Goal: Book appointment/travel/reservation

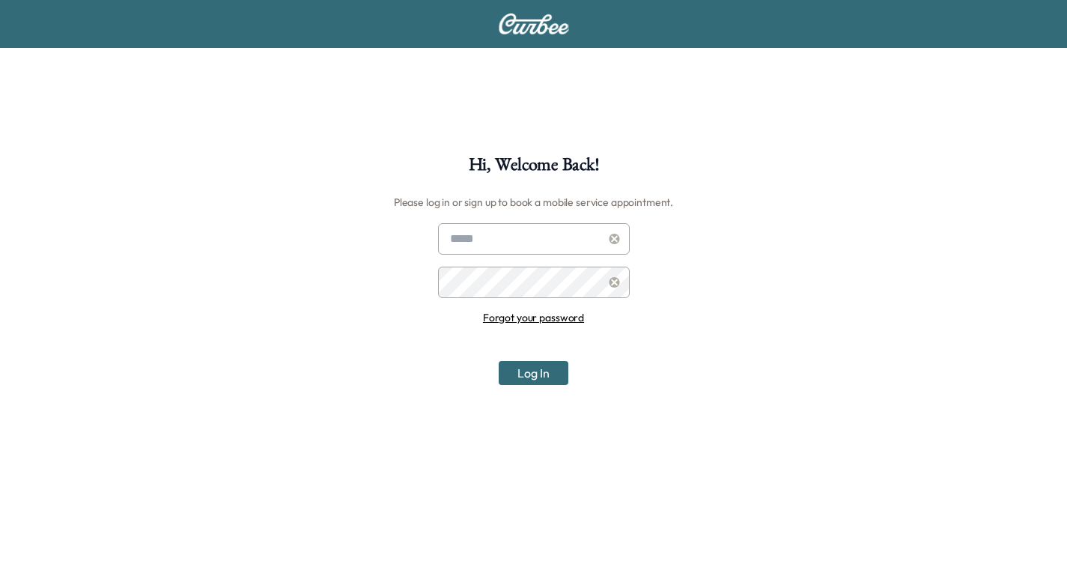
type input "**********"
click at [546, 232] on input "**********" at bounding box center [534, 238] width 192 height 31
click at [529, 362] on button "Log In" at bounding box center [534, 373] width 70 height 24
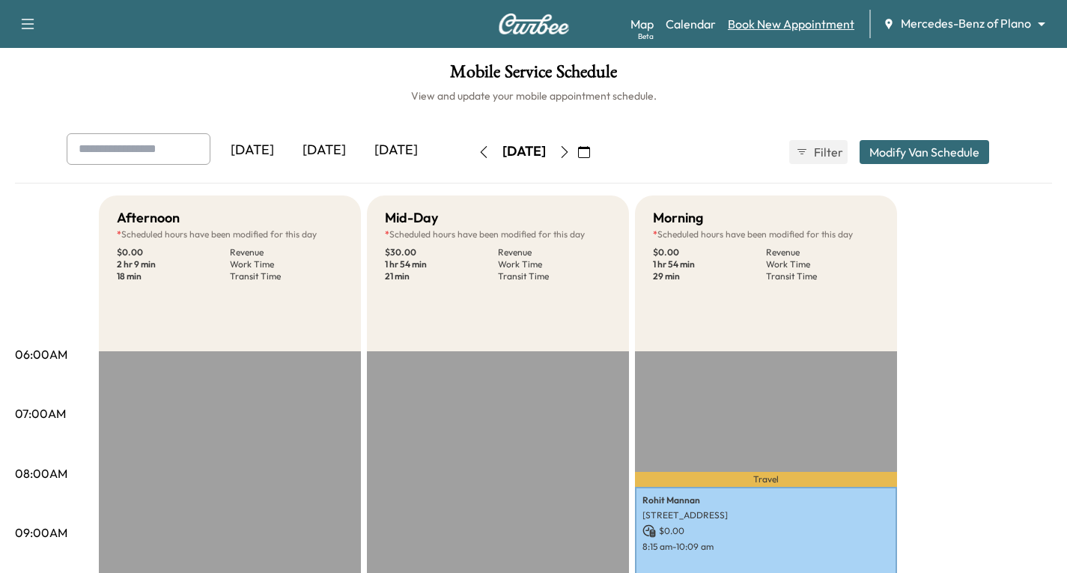
click at [780, 25] on link "Book New Appointment" at bounding box center [791, 24] width 126 height 18
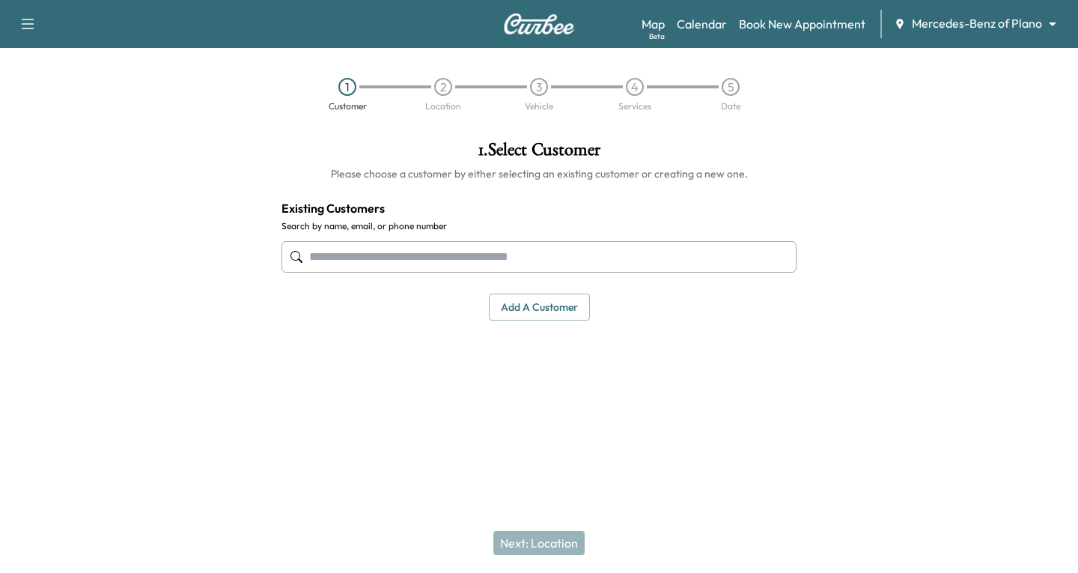
click at [318, 257] on input "text" at bounding box center [538, 256] width 515 height 31
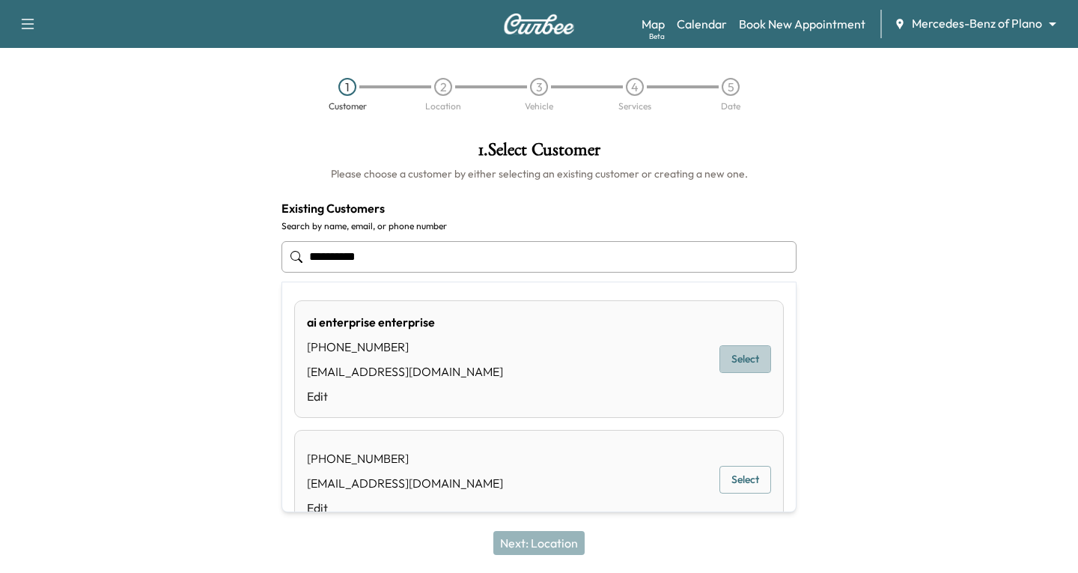
click at [728, 353] on button "Select" at bounding box center [745, 359] width 52 height 28
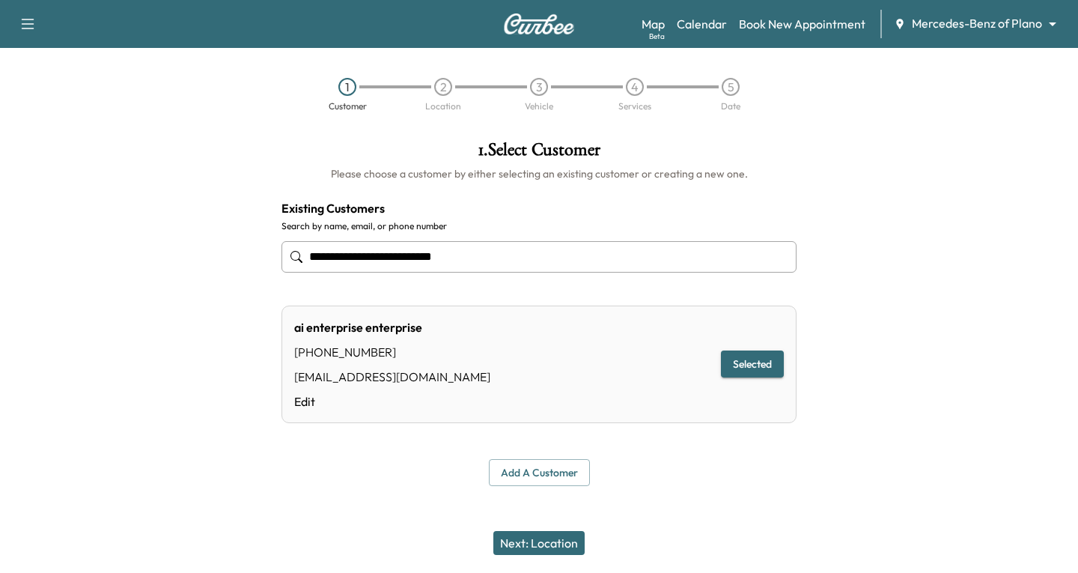
type input "**********"
click at [528, 536] on button "Next: Location" at bounding box center [538, 543] width 91 height 24
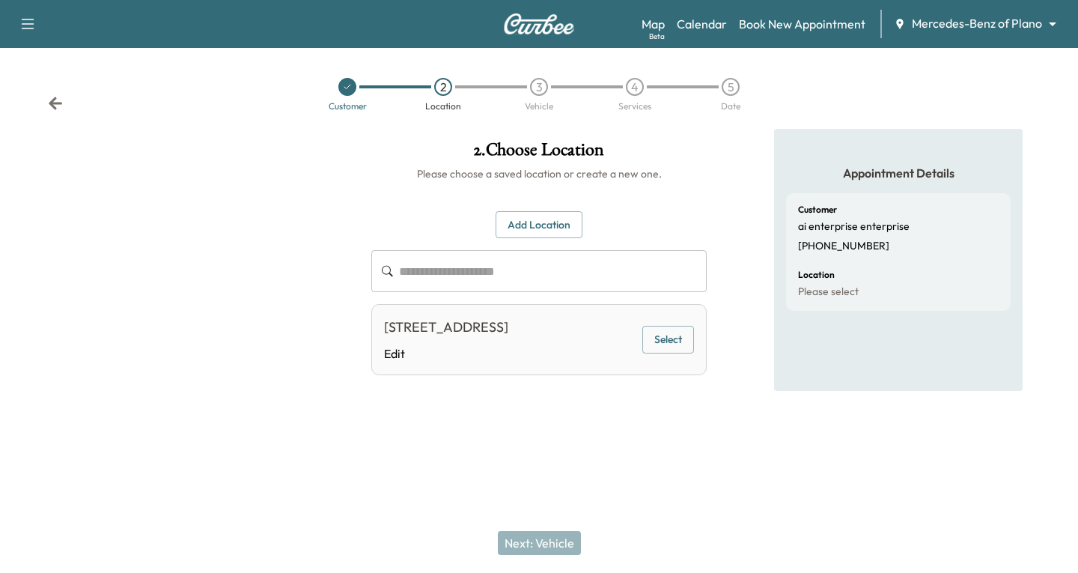
click at [673, 350] on button "Select" at bounding box center [668, 340] width 52 height 28
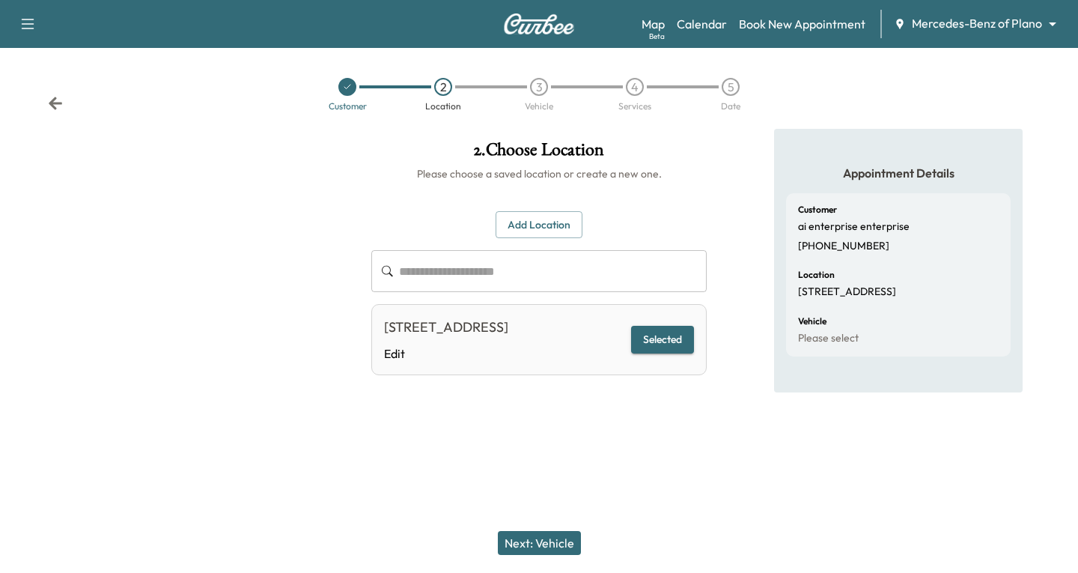
click at [534, 541] on button "Next: Vehicle" at bounding box center [539, 543] width 83 height 24
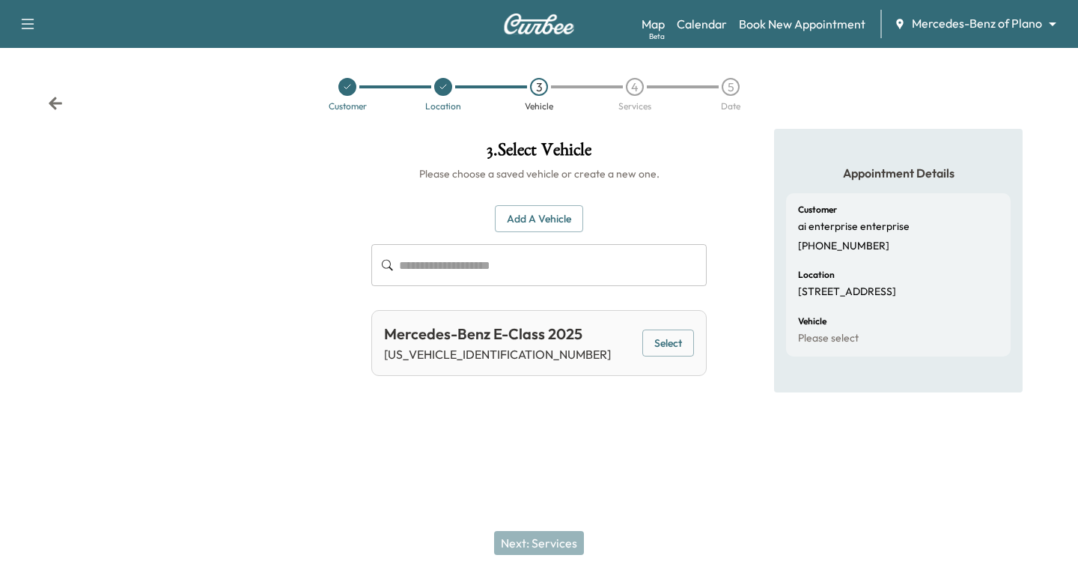
click at [672, 342] on button "Select" at bounding box center [668, 343] width 52 height 28
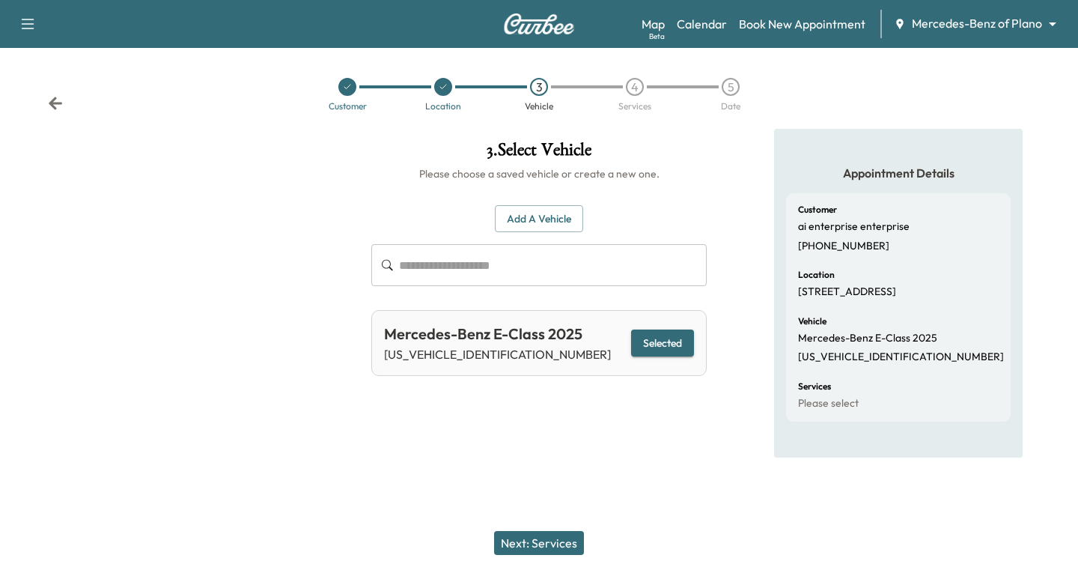
click at [549, 536] on button "Next: Services" at bounding box center [539, 543] width 90 height 24
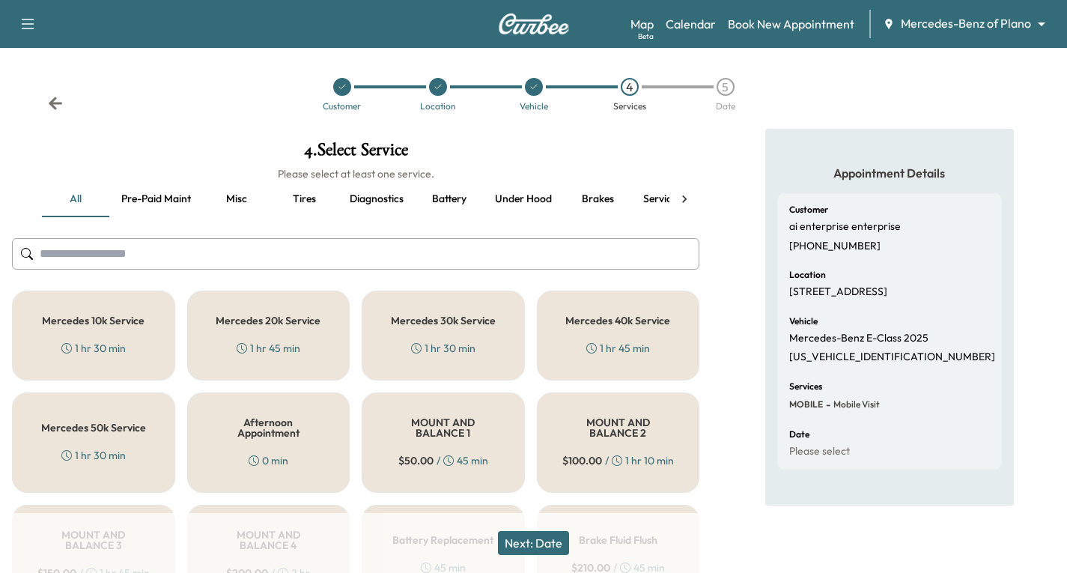
click at [71, 331] on div "Mercedes 10k Service 1 hr 30 min" at bounding box center [93, 335] width 163 height 90
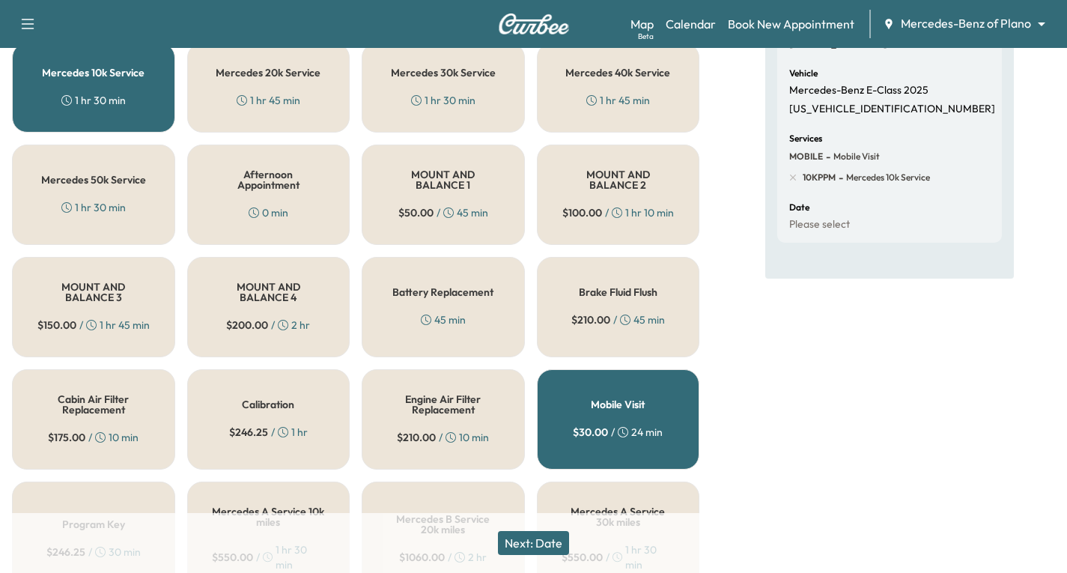
scroll to position [374, 0]
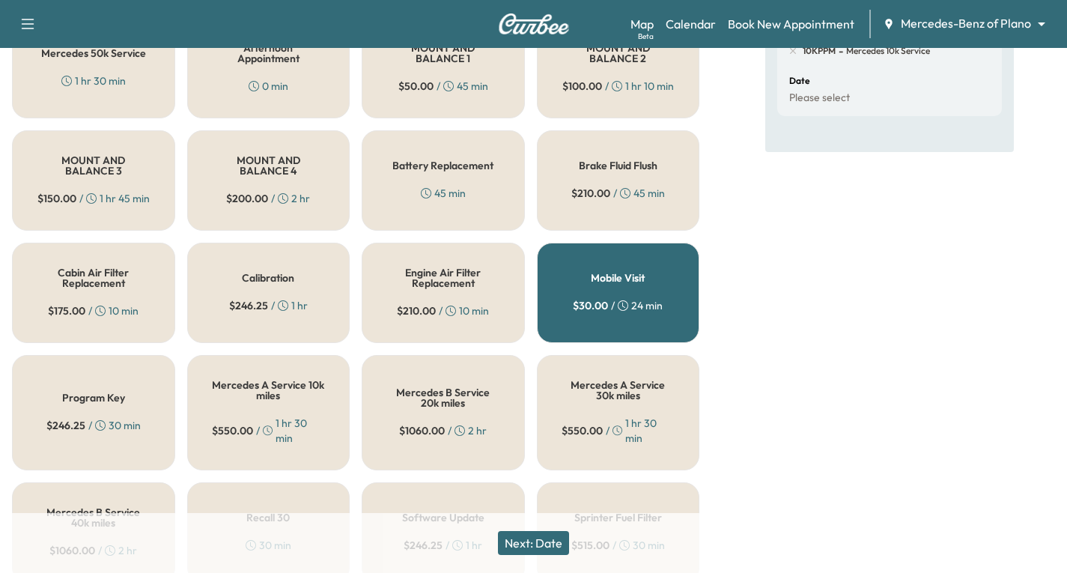
click at [535, 552] on button "Next: Date" at bounding box center [533, 543] width 71 height 24
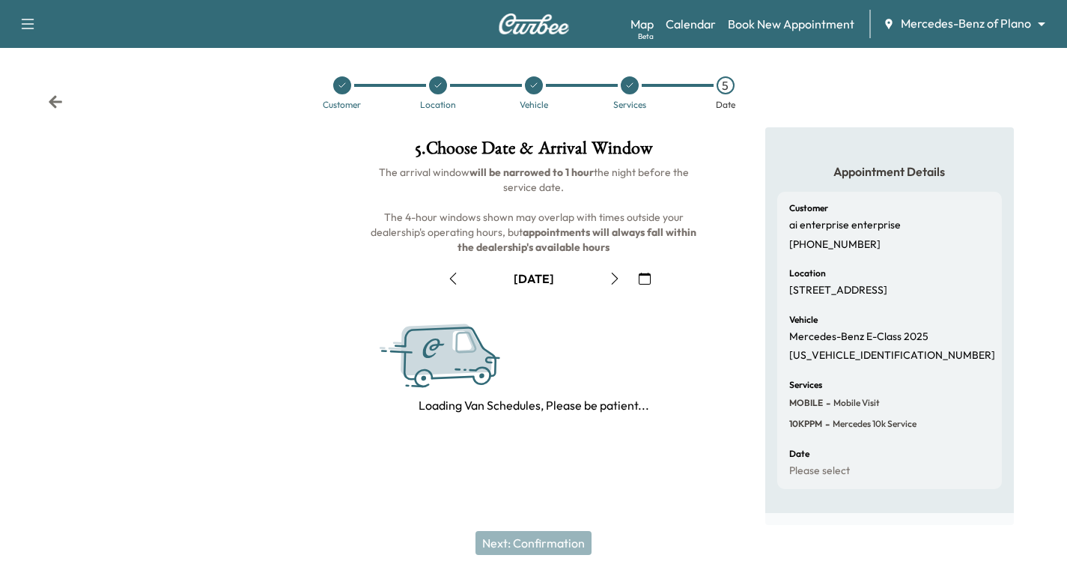
scroll to position [177, 0]
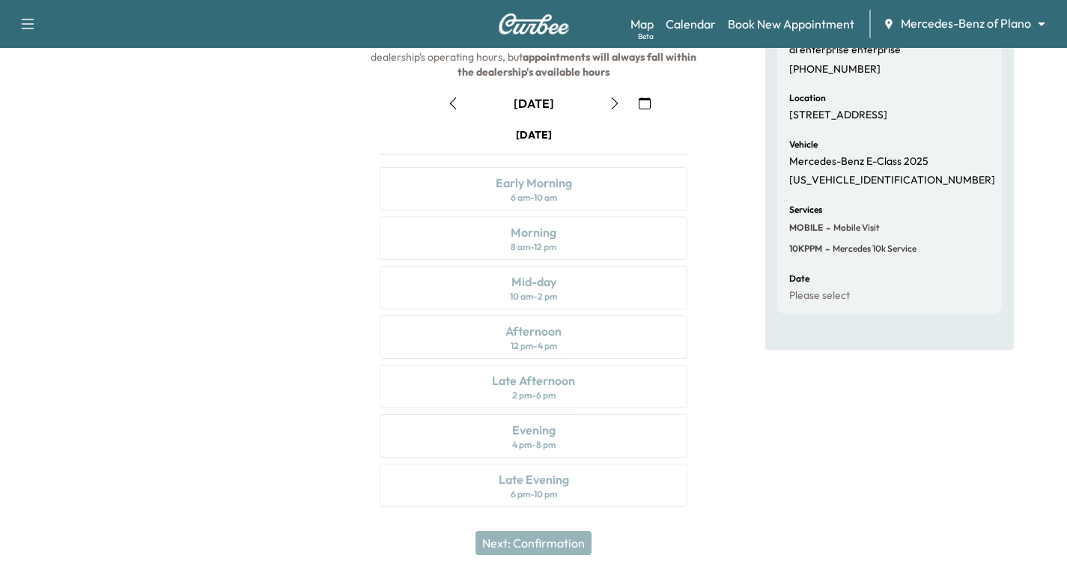
click at [612, 103] on icon "button" at bounding box center [615, 103] width 12 height 12
click at [576, 335] on div "Afternoon 12 pm - 4 pm" at bounding box center [533, 336] width 308 height 43
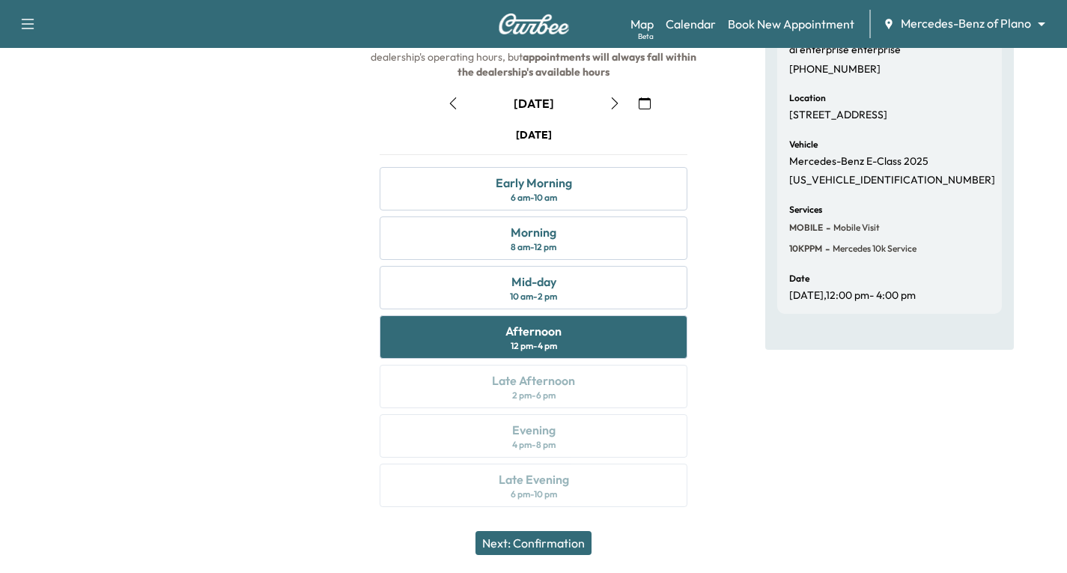
click at [525, 531] on button "Next: Confirmation" at bounding box center [533, 543] width 116 height 24
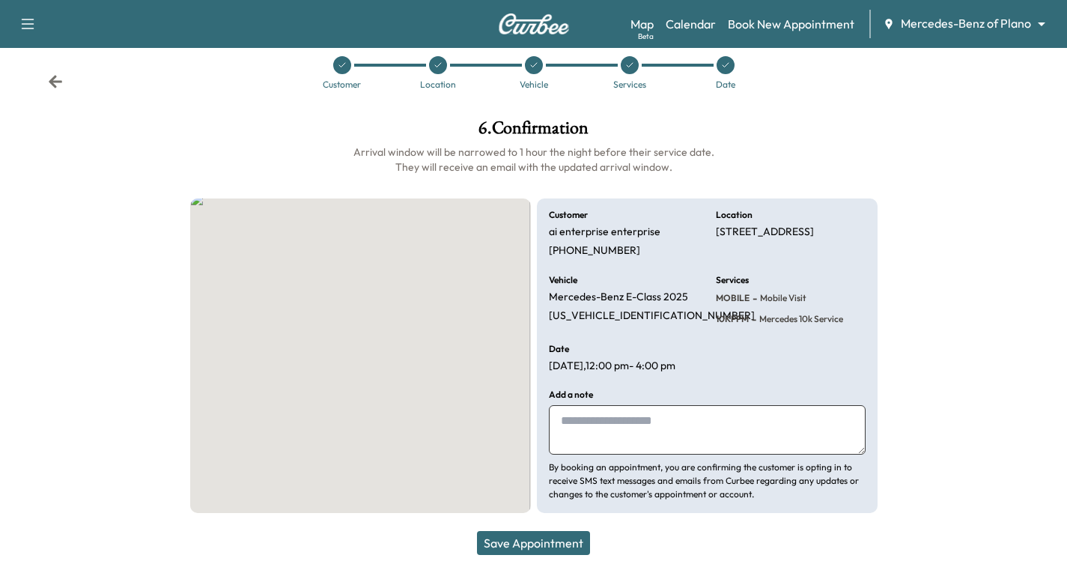
scroll to position [35, 0]
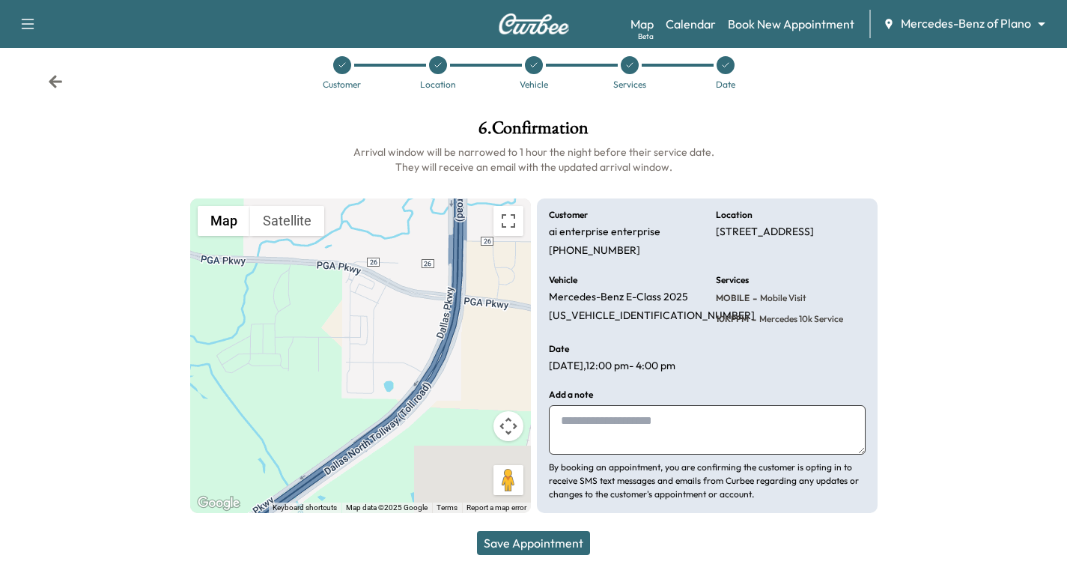
click at [549, 541] on button "Save Appointment" at bounding box center [533, 543] width 113 height 24
click at [49, 74] on icon at bounding box center [55, 81] width 15 height 15
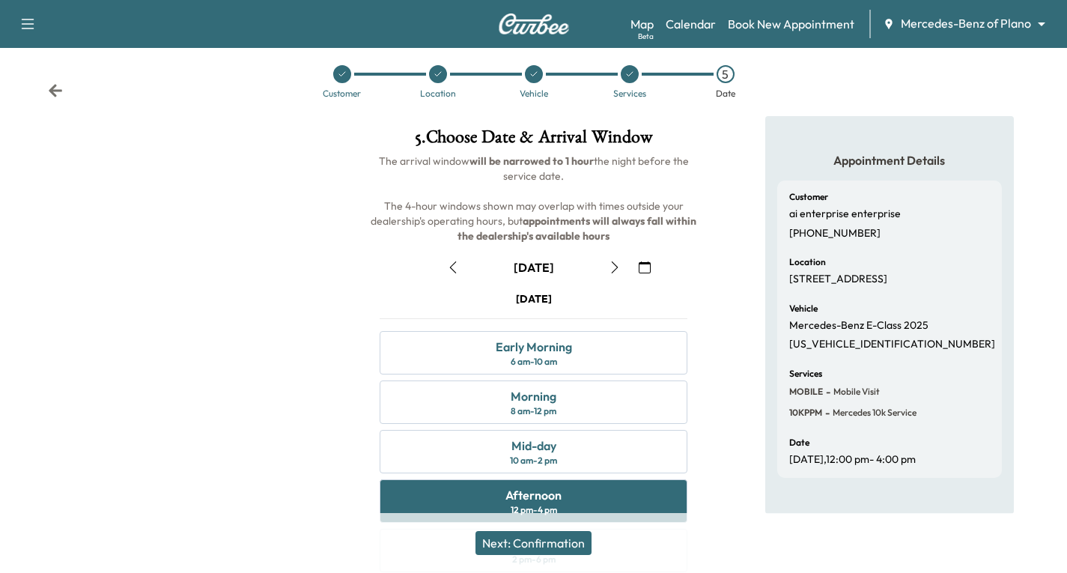
scroll to position [0, 0]
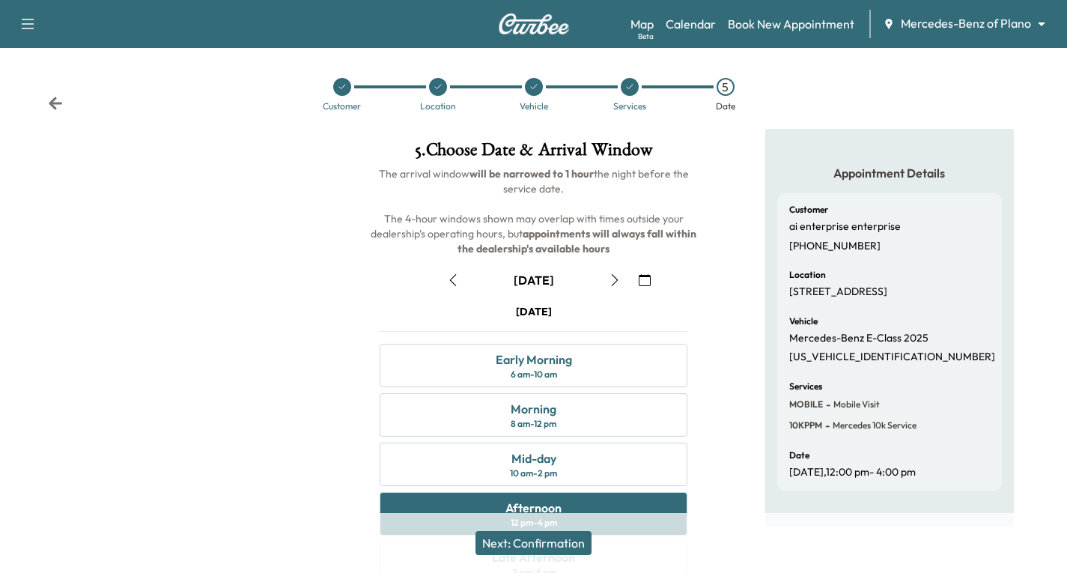
click at [55, 103] on icon at bounding box center [55, 103] width 13 height 13
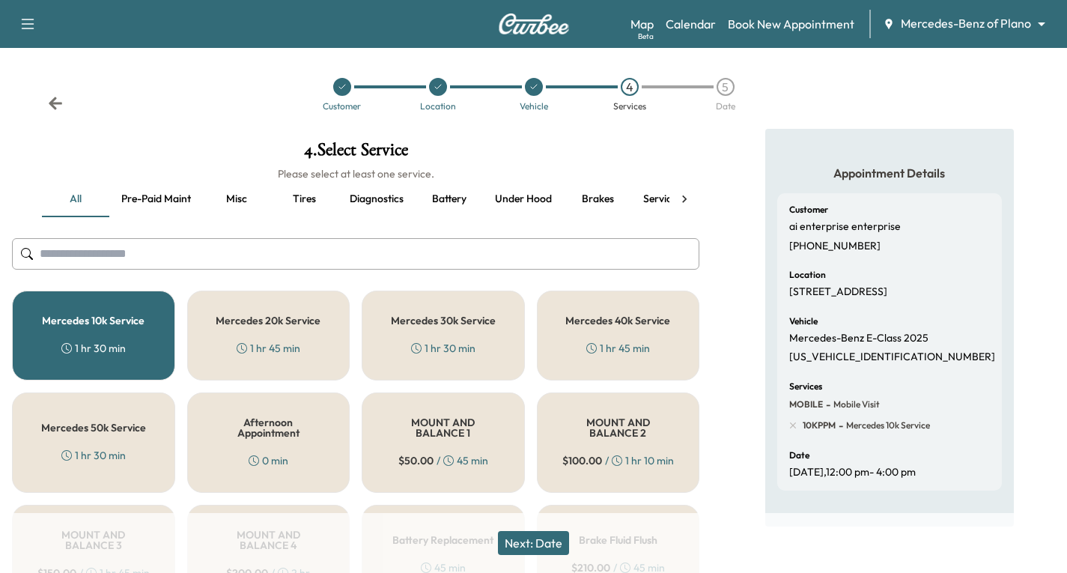
click at [55, 103] on icon at bounding box center [55, 103] width 13 height 13
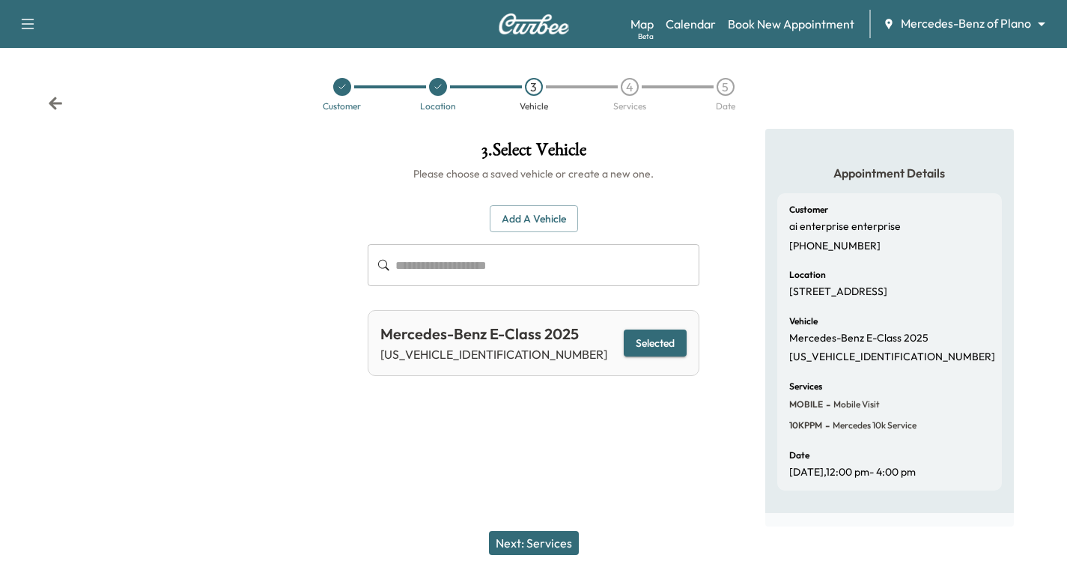
click at [57, 108] on icon at bounding box center [55, 103] width 15 height 15
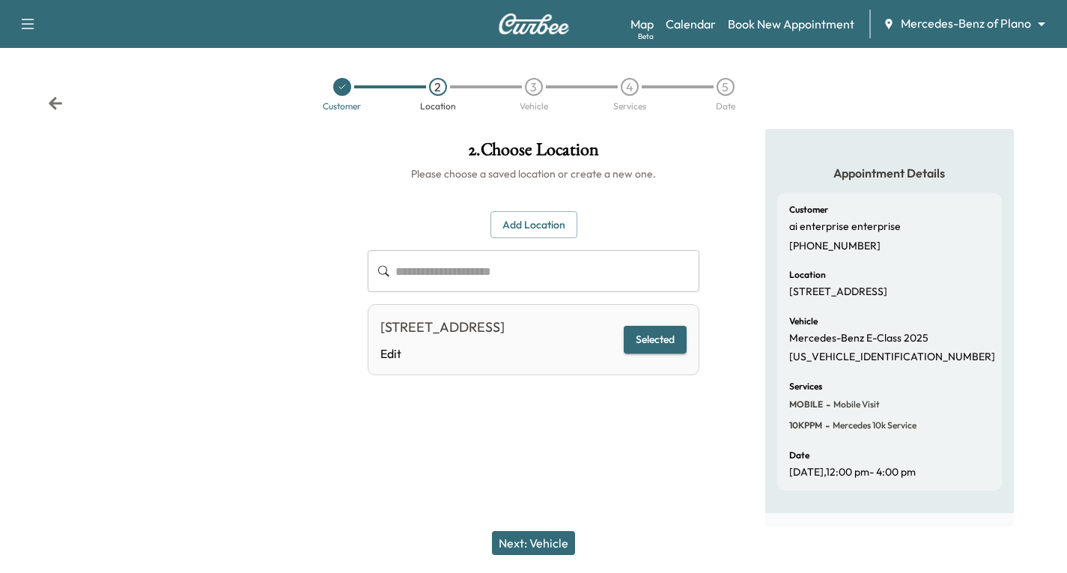
click at [49, 102] on icon at bounding box center [55, 103] width 15 height 15
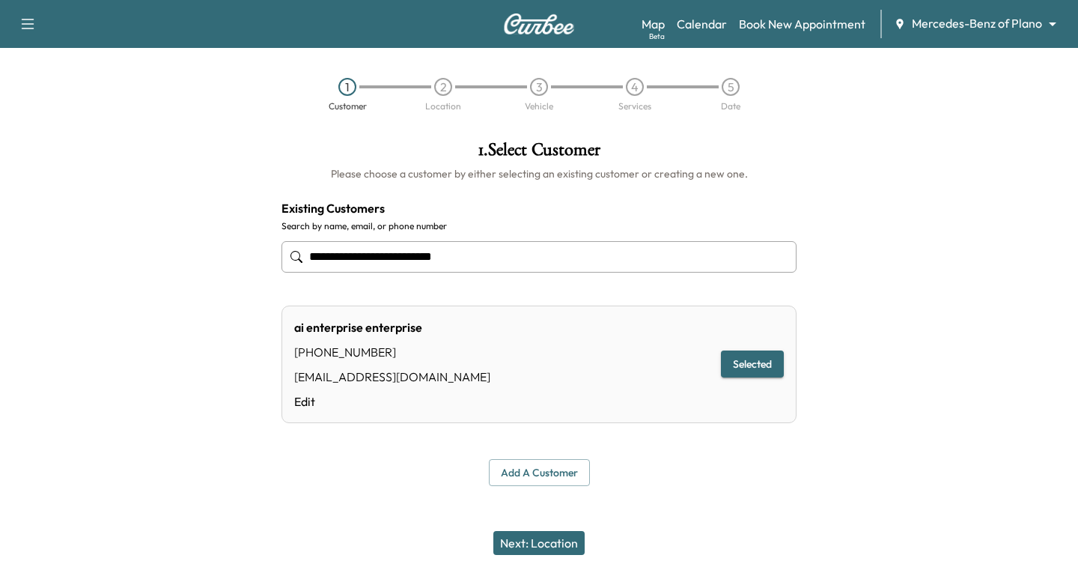
click at [538, 545] on button "Next: Location" at bounding box center [538, 543] width 91 height 24
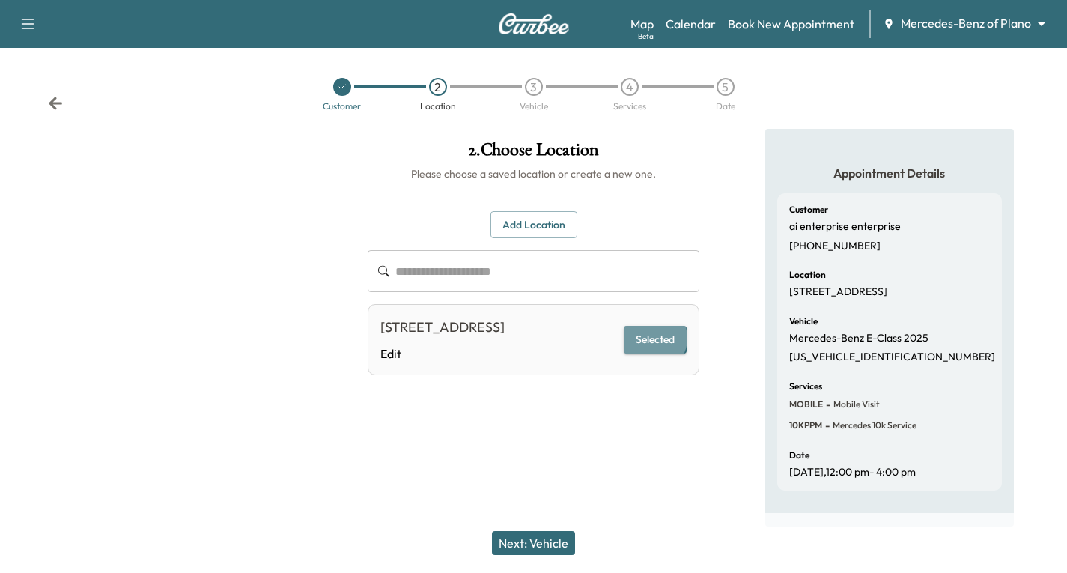
click at [656, 348] on button "Selected" at bounding box center [655, 340] width 63 height 28
drag, startPoint x: 534, startPoint y: 539, endPoint x: 506, endPoint y: 520, distance: 34.0
click at [535, 539] on button "Next: Vehicle" at bounding box center [533, 543] width 83 height 24
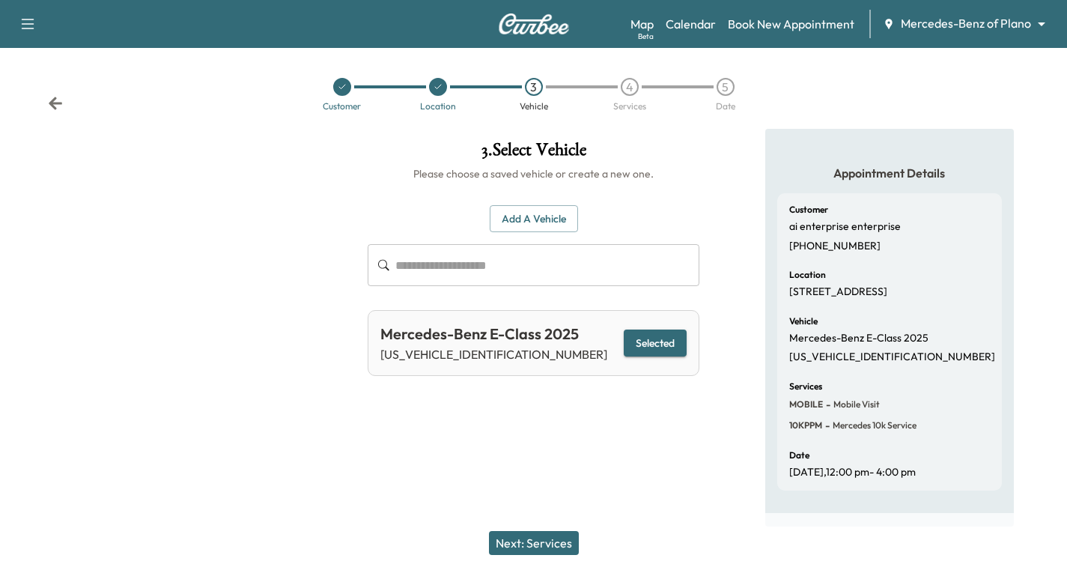
click at [653, 344] on button "Selected" at bounding box center [655, 343] width 63 height 28
click at [561, 543] on button "Next: Services" at bounding box center [534, 543] width 90 height 24
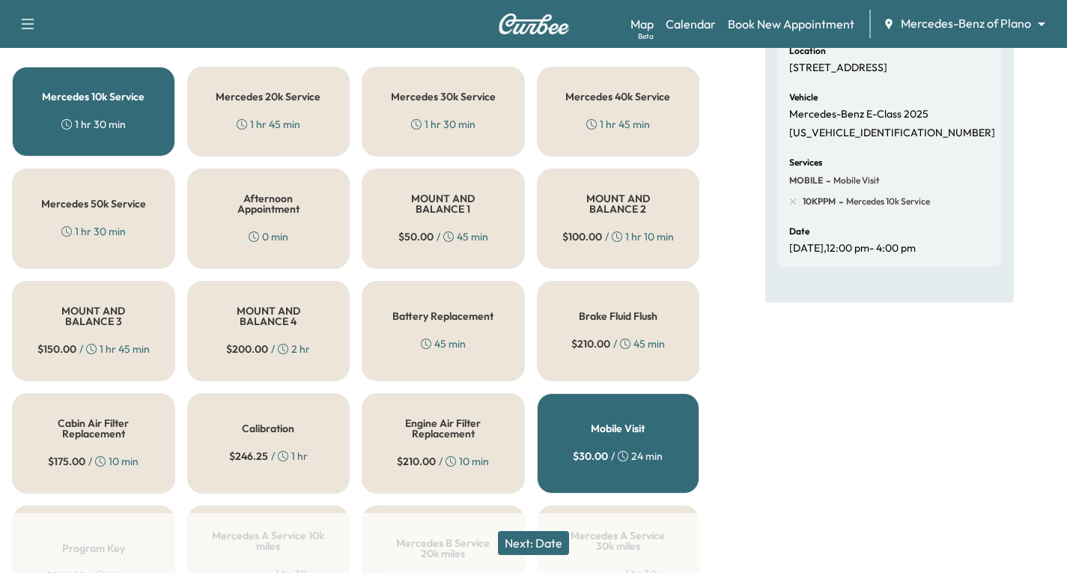
scroll to position [225, 0]
click at [654, 436] on div "Mobile Visit $ 30.00 / 24 min" at bounding box center [618, 442] width 163 height 100
click at [546, 540] on button "Next: Date" at bounding box center [533, 543] width 71 height 24
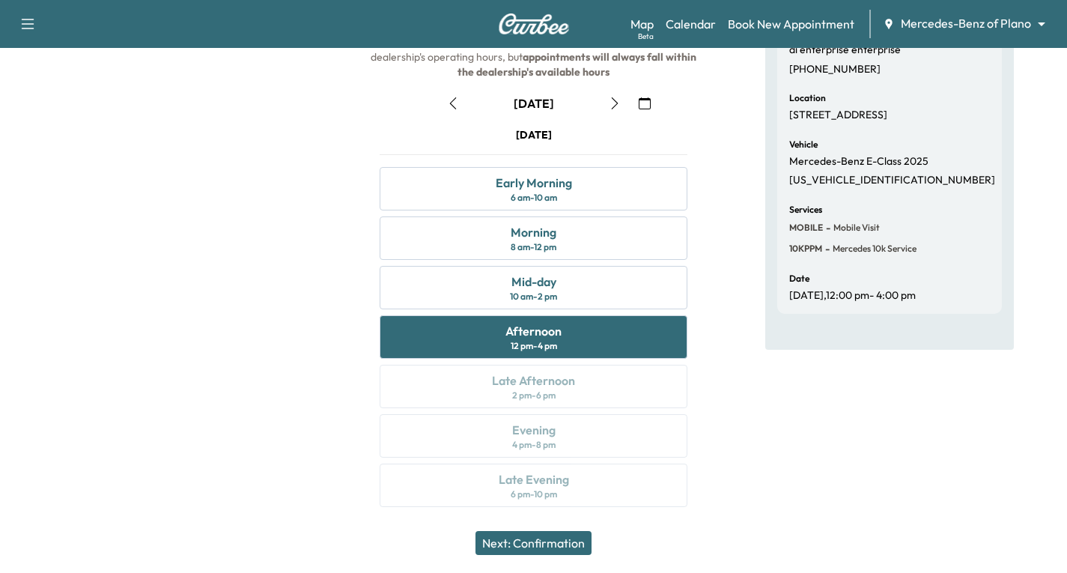
click at [555, 544] on button "Next: Confirmation" at bounding box center [533, 543] width 116 height 24
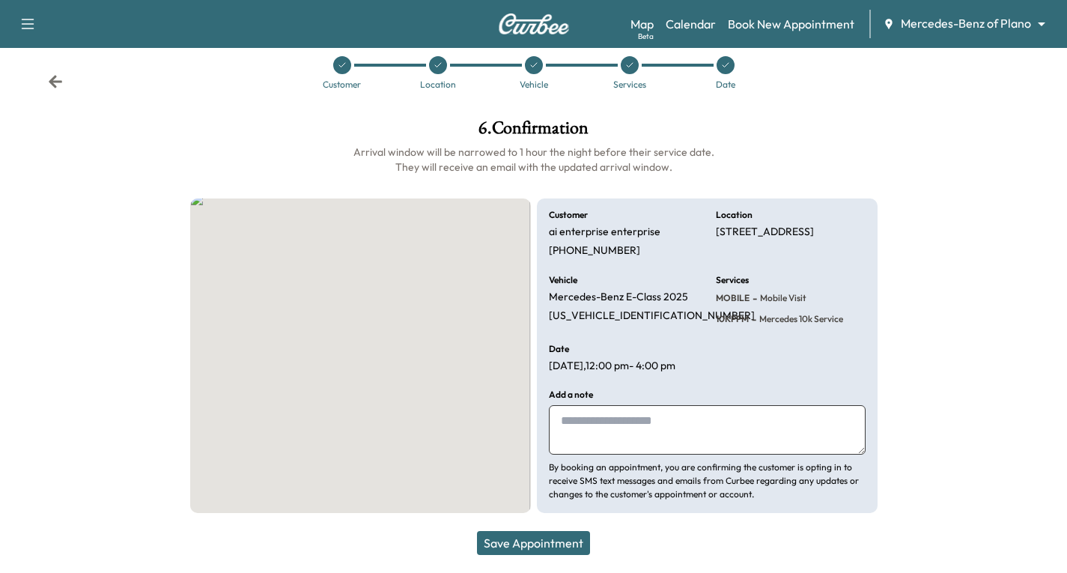
scroll to position [35, 0]
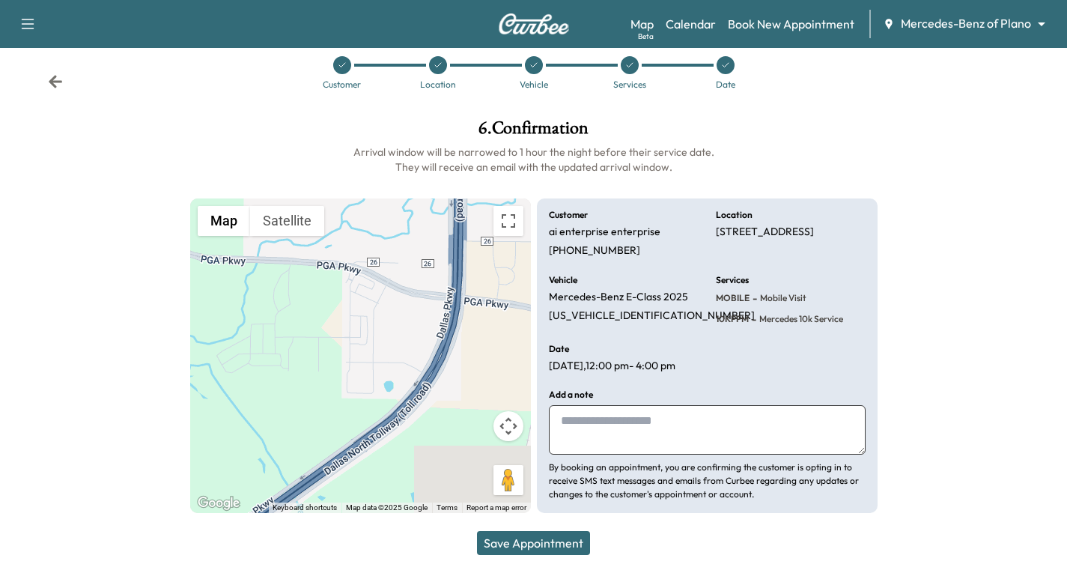
click at [540, 540] on button "Save Appointment" at bounding box center [533, 543] width 113 height 24
click at [53, 75] on icon at bounding box center [55, 81] width 13 height 13
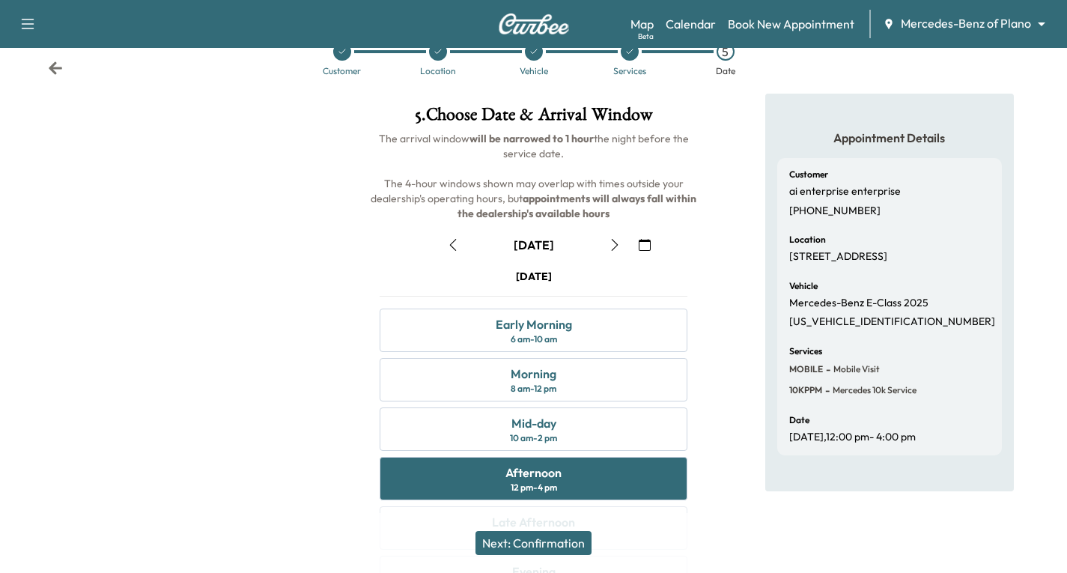
click at [53, 69] on icon at bounding box center [55, 67] width 13 height 13
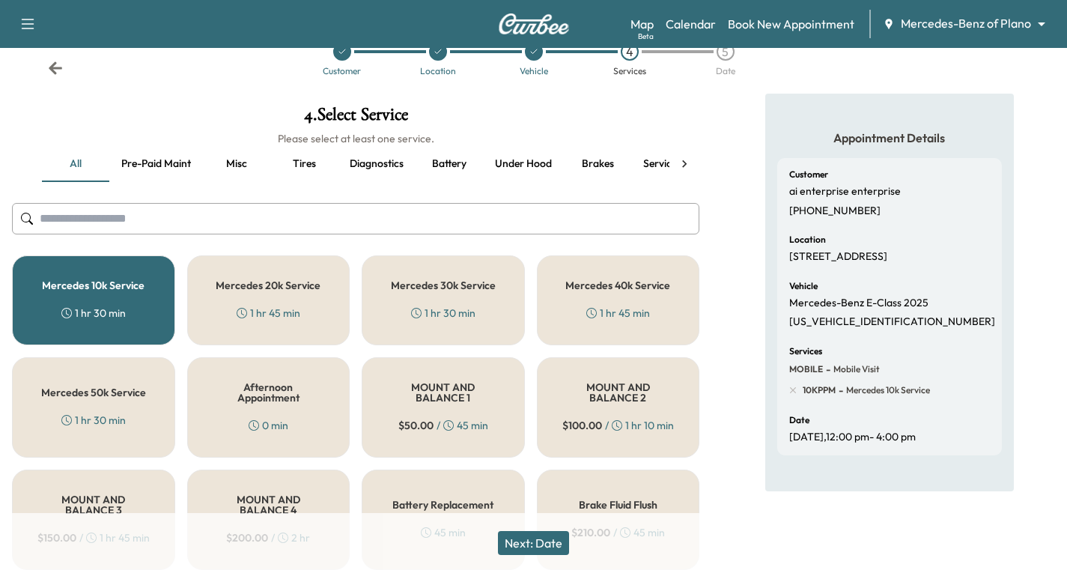
click at [53, 69] on icon at bounding box center [55, 67] width 13 height 13
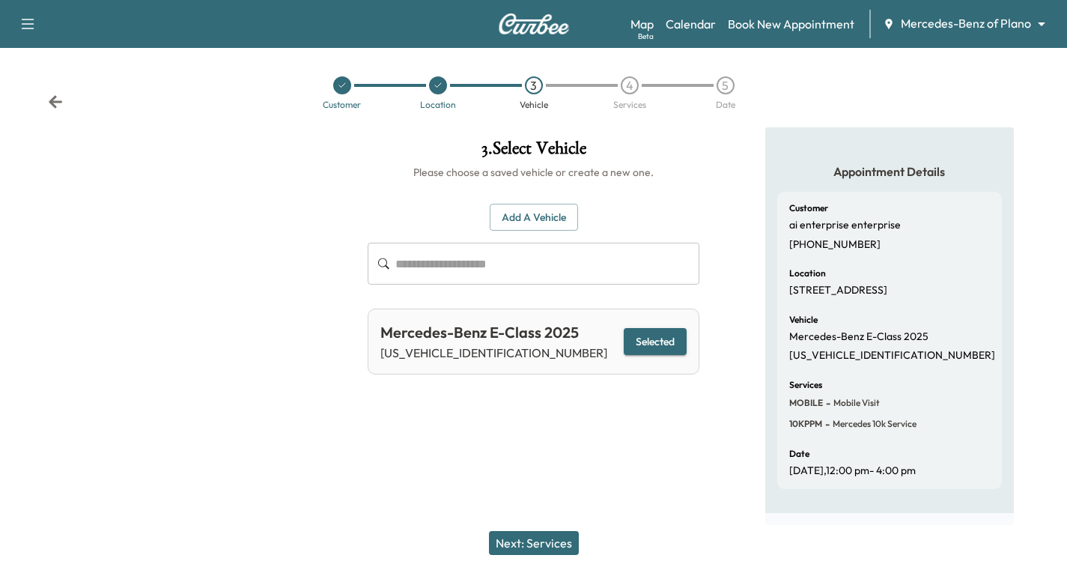
click at [53, 69] on div "Customer Location 3 Vehicle 4 Services 5 Date" at bounding box center [533, 92] width 1067 height 69
click at [47, 85] on div "Customer Location 3 Vehicle 4 Services 5 Date" at bounding box center [533, 92] width 1067 height 69
click at [51, 94] on icon at bounding box center [55, 101] width 15 height 15
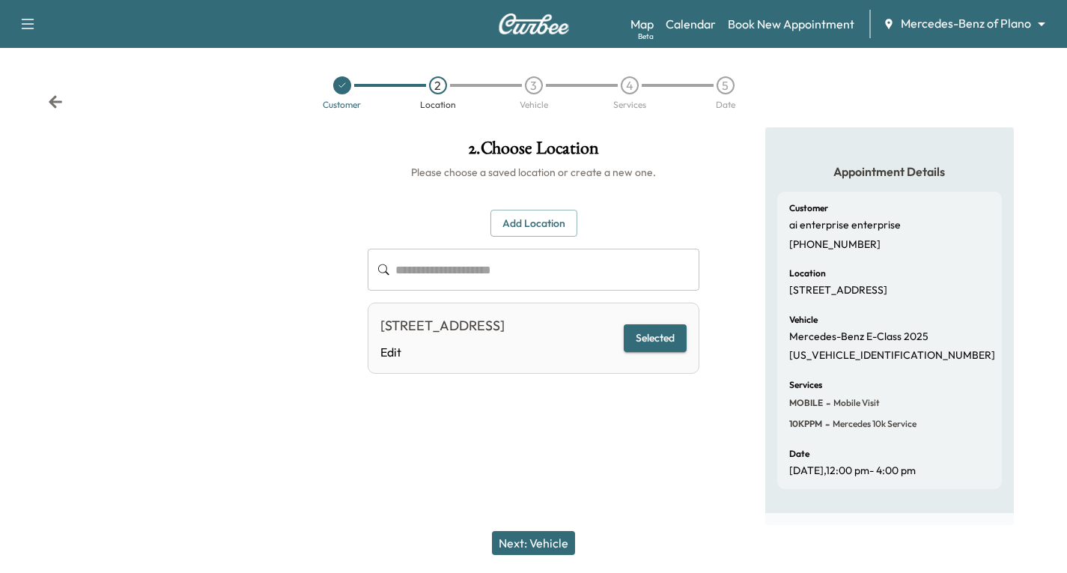
click at [52, 95] on icon at bounding box center [55, 101] width 13 height 13
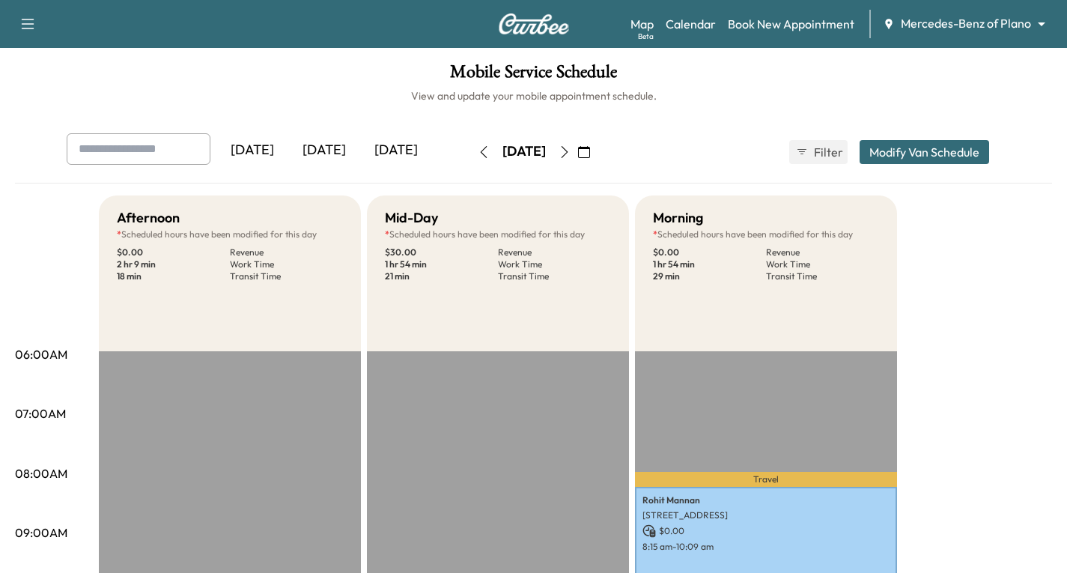
click at [570, 153] on icon "button" at bounding box center [564, 152] width 12 height 12
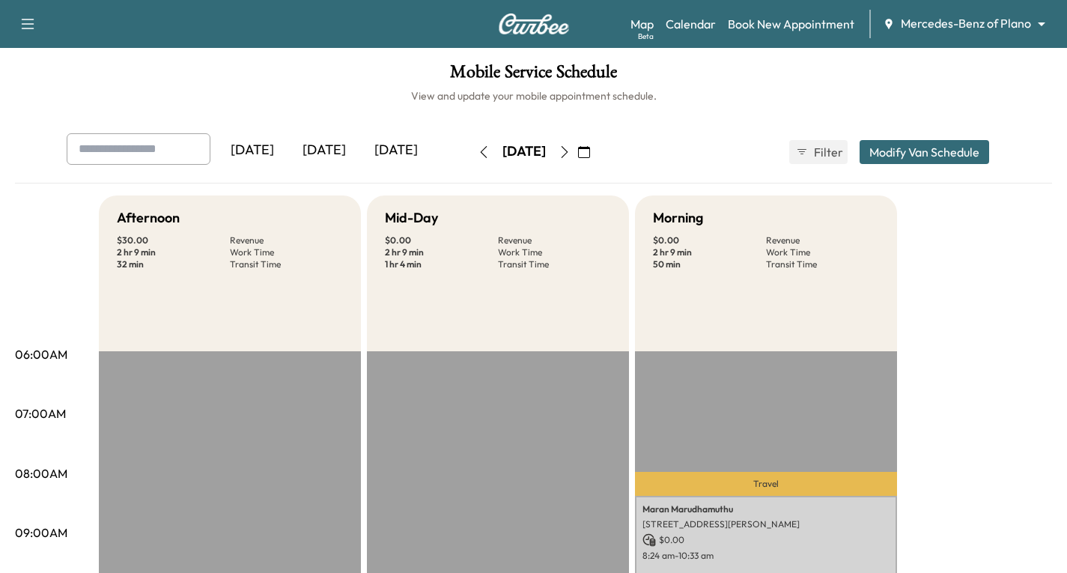
click at [570, 153] on icon "button" at bounding box center [564, 152] width 12 height 12
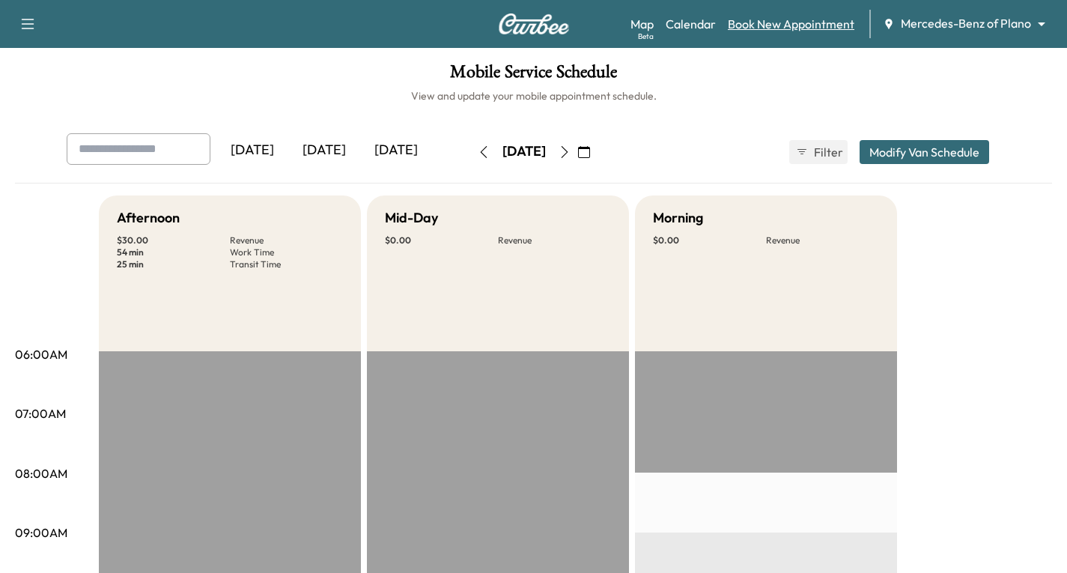
click at [763, 27] on link "Book New Appointment" at bounding box center [791, 24] width 126 height 18
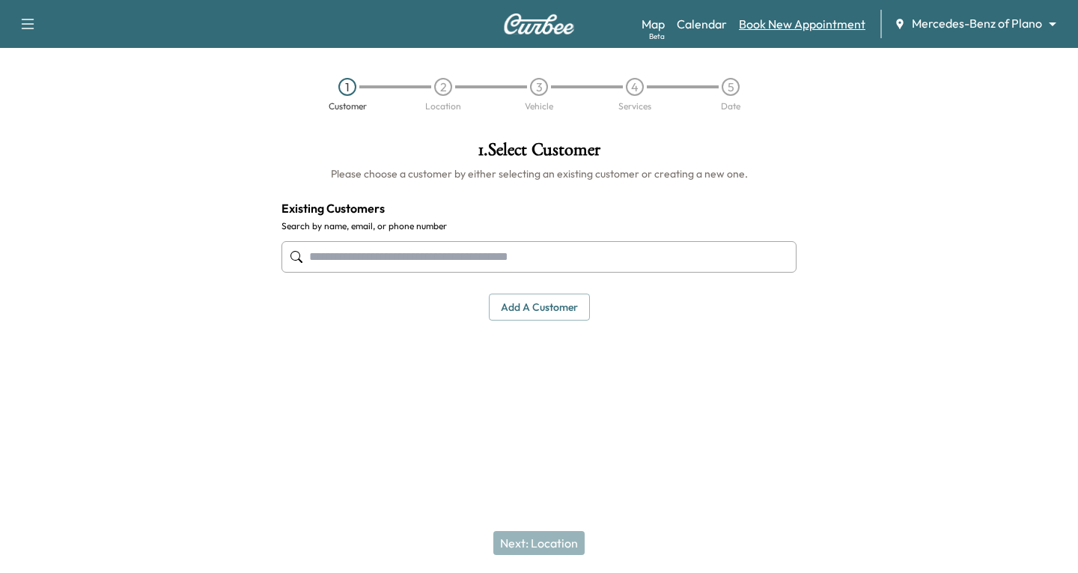
click at [802, 27] on link "Book New Appointment" at bounding box center [802, 24] width 126 height 18
click at [318, 260] on input "text" at bounding box center [538, 256] width 515 height 31
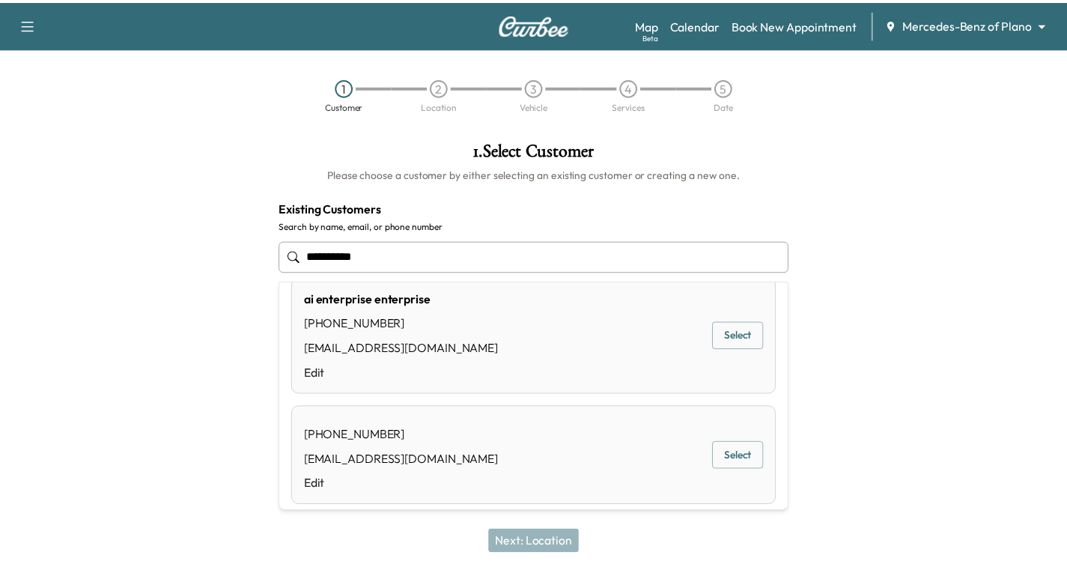
scroll to position [36, 0]
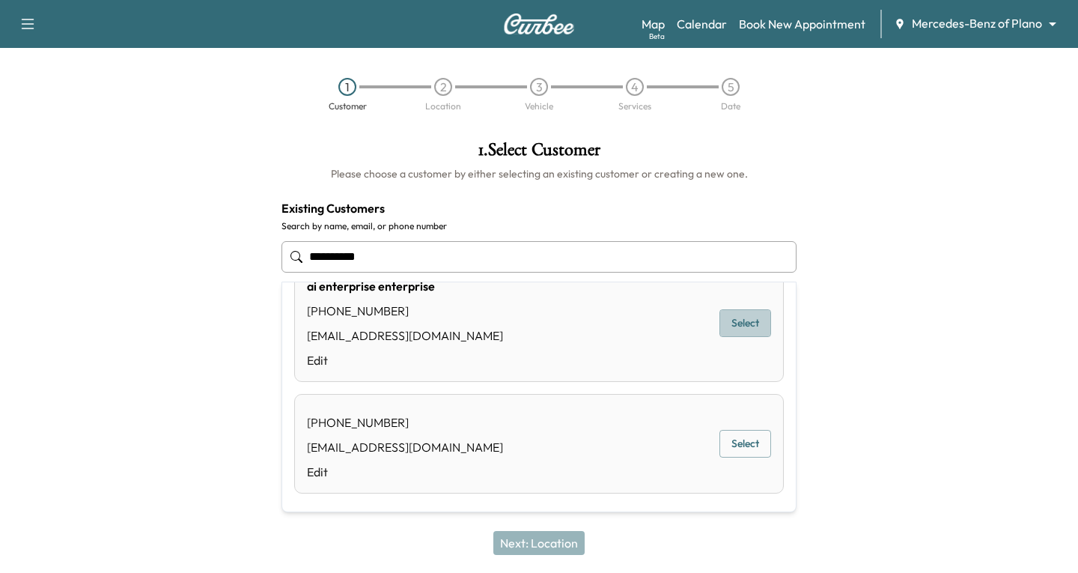
click at [734, 324] on button "Select" at bounding box center [745, 323] width 52 height 28
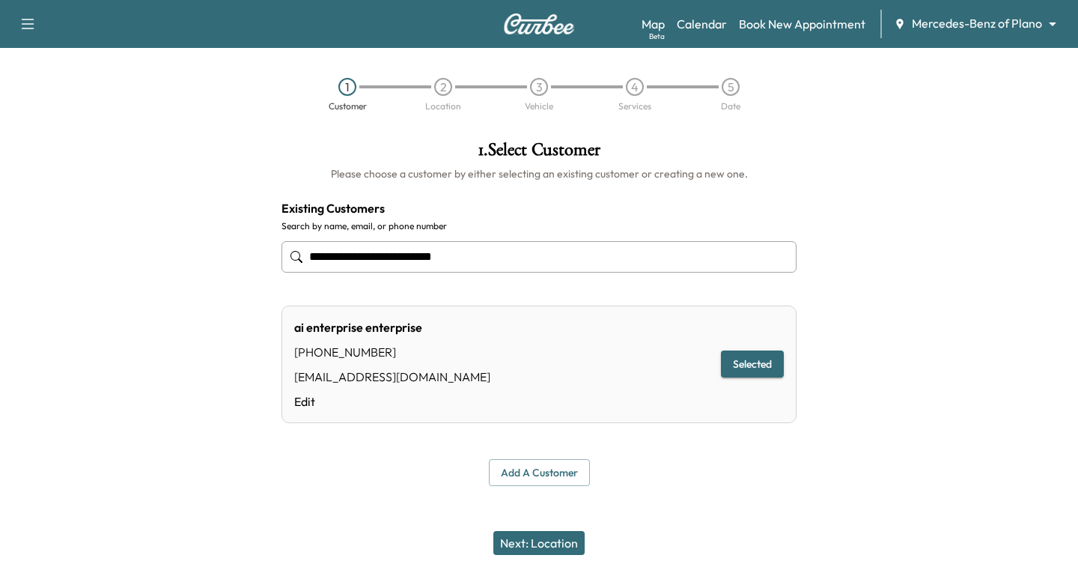
type input "**********"
click at [536, 533] on button "Next: Location" at bounding box center [538, 543] width 91 height 24
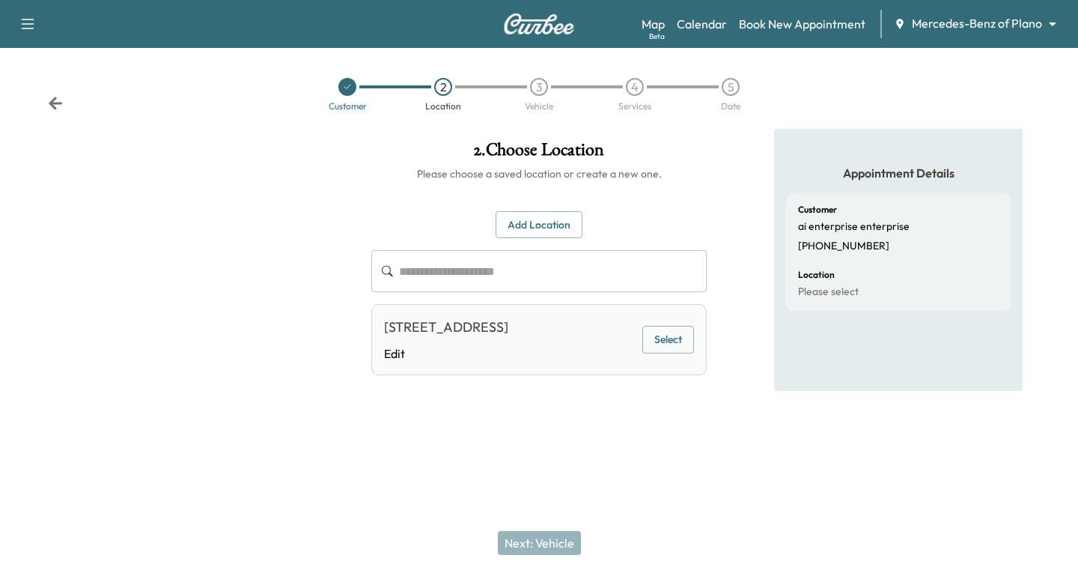
click at [538, 546] on div "Next: Vehicle" at bounding box center [539, 543] width 1078 height 60
click at [660, 350] on button "Select" at bounding box center [668, 340] width 52 height 28
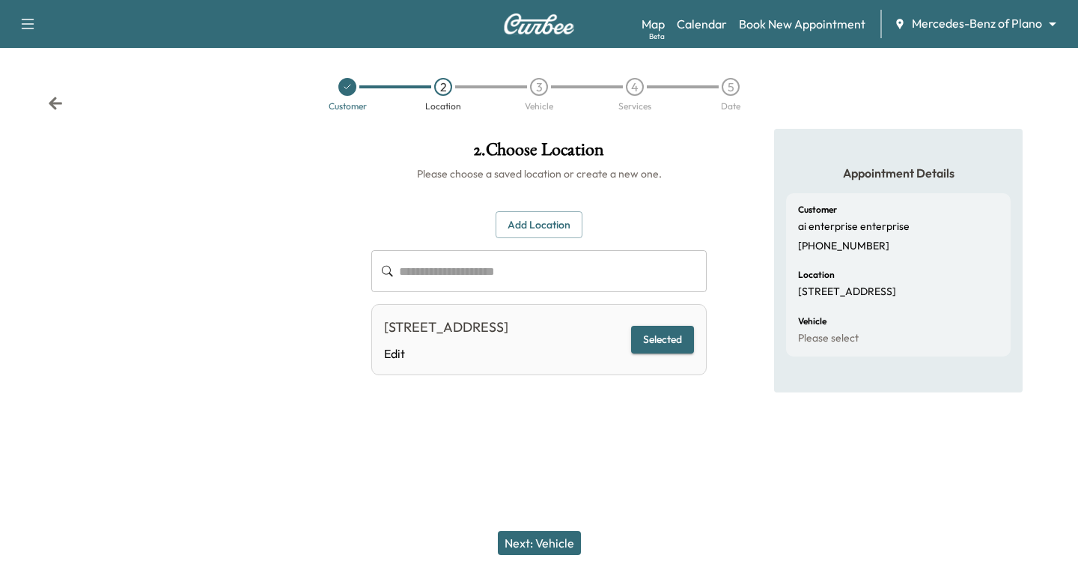
click at [537, 540] on button "Next: Vehicle" at bounding box center [539, 543] width 83 height 24
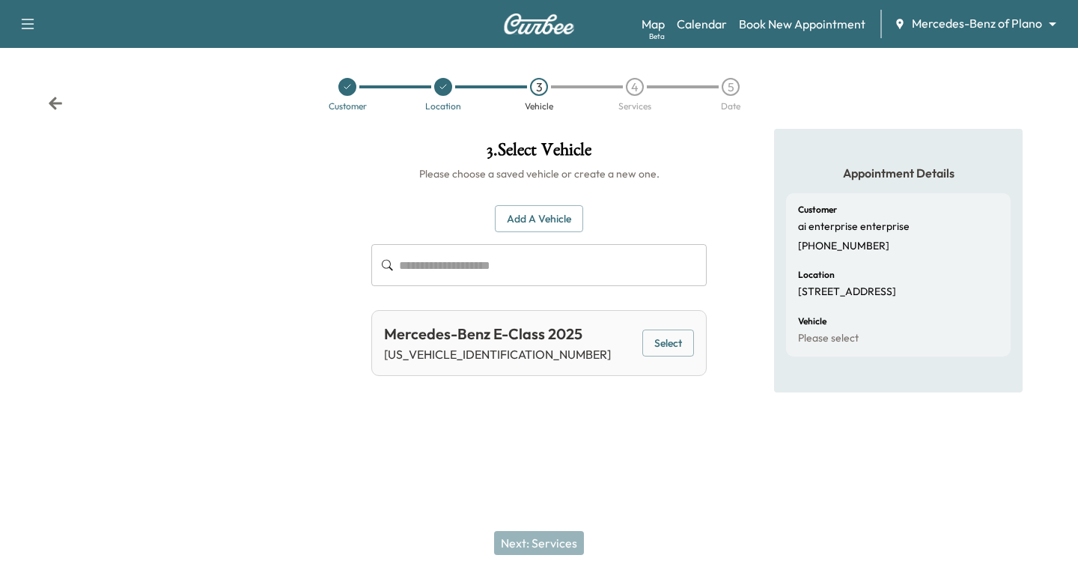
click at [680, 346] on button "Select" at bounding box center [668, 343] width 52 height 28
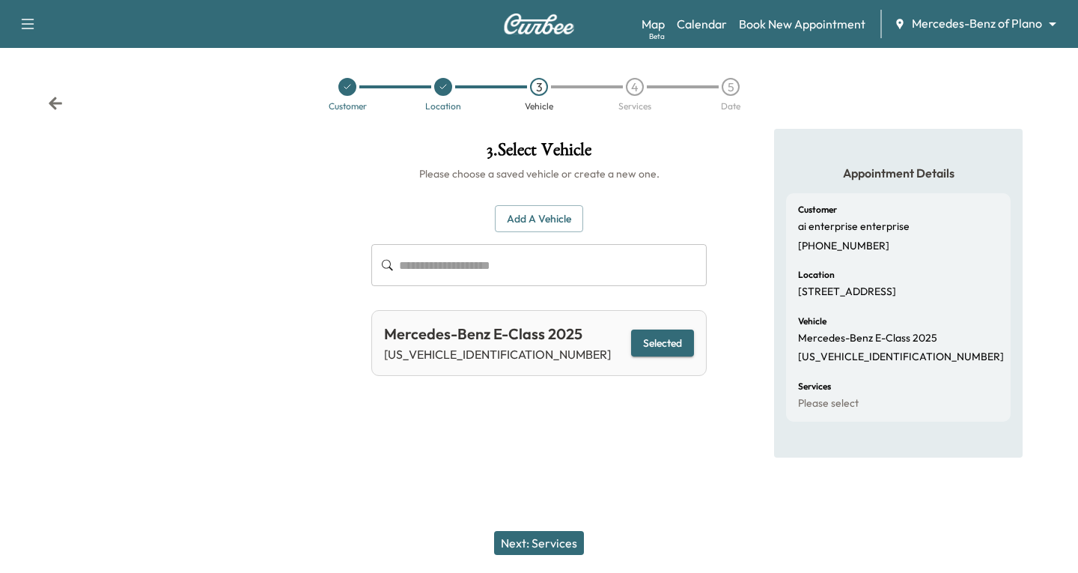
click at [556, 539] on button "Next: Services" at bounding box center [539, 543] width 90 height 24
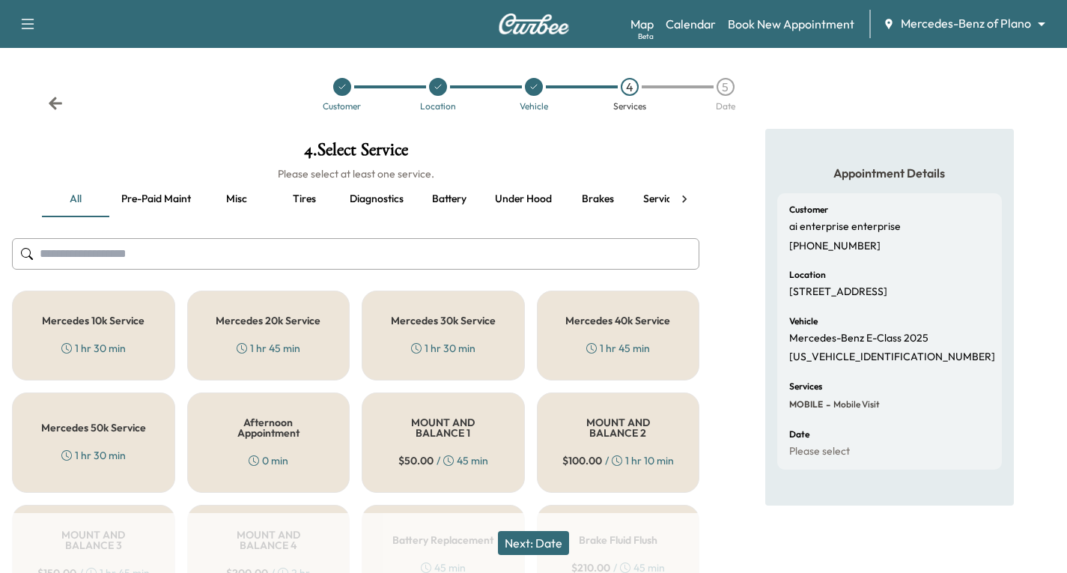
click at [109, 336] on div "Mercedes 10k Service 1 hr 30 min" at bounding box center [93, 335] width 163 height 90
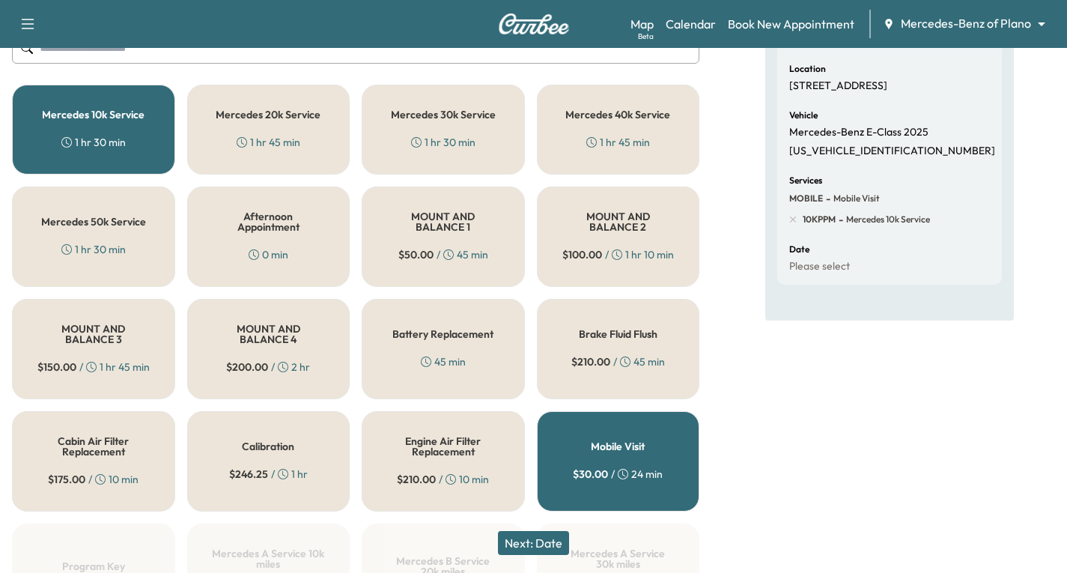
scroll to position [225, 0]
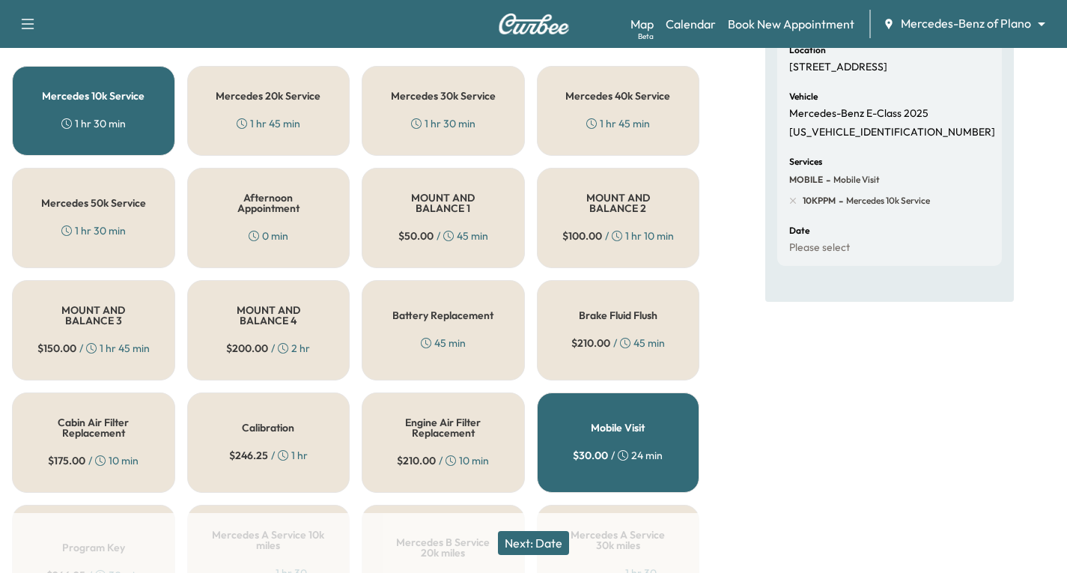
click at [534, 544] on button "Next: Date" at bounding box center [533, 543] width 71 height 24
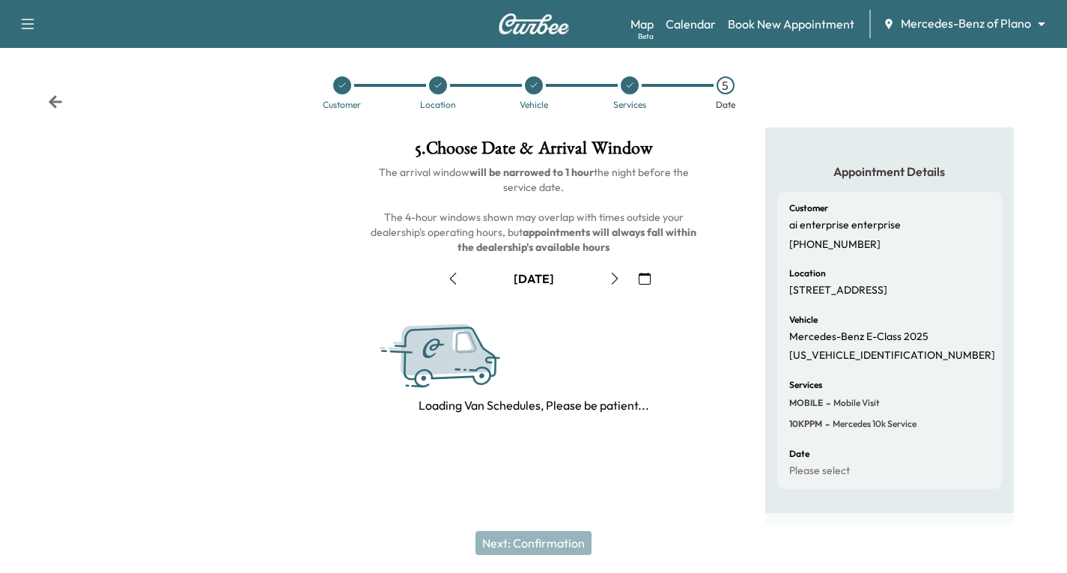
scroll to position [177, 0]
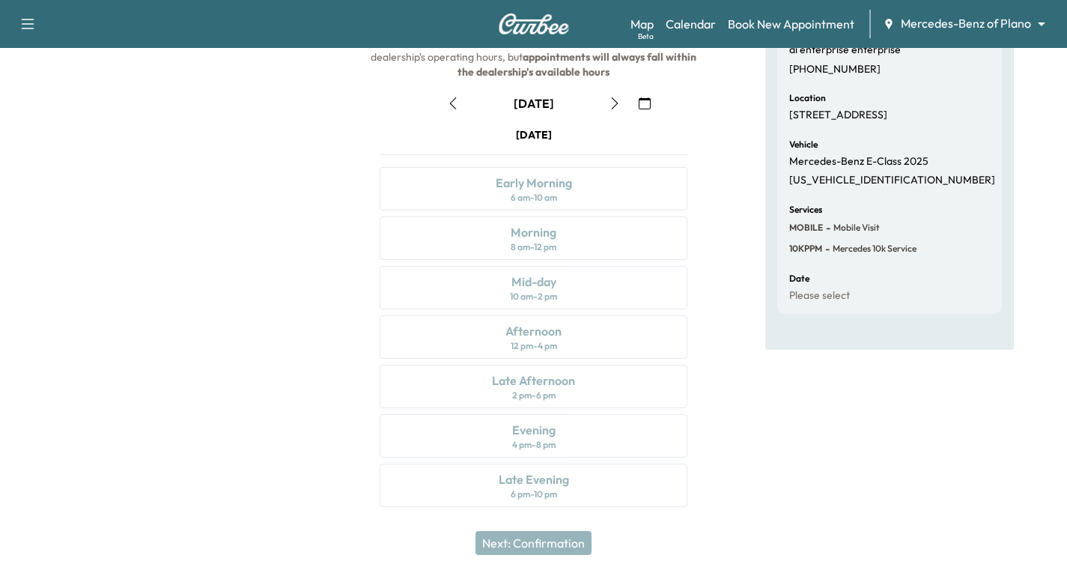
click at [610, 100] on icon "button" at bounding box center [615, 103] width 12 height 12
click at [597, 332] on div "Afternoon 12 pm - 4 pm" at bounding box center [533, 336] width 308 height 43
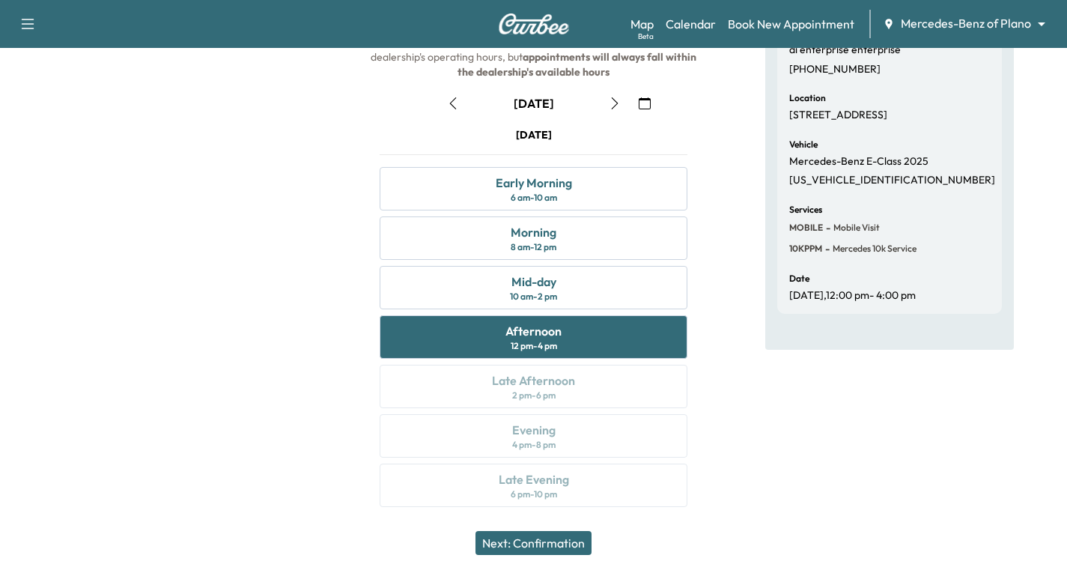
click at [533, 543] on button "Next: Confirmation" at bounding box center [533, 543] width 116 height 24
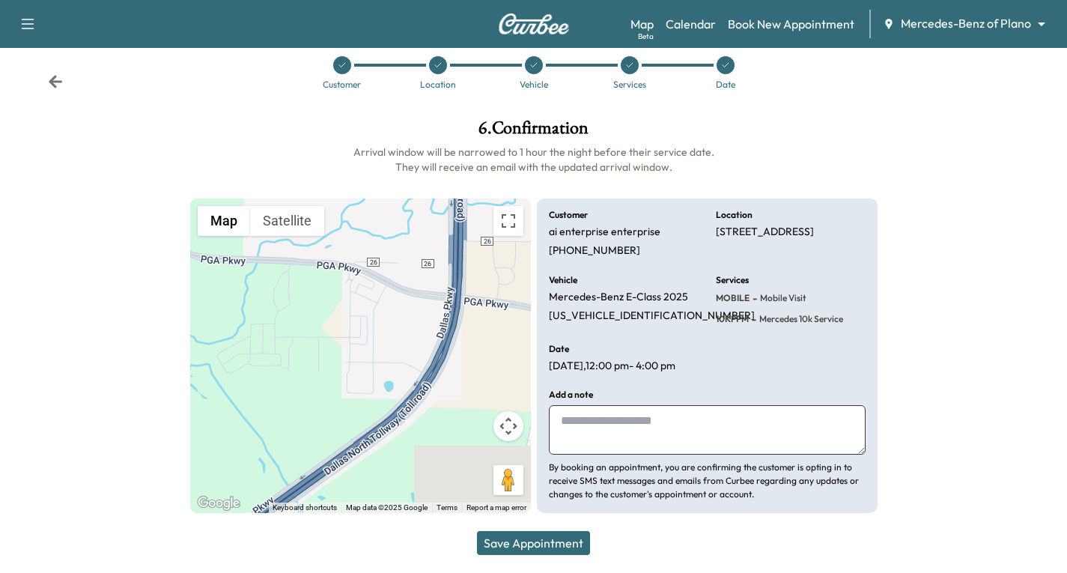
click at [583, 432] on textarea at bounding box center [707, 429] width 317 height 49
type textarea "********"
click at [537, 546] on button "Save Appointment" at bounding box center [533, 543] width 113 height 24
click at [56, 75] on icon at bounding box center [55, 81] width 13 height 13
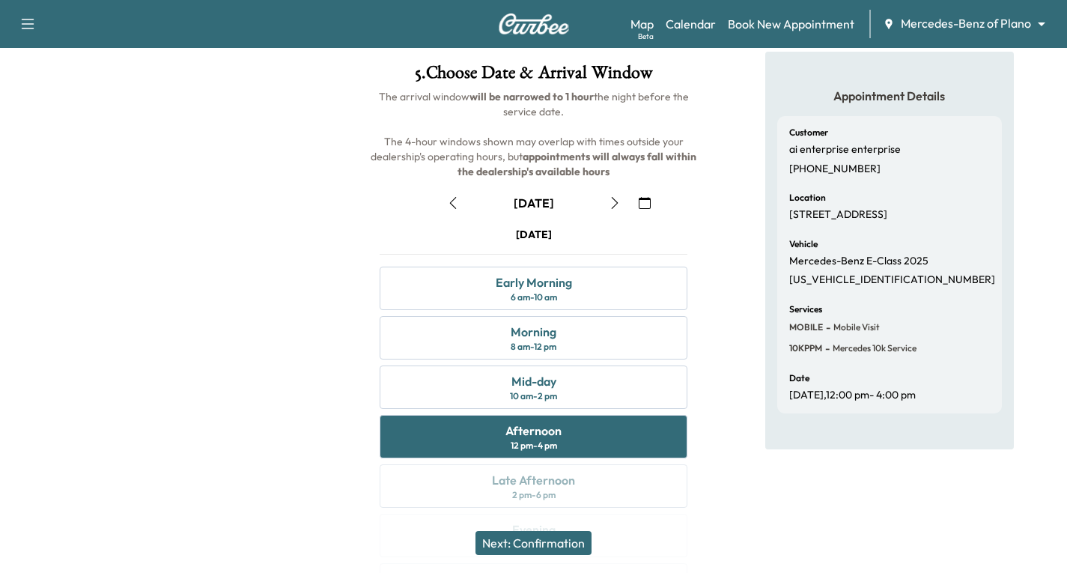
scroll to position [110, 0]
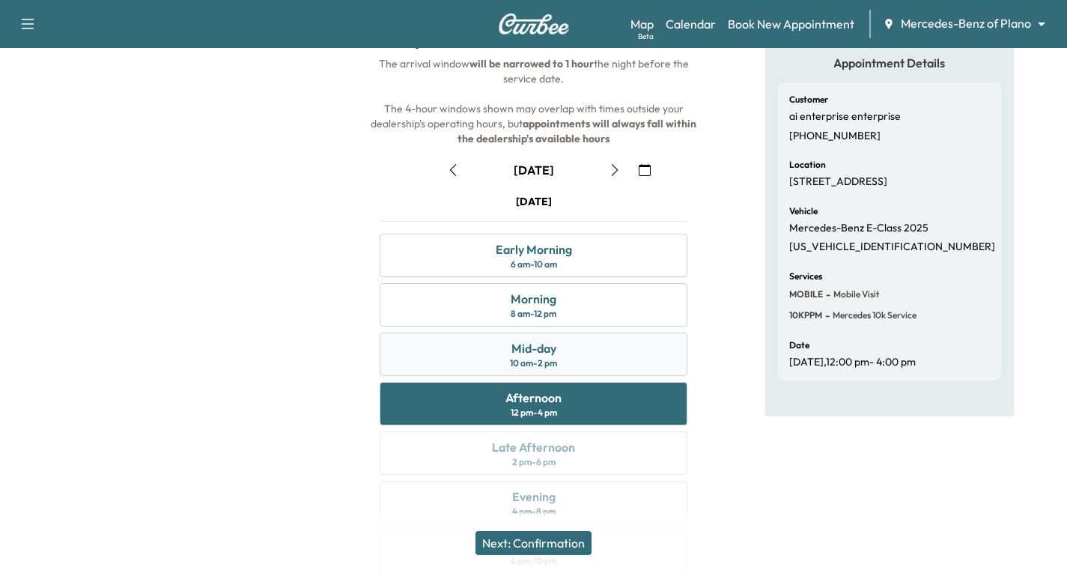
click at [618, 350] on div "Mid-day 10 am - 2 pm" at bounding box center [533, 353] width 308 height 43
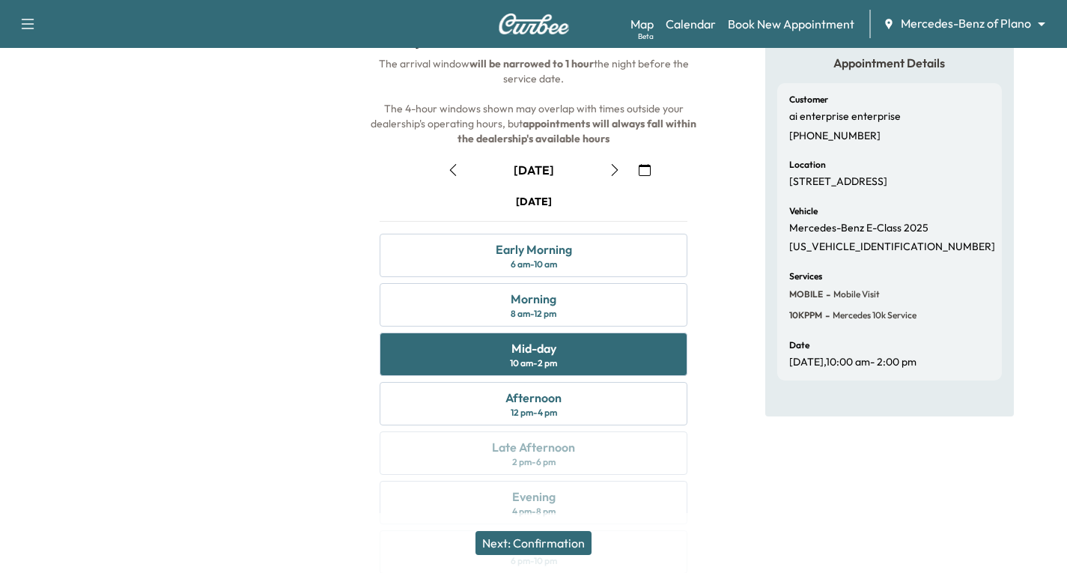
click at [564, 534] on button "Next: Confirmation" at bounding box center [533, 543] width 116 height 24
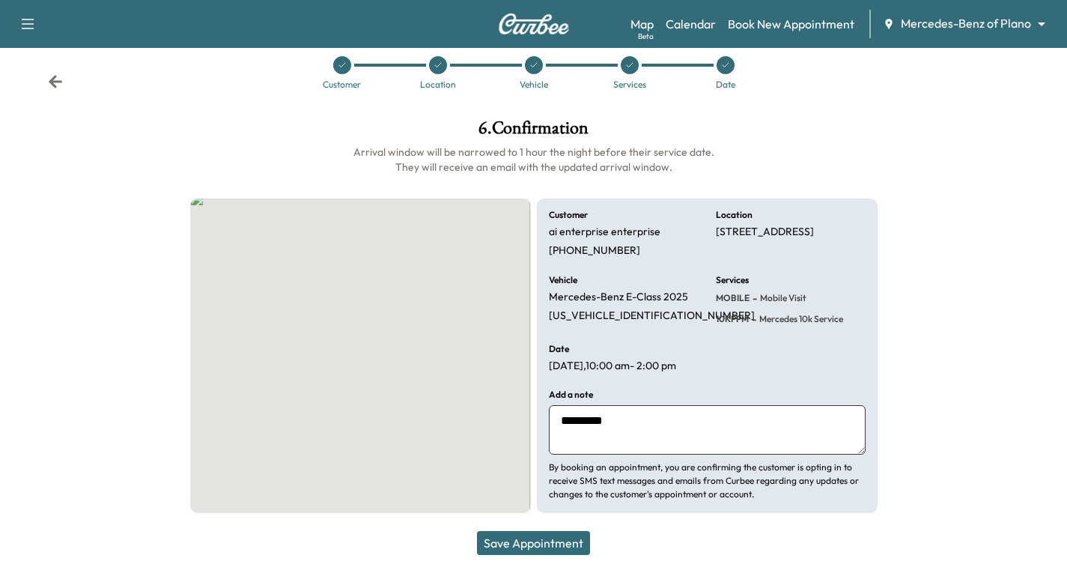
scroll to position [35, 0]
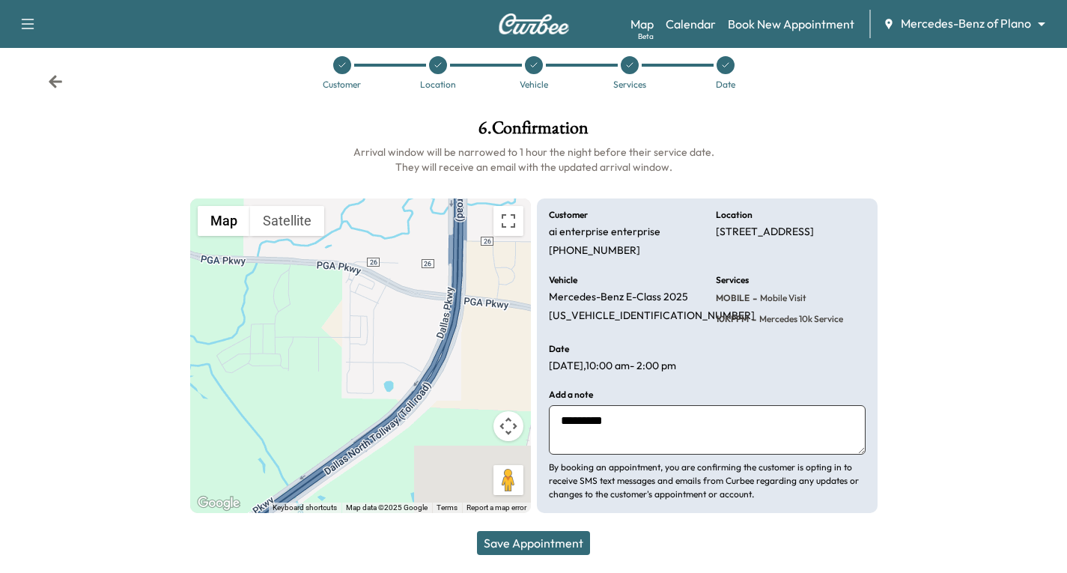
click at [564, 546] on button "Save Appointment" at bounding box center [533, 543] width 113 height 24
click at [55, 75] on icon at bounding box center [55, 81] width 13 height 13
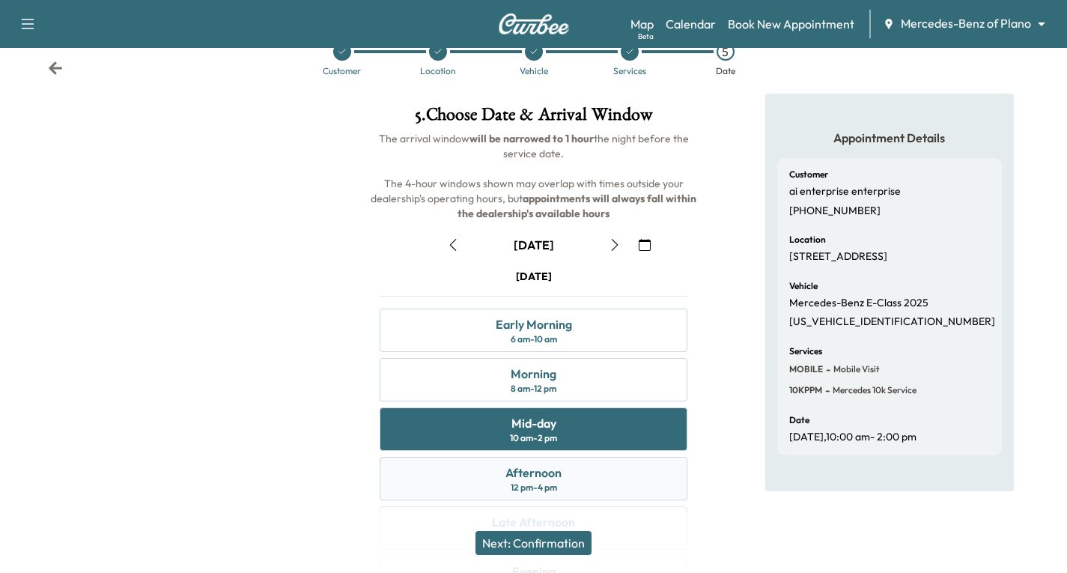
click at [433, 481] on div "Afternoon 12 pm - 4 pm" at bounding box center [533, 478] width 308 height 43
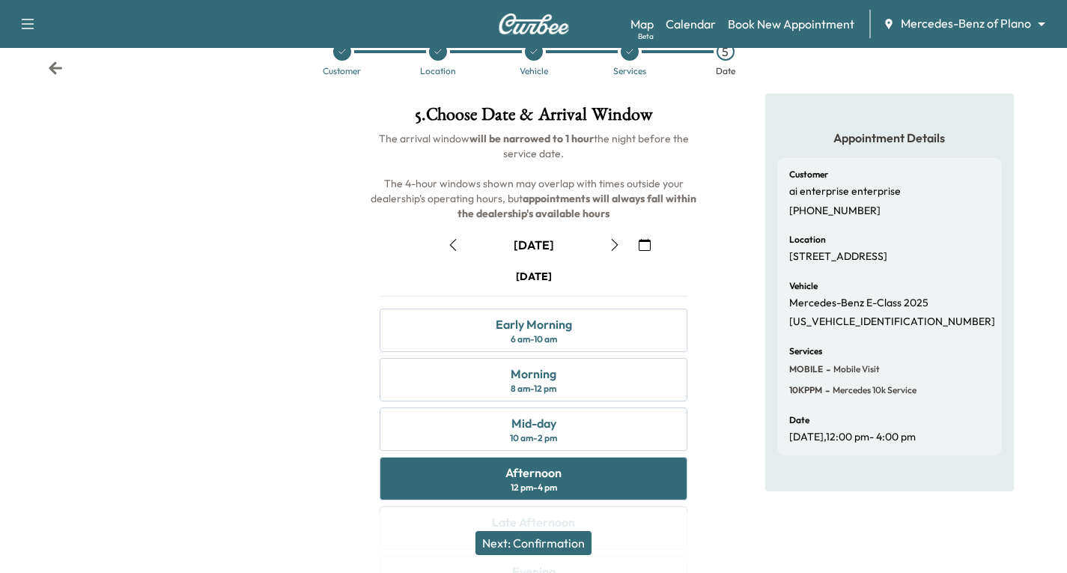
click at [50, 64] on icon at bounding box center [55, 68] width 15 height 15
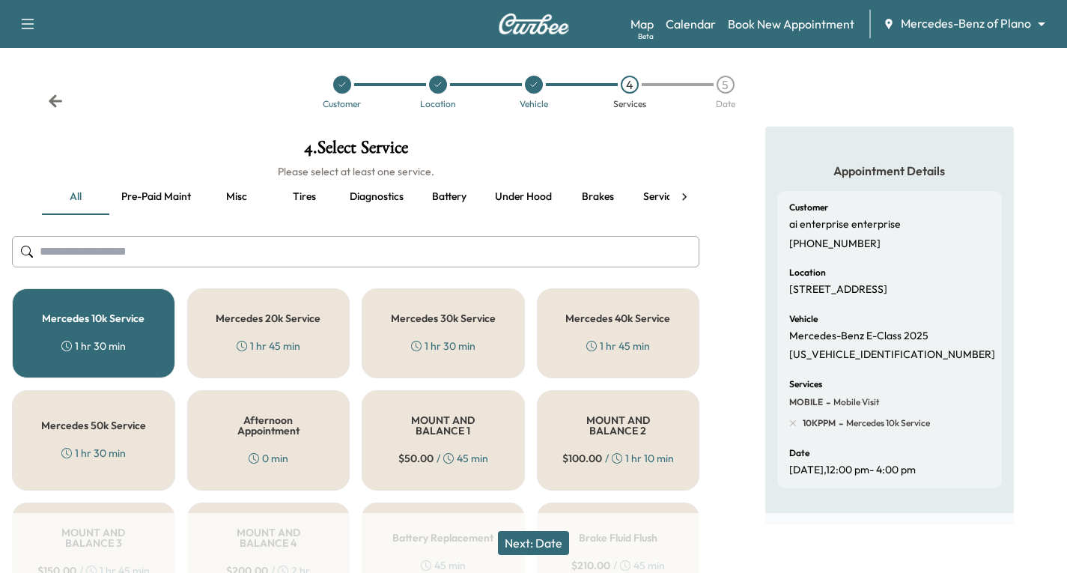
scroll to position [0, 0]
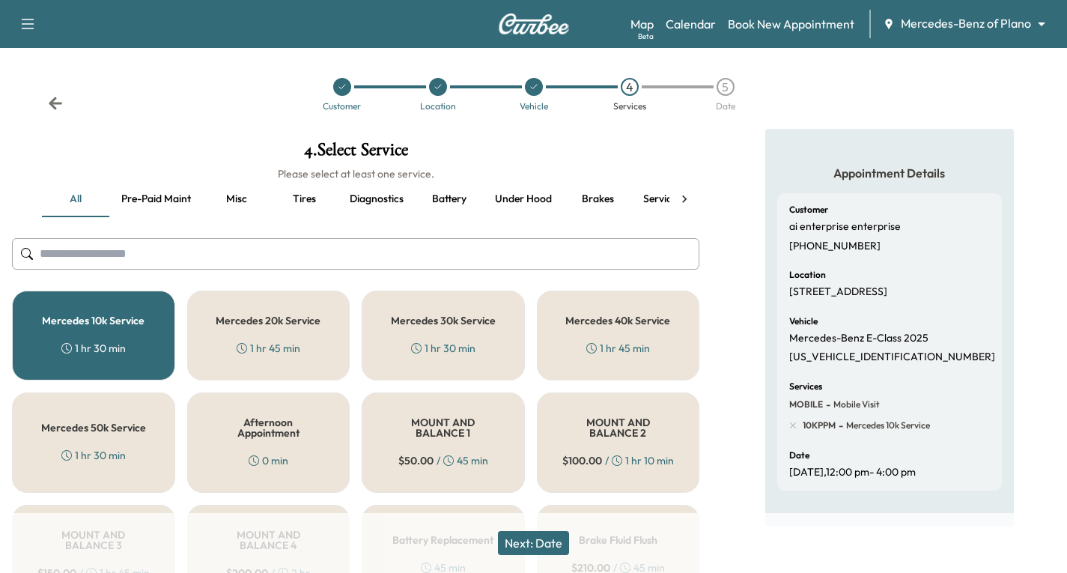
click at [49, 106] on icon at bounding box center [55, 103] width 15 height 15
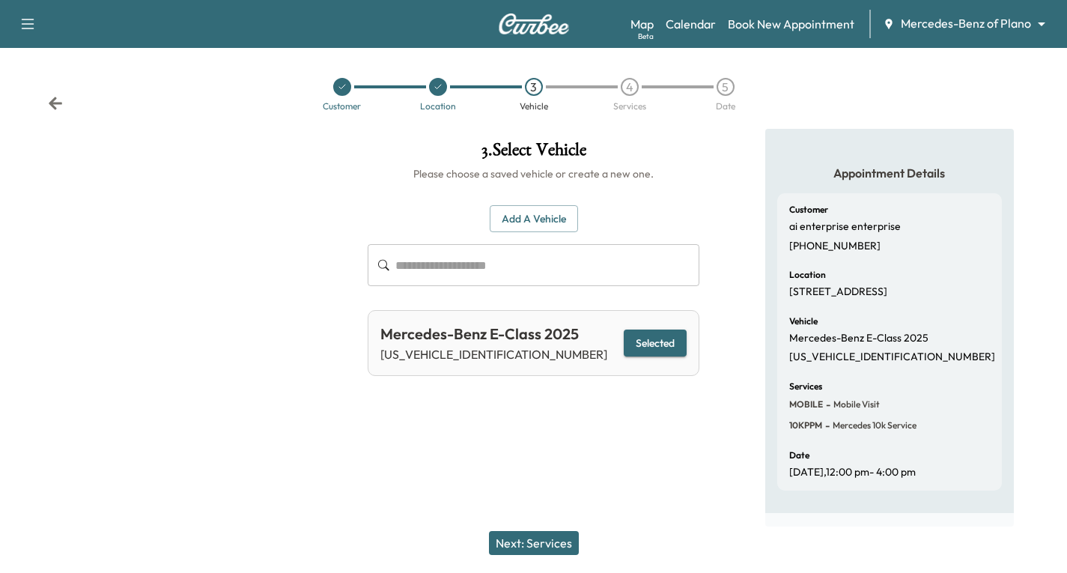
click at [49, 106] on icon at bounding box center [55, 103] width 15 height 15
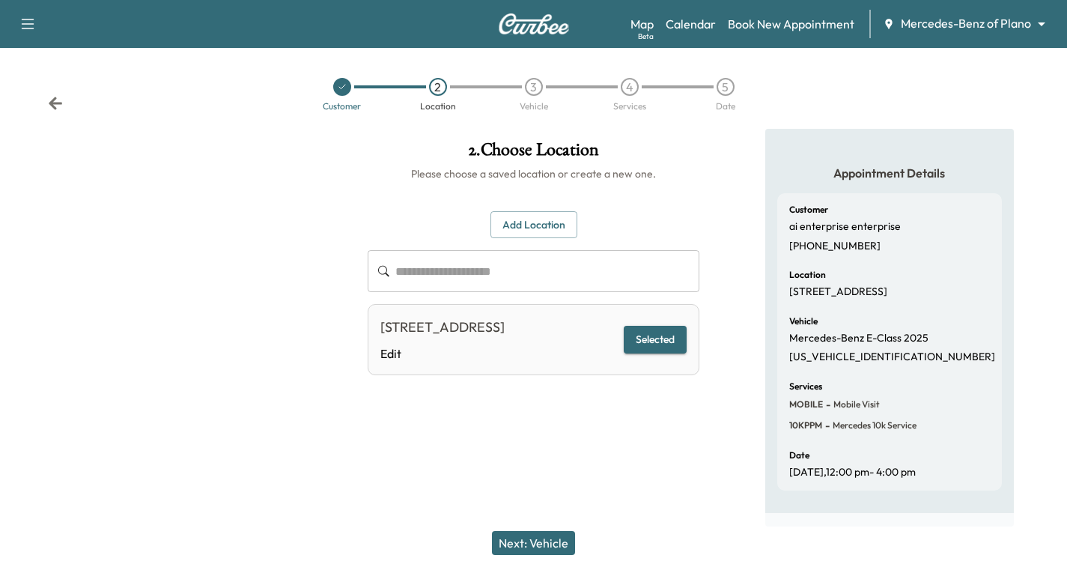
click at [49, 106] on icon at bounding box center [55, 103] width 15 height 15
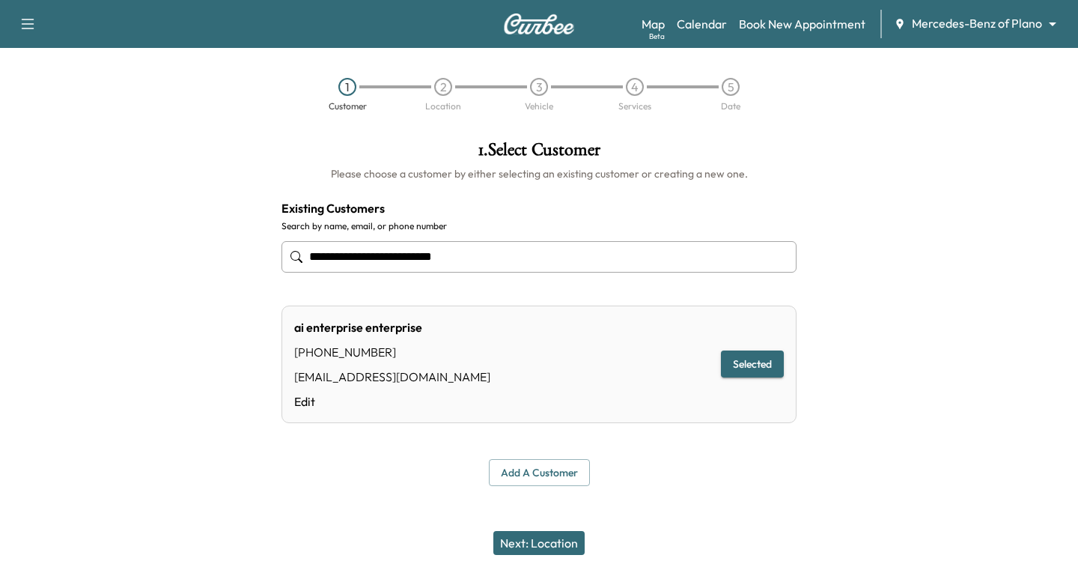
click at [475, 357] on div "ai enterprise enterprise [PHONE_NUMBER] [EMAIL_ADDRESS][DOMAIN_NAME] Edit Selec…" at bounding box center [538, 364] width 515 height 118
click at [306, 405] on link "Edit" at bounding box center [392, 401] width 196 height 18
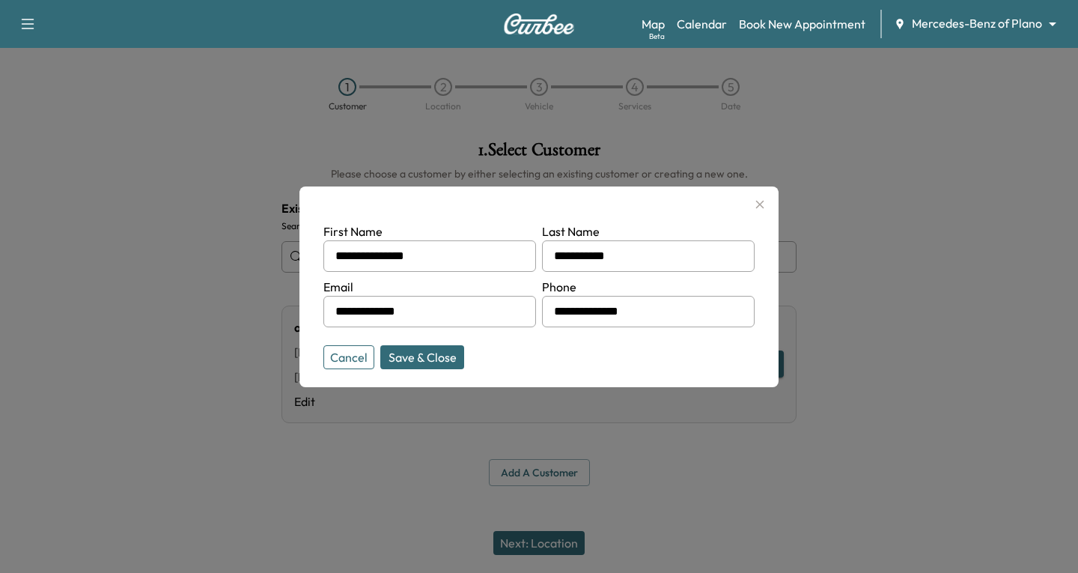
drag, startPoint x: 442, startPoint y: 315, endPoint x: 320, endPoint y: 329, distance: 122.8
click at [320, 329] on div "**********" at bounding box center [538, 286] width 479 height 201
type input "**********"
click at [433, 358] on button "Save & Close" at bounding box center [422, 357] width 84 height 24
drag, startPoint x: 619, startPoint y: 254, endPoint x: 562, endPoint y: 251, distance: 57.0
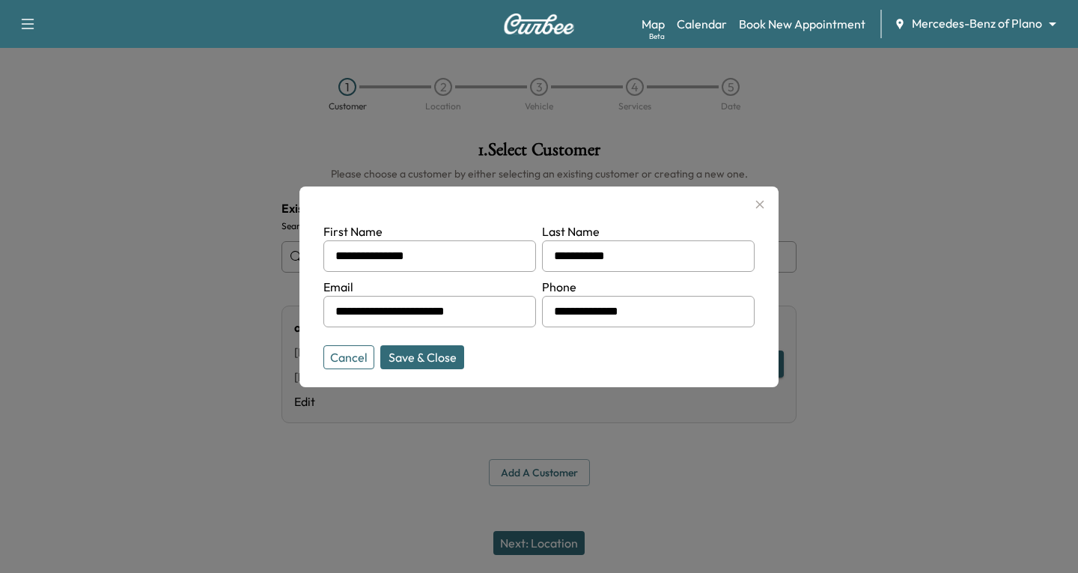
click at [562, 251] on div "**********" at bounding box center [648, 255] width 213 height 31
type input "*"
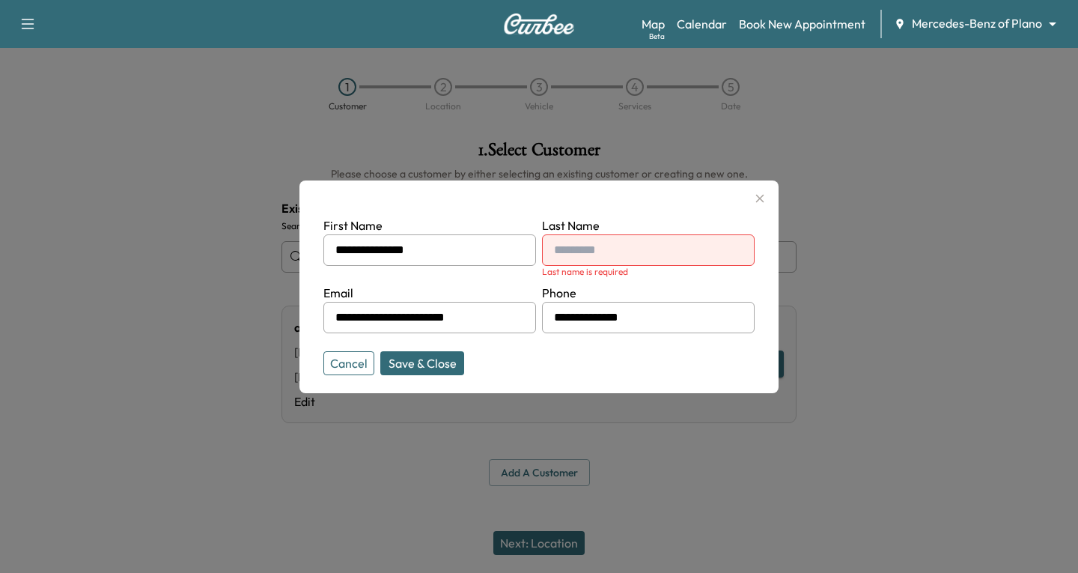
click at [567, 246] on input "text" at bounding box center [648, 249] width 213 height 31
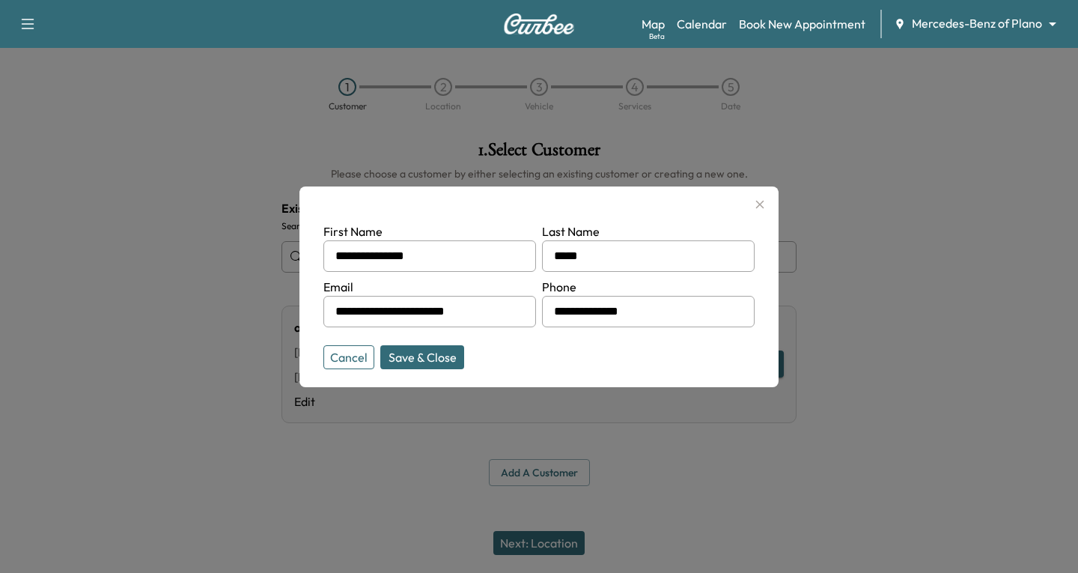
type input "**********"
click at [427, 361] on button "Save & Close" at bounding box center [422, 357] width 84 height 24
drag, startPoint x: 497, startPoint y: 314, endPoint x: 293, endPoint y: 336, distance: 205.5
click at [293, 336] on div "**********" at bounding box center [539, 286] width 1078 height 573
click at [348, 314] on input "**********" at bounding box center [429, 311] width 213 height 31
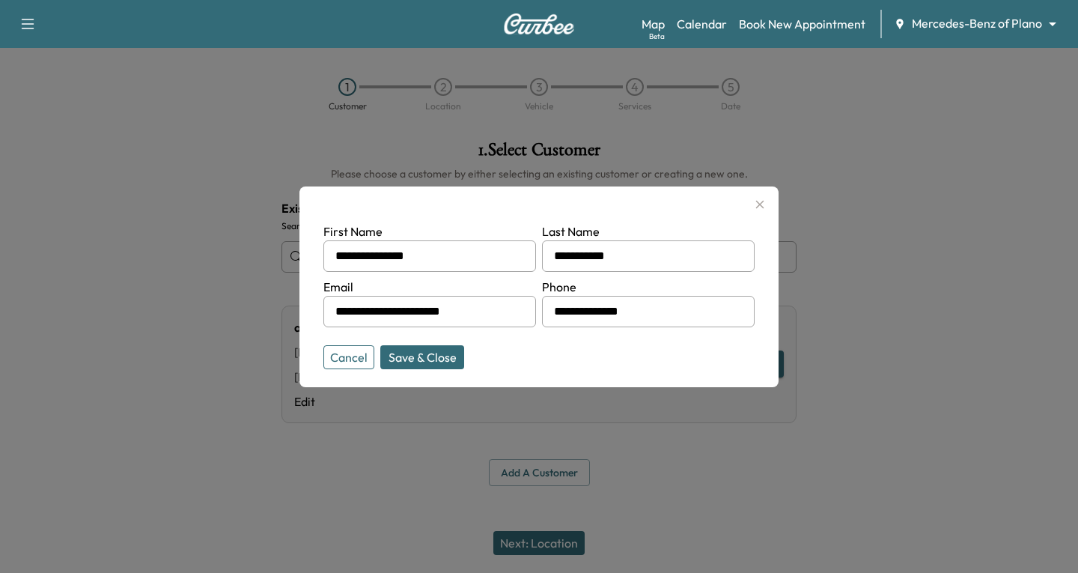
type input "**********"
click at [428, 356] on button "Save & Close" at bounding box center [422, 357] width 84 height 24
click at [779, 481] on div at bounding box center [539, 286] width 1078 height 573
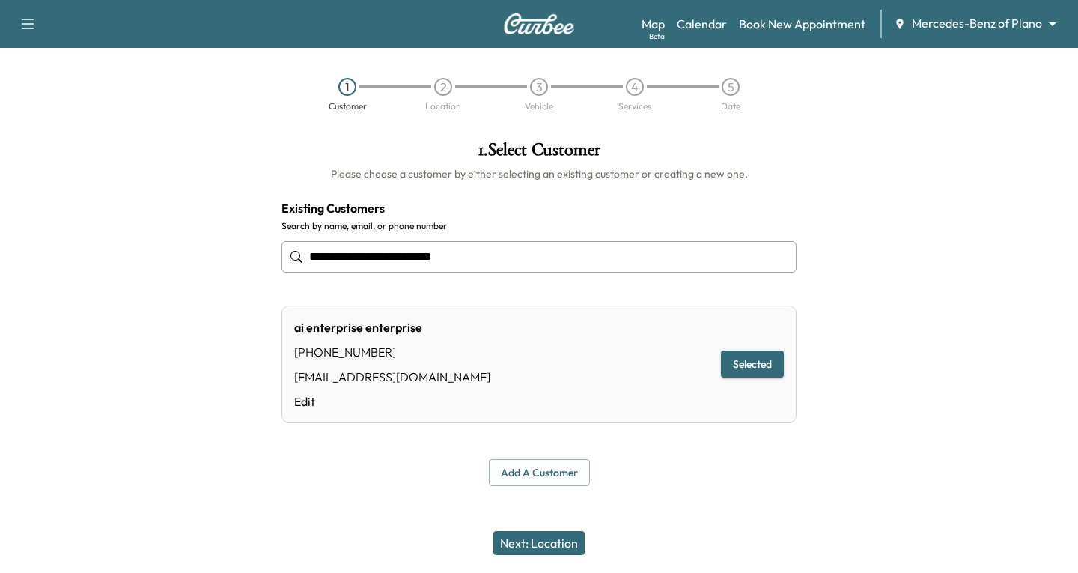
click at [545, 546] on button "Next: Location" at bounding box center [538, 543] width 91 height 24
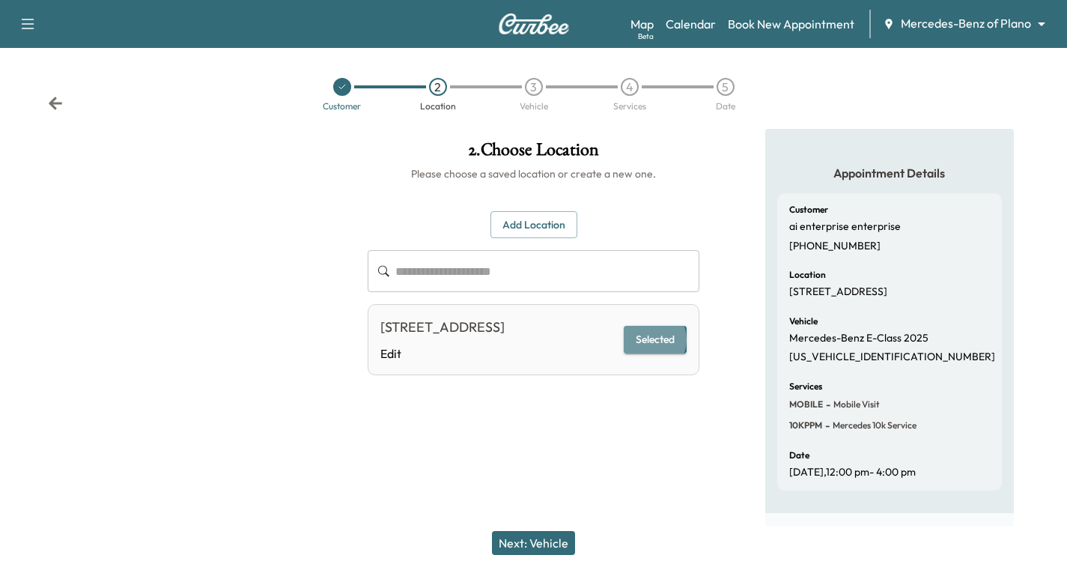
click at [653, 350] on button "Selected" at bounding box center [655, 340] width 63 height 28
click at [541, 546] on button "Next: Vehicle" at bounding box center [533, 543] width 83 height 24
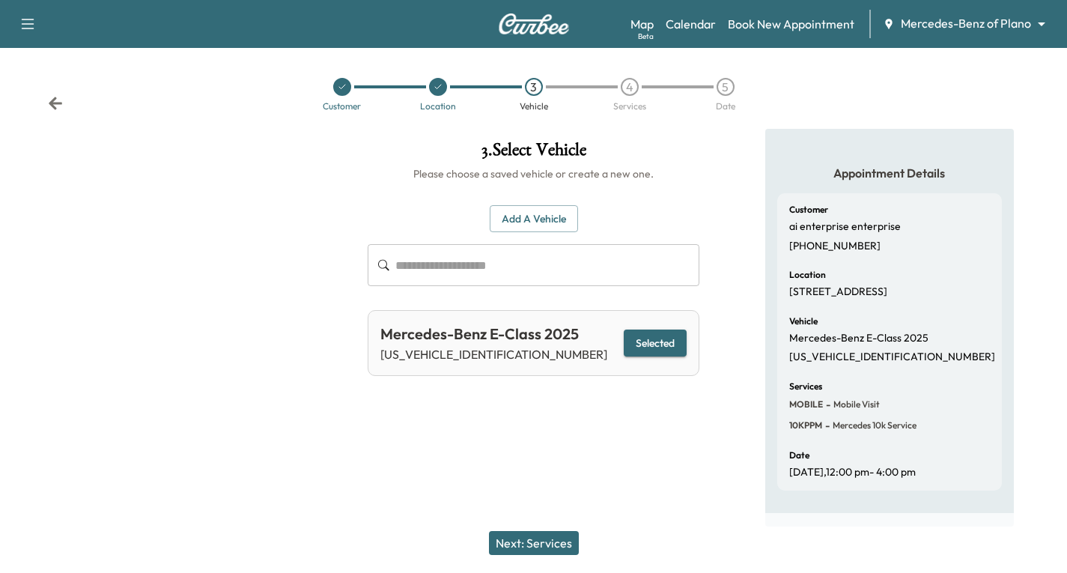
click at [541, 546] on button "Next: Services" at bounding box center [534, 543] width 90 height 24
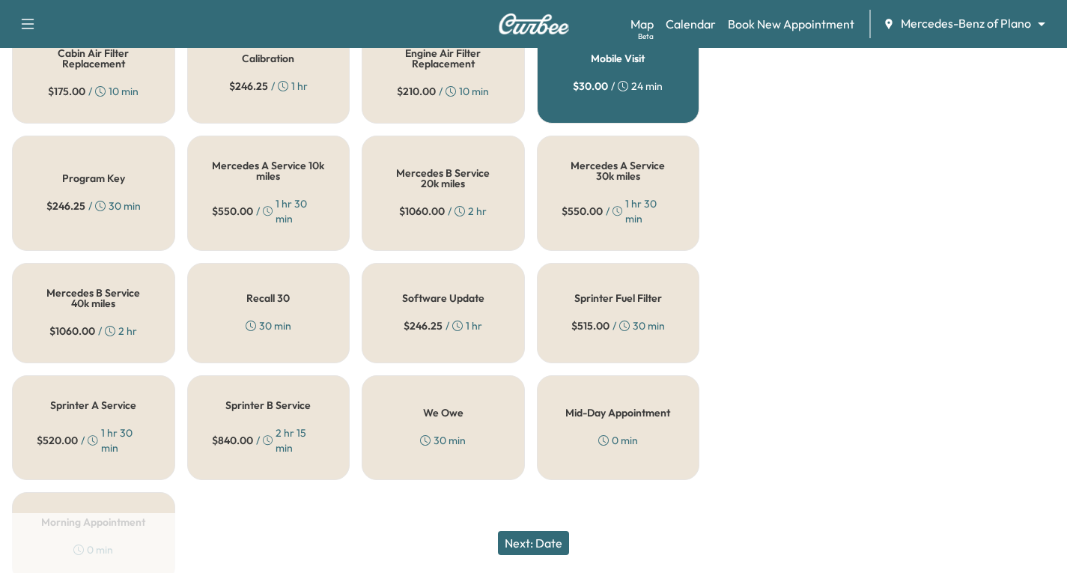
scroll to position [662, 0]
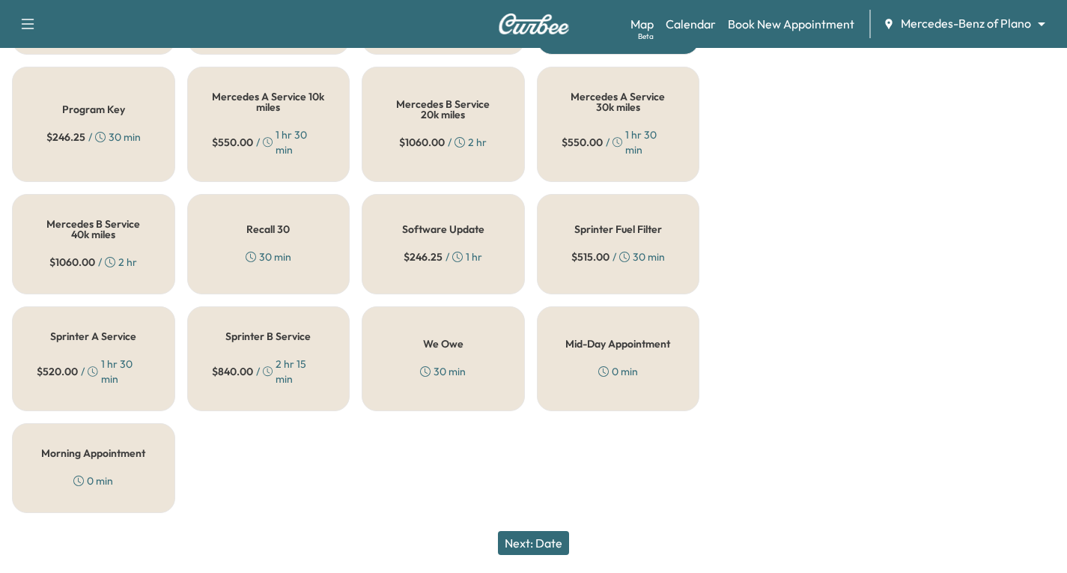
click at [541, 538] on button "Next: Date" at bounding box center [533, 543] width 71 height 24
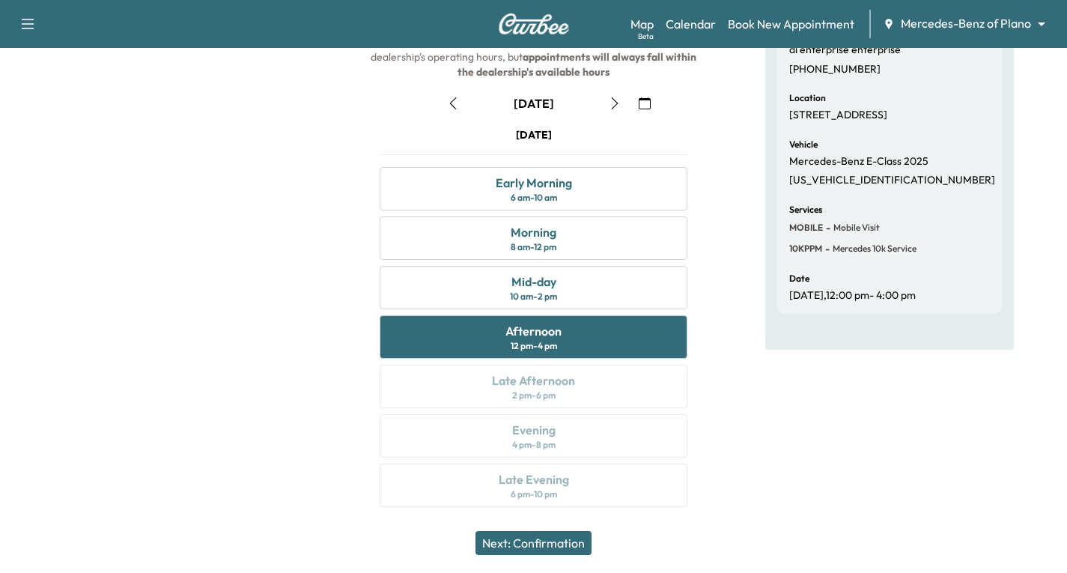
click at [547, 546] on button "Next: Confirmation" at bounding box center [533, 543] width 116 height 24
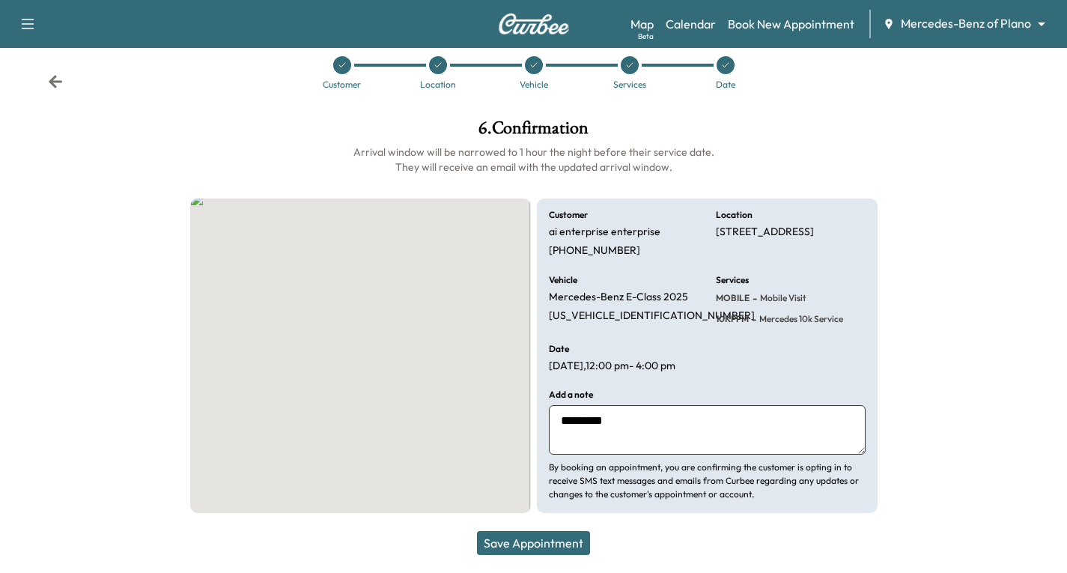
scroll to position [35, 0]
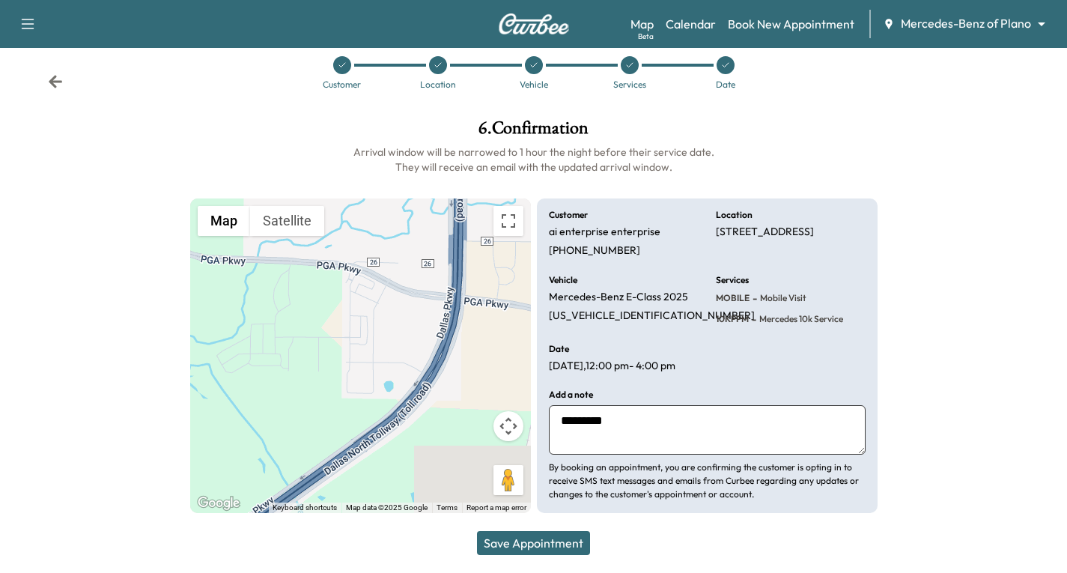
click at [547, 546] on button "Save Appointment" at bounding box center [533, 543] width 113 height 24
click at [52, 75] on icon at bounding box center [55, 81] width 13 height 13
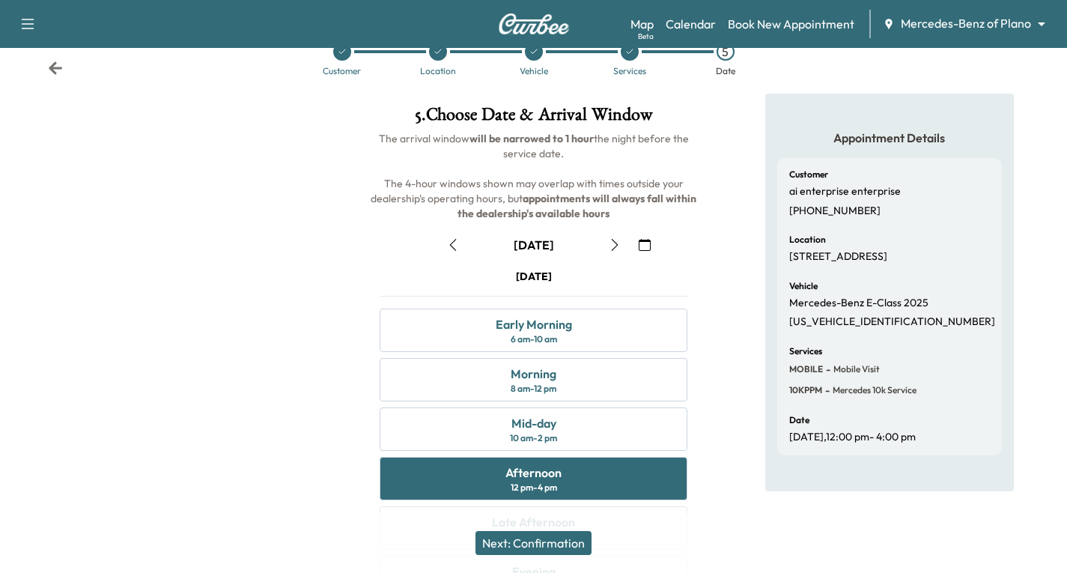
click at [58, 66] on icon at bounding box center [55, 68] width 15 height 15
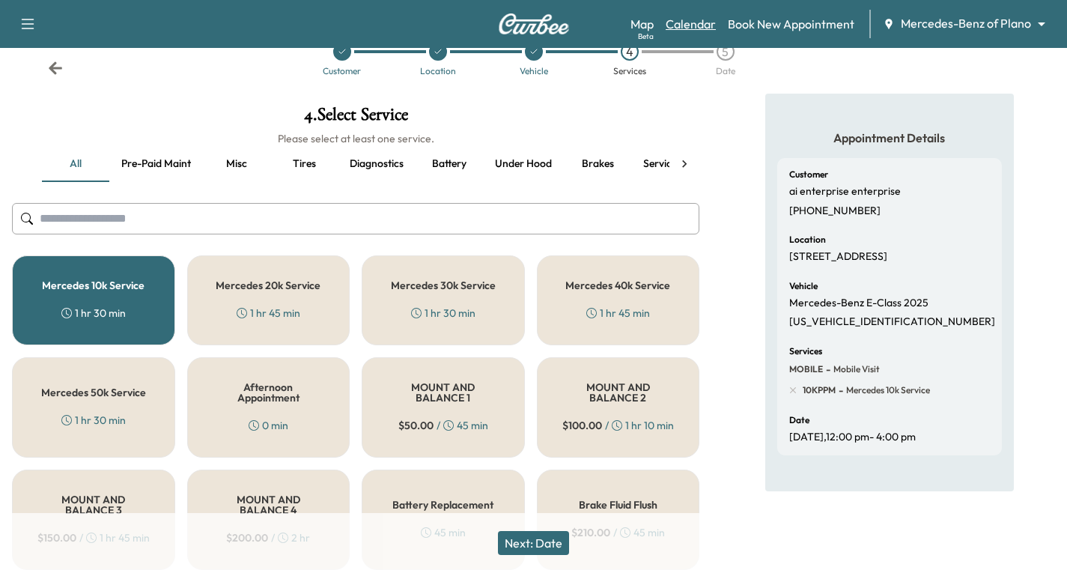
click at [688, 22] on link "Calendar" at bounding box center [690, 24] width 50 height 18
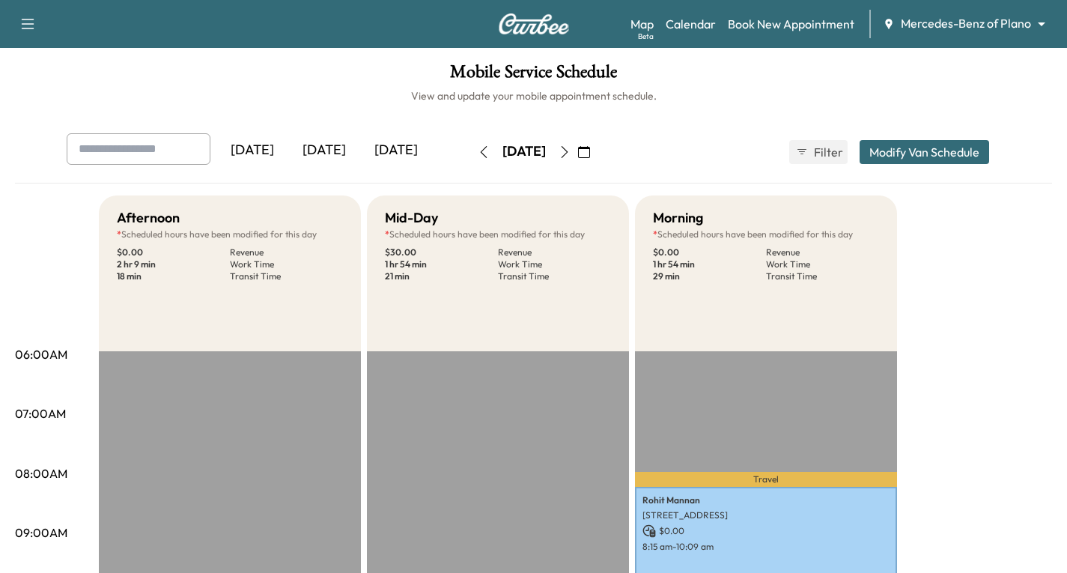
click at [570, 155] on icon "button" at bounding box center [564, 152] width 12 height 12
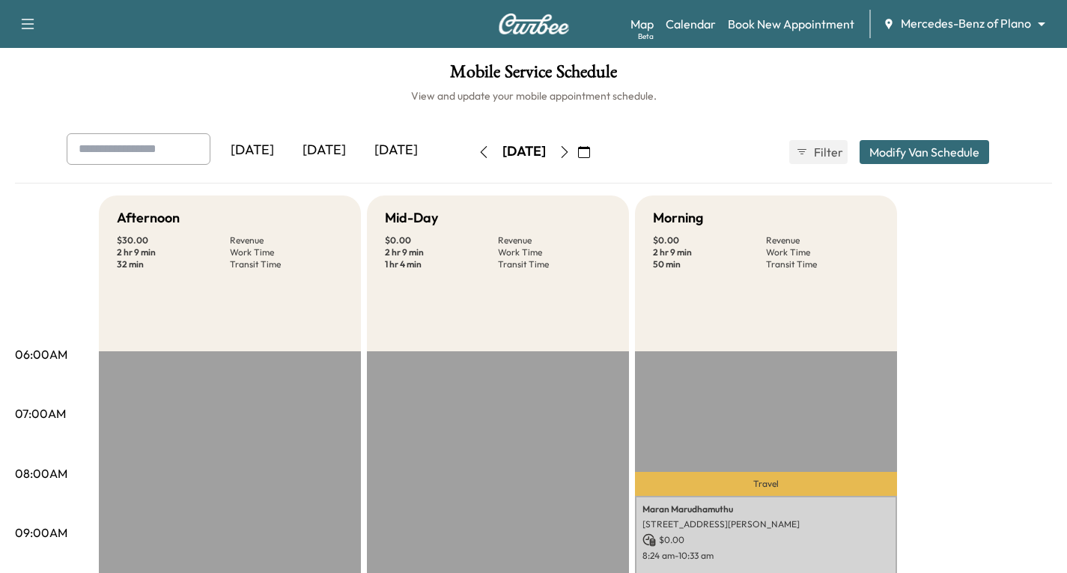
click at [570, 153] on icon "button" at bounding box center [564, 152] width 12 height 12
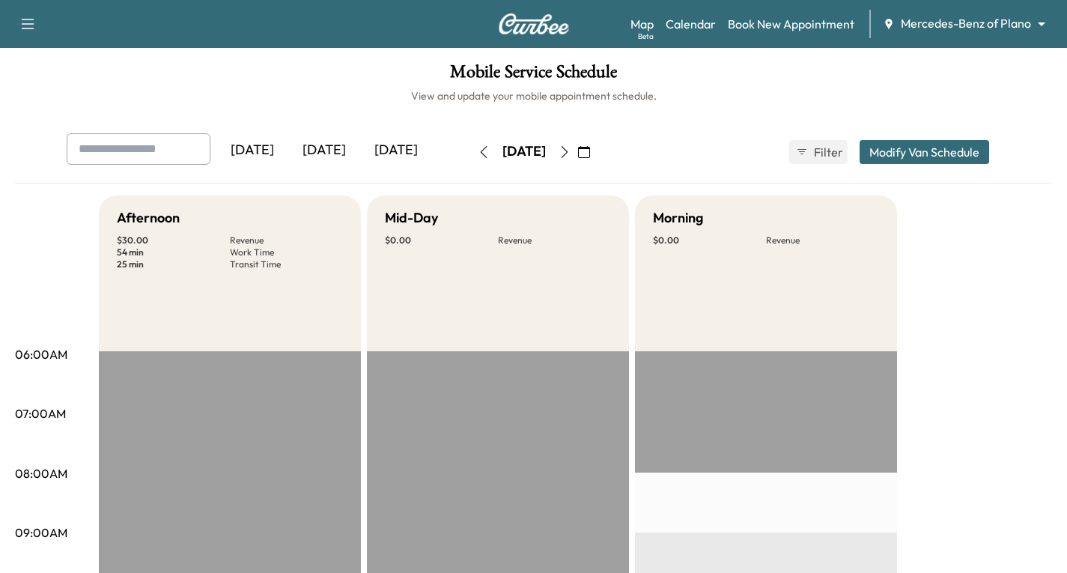
click at [753, 79] on h1 "Mobile Service Schedule" at bounding box center [533, 75] width 1037 height 25
click at [283, 91] on h6 "View and update your mobile appointment schedule." at bounding box center [533, 95] width 1037 height 15
click at [799, 19] on link "Book New Appointment" at bounding box center [791, 24] width 126 height 18
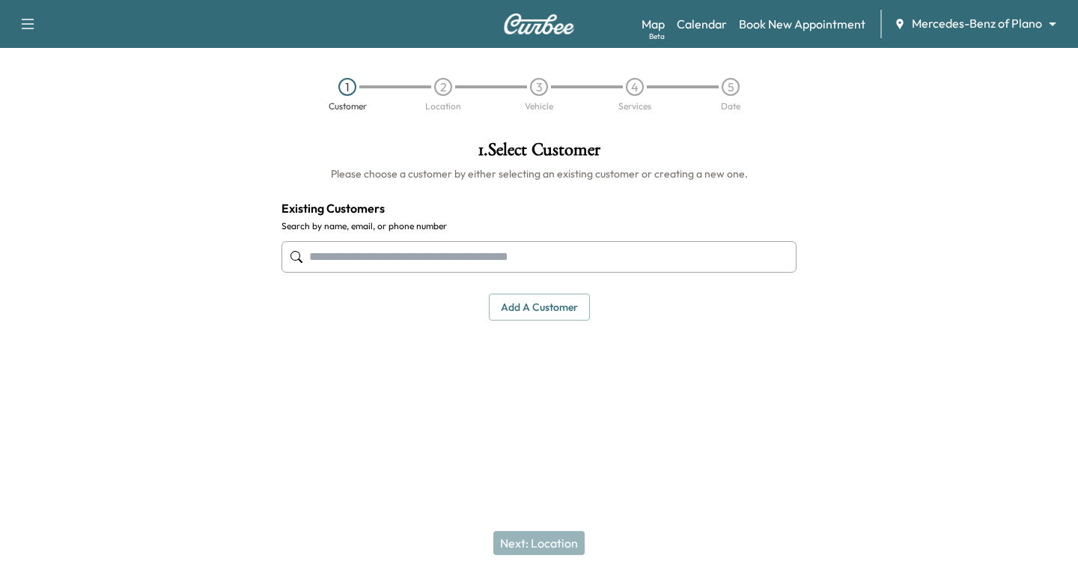
click at [306, 258] on input "text" at bounding box center [538, 256] width 515 height 31
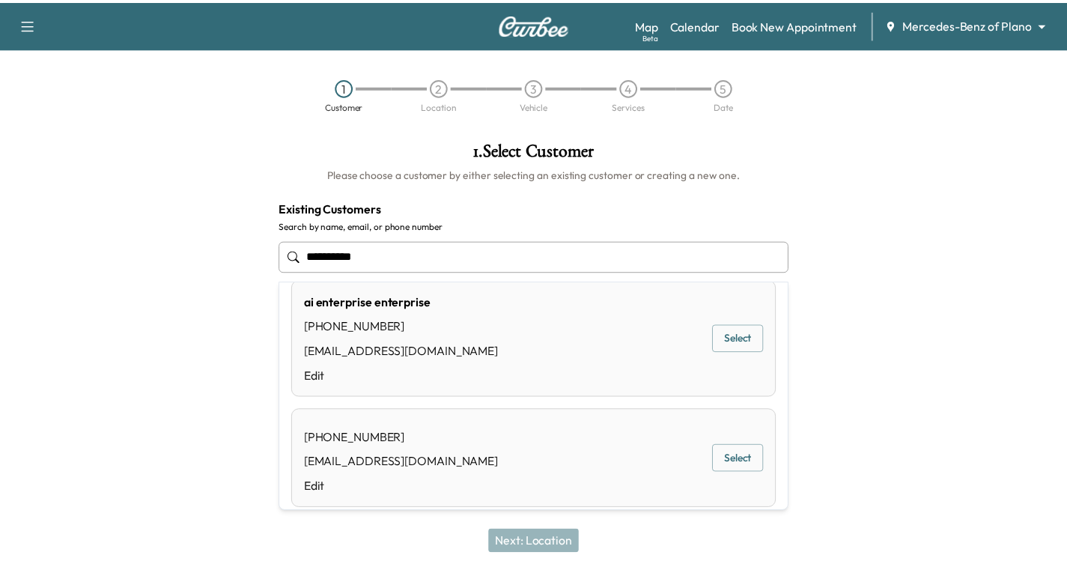
scroll to position [36, 0]
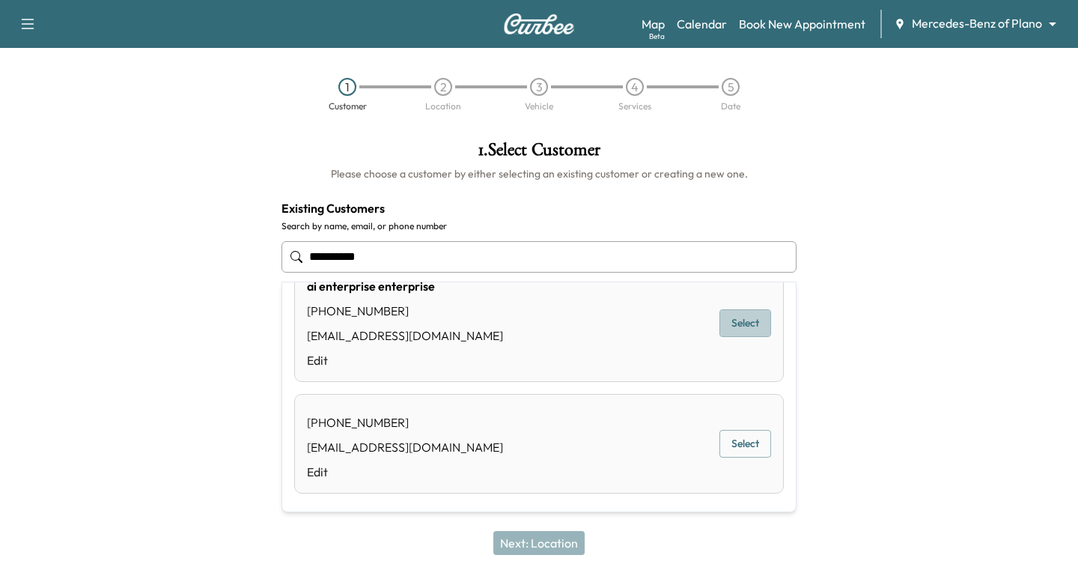
click at [719, 319] on button "Select" at bounding box center [745, 323] width 52 height 28
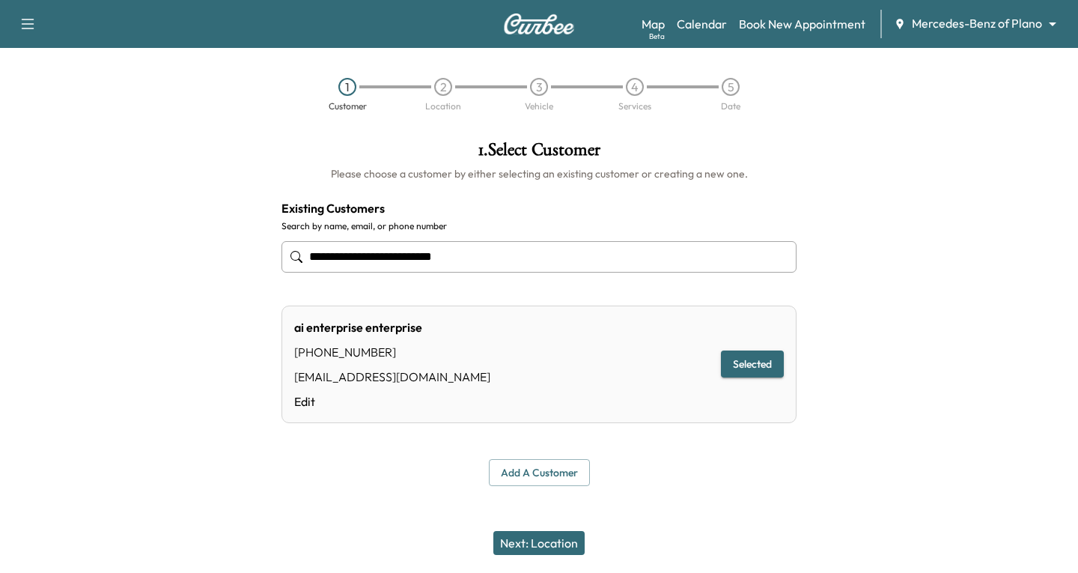
type input "**********"
click at [743, 365] on button "Selected" at bounding box center [752, 364] width 63 height 28
click at [535, 540] on button "Next: Location" at bounding box center [538, 543] width 91 height 24
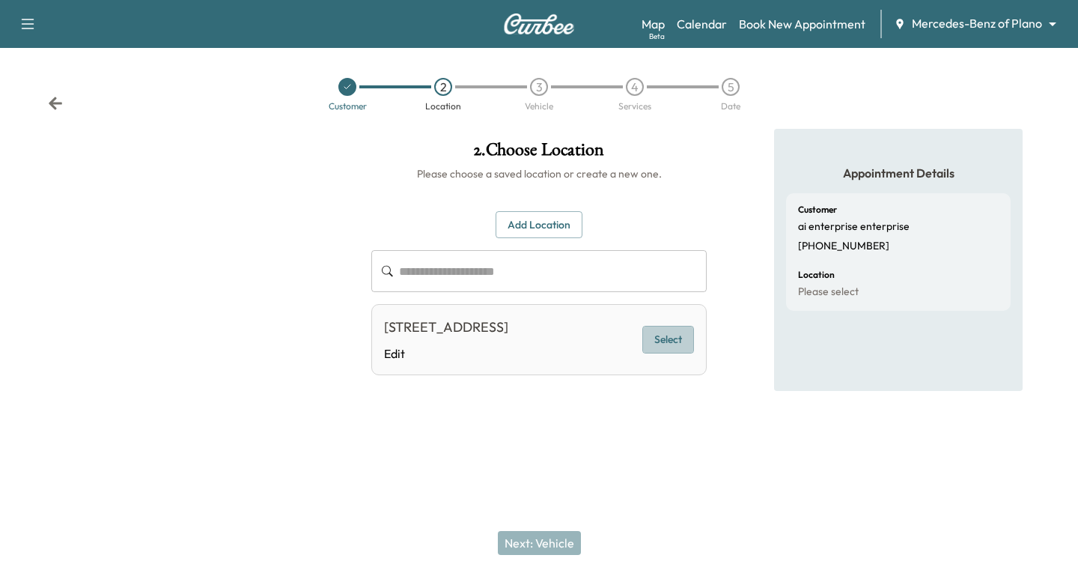
click at [665, 347] on button "Select" at bounding box center [668, 340] width 52 height 28
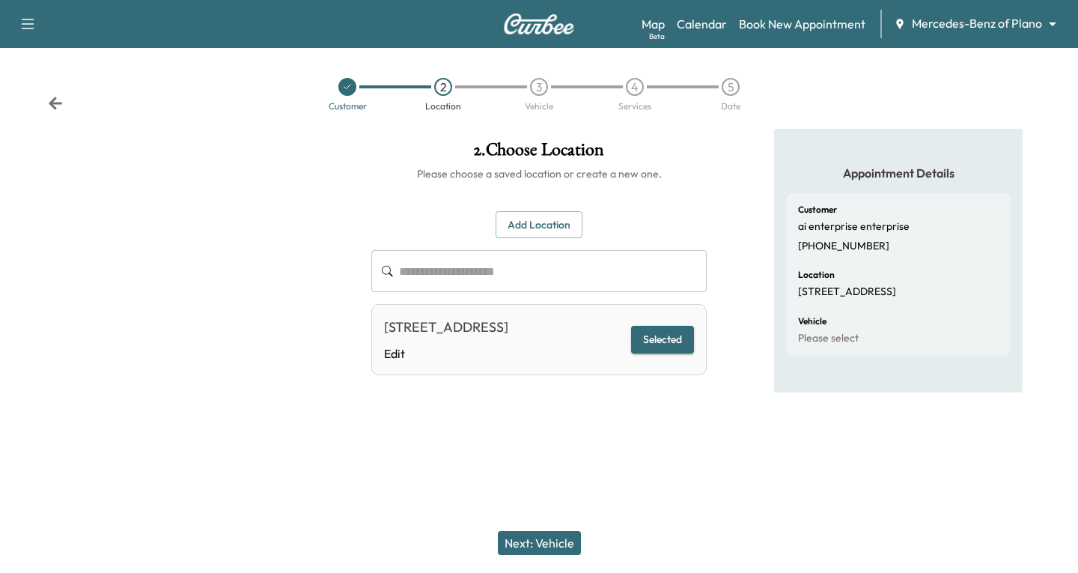
click at [525, 543] on button "Next: Vehicle" at bounding box center [539, 543] width 83 height 24
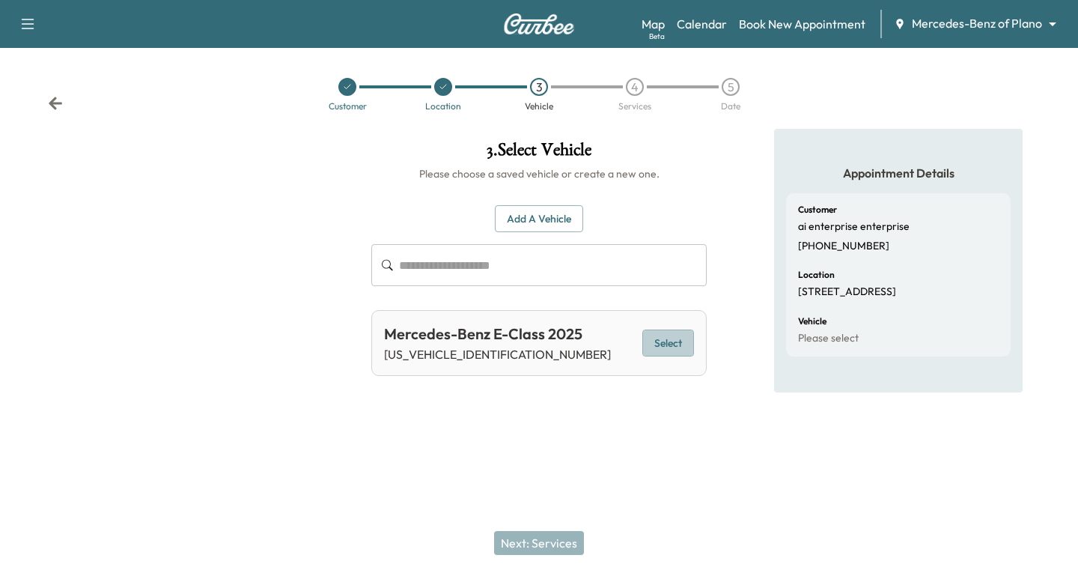
click at [664, 345] on button "Select" at bounding box center [668, 343] width 52 height 28
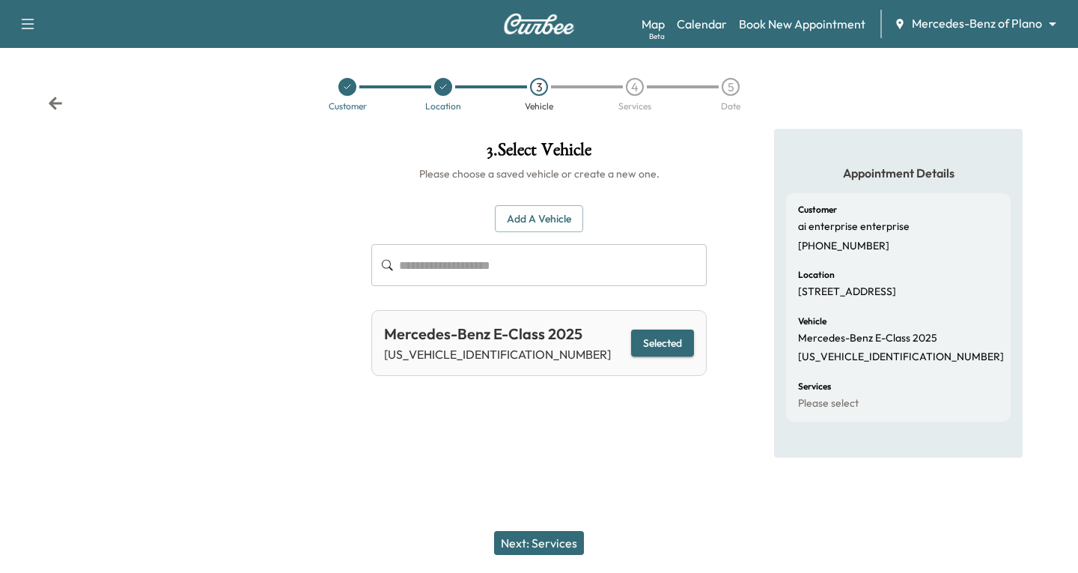
click at [536, 548] on button "Next: Services" at bounding box center [539, 543] width 90 height 24
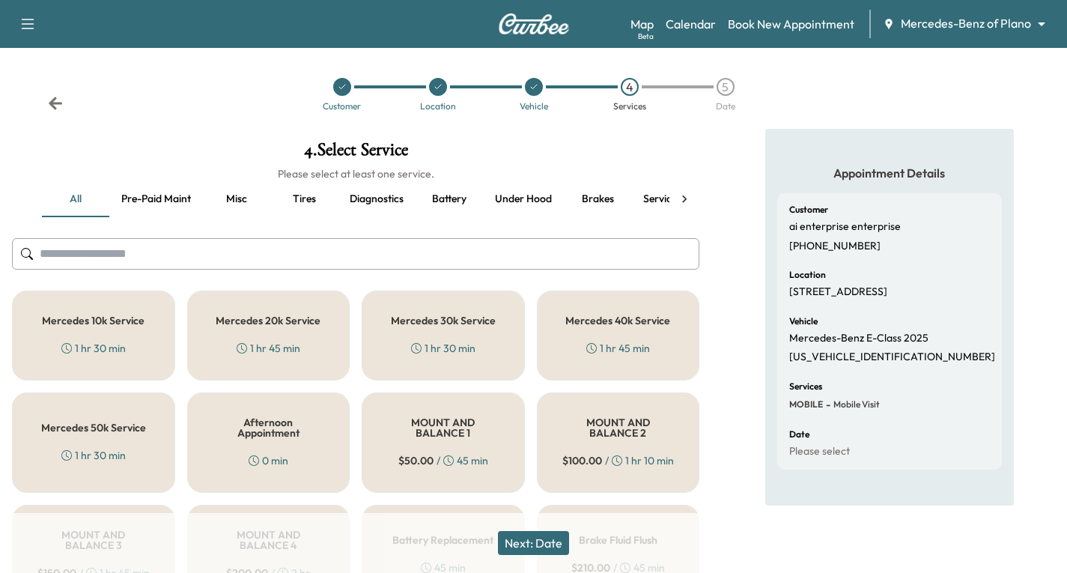
click at [98, 332] on div "Mercedes 10k Service 1 hr 30 min" at bounding box center [93, 335] width 163 height 90
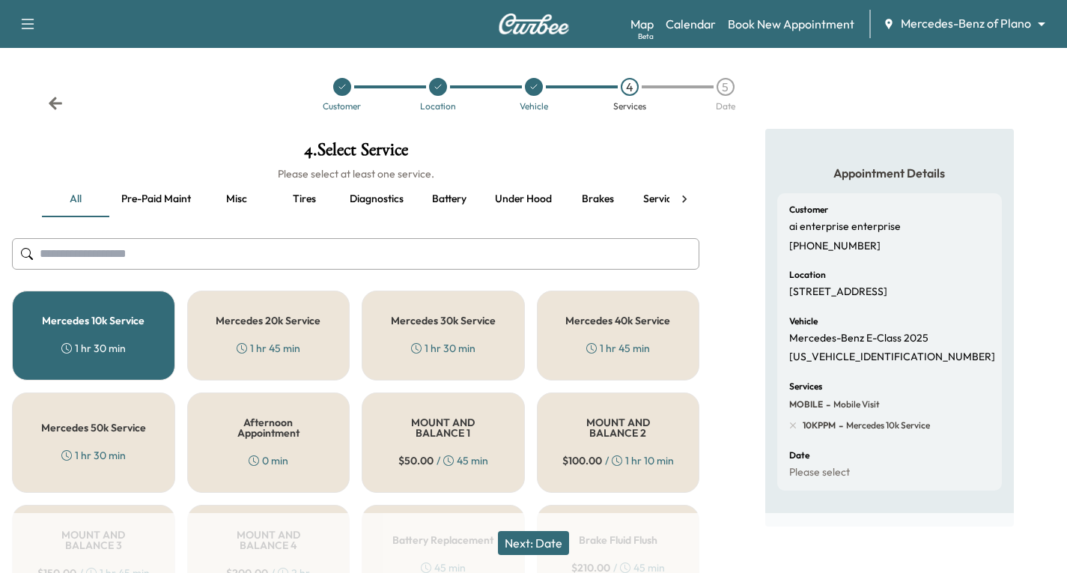
click at [537, 526] on div "Next: Date" at bounding box center [533, 543] width 1067 height 60
click at [537, 543] on button "Next: Date" at bounding box center [533, 543] width 71 height 24
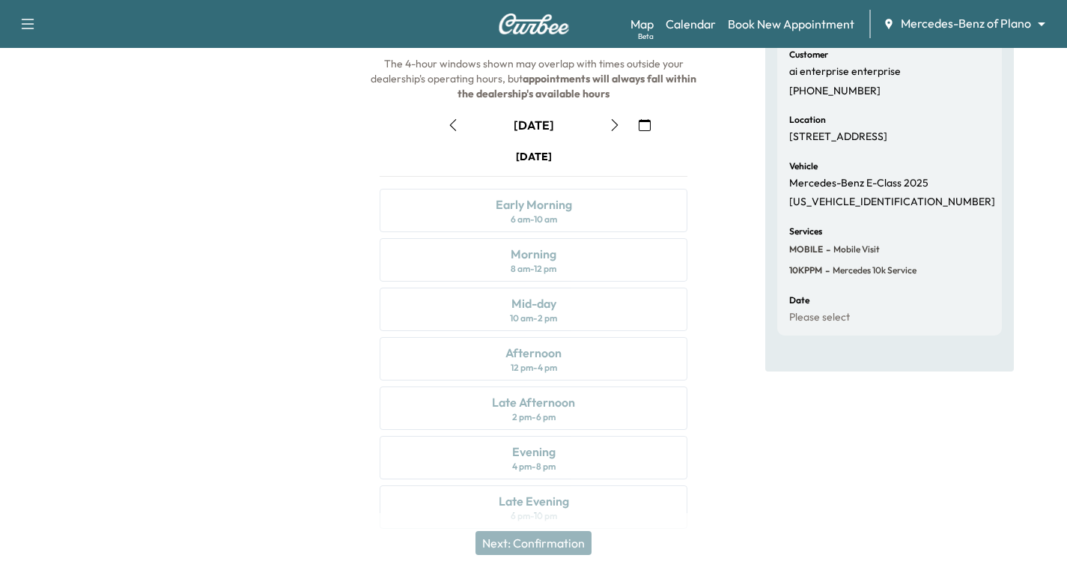
scroll to position [177, 0]
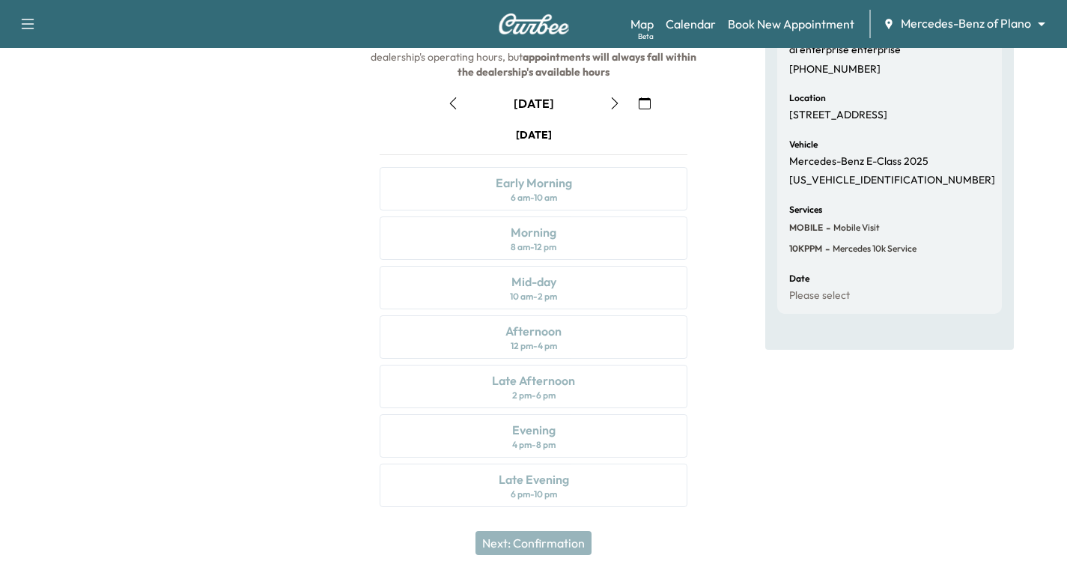
click at [612, 100] on icon "button" at bounding box center [615, 103] width 12 height 12
click at [581, 281] on div "Mid-day 10 am - 2 pm" at bounding box center [533, 287] width 308 height 43
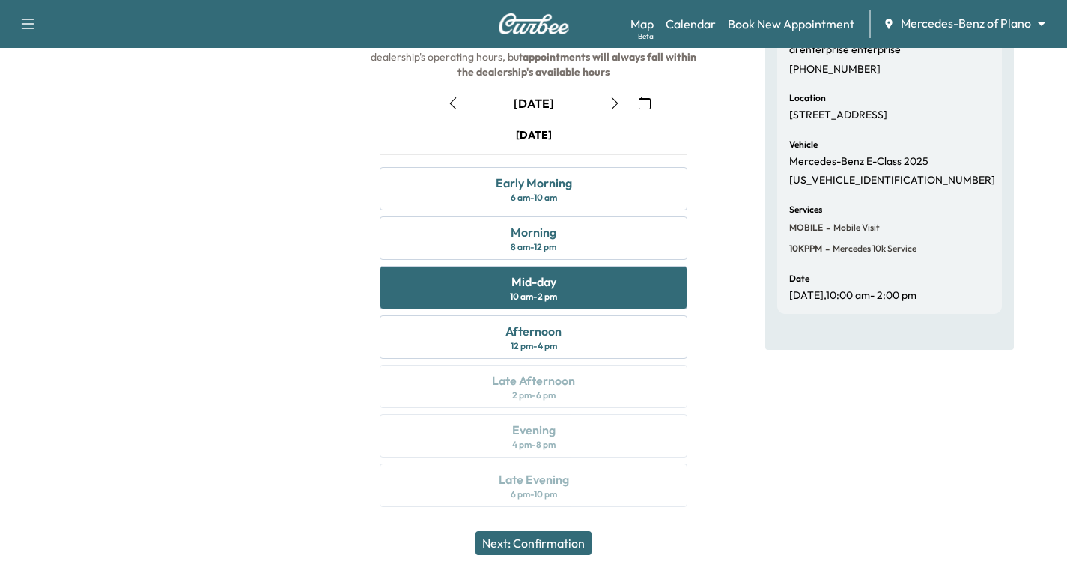
click at [525, 545] on button "Next: Confirmation" at bounding box center [533, 543] width 116 height 24
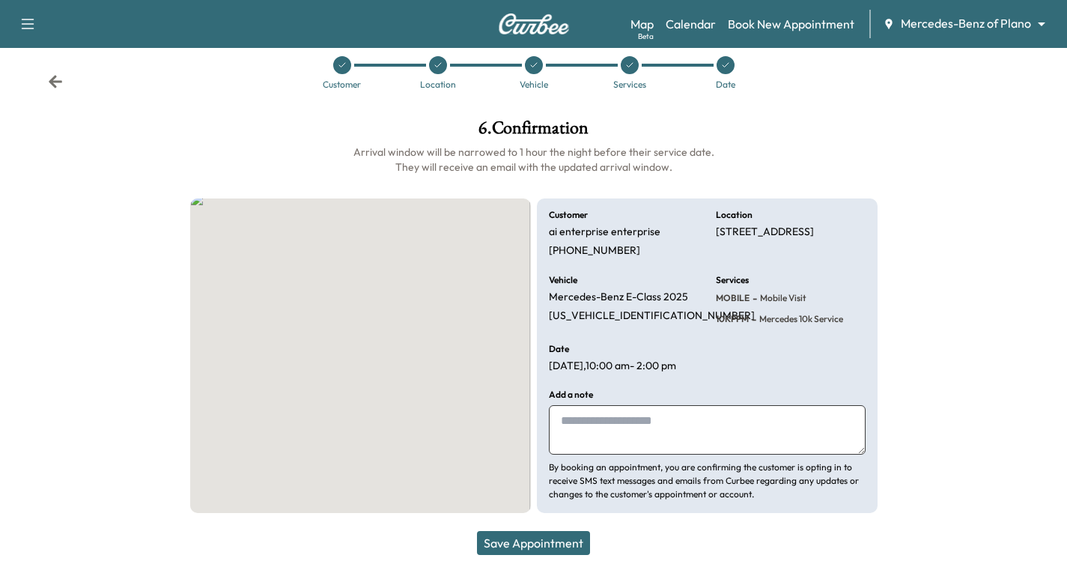
scroll to position [35, 0]
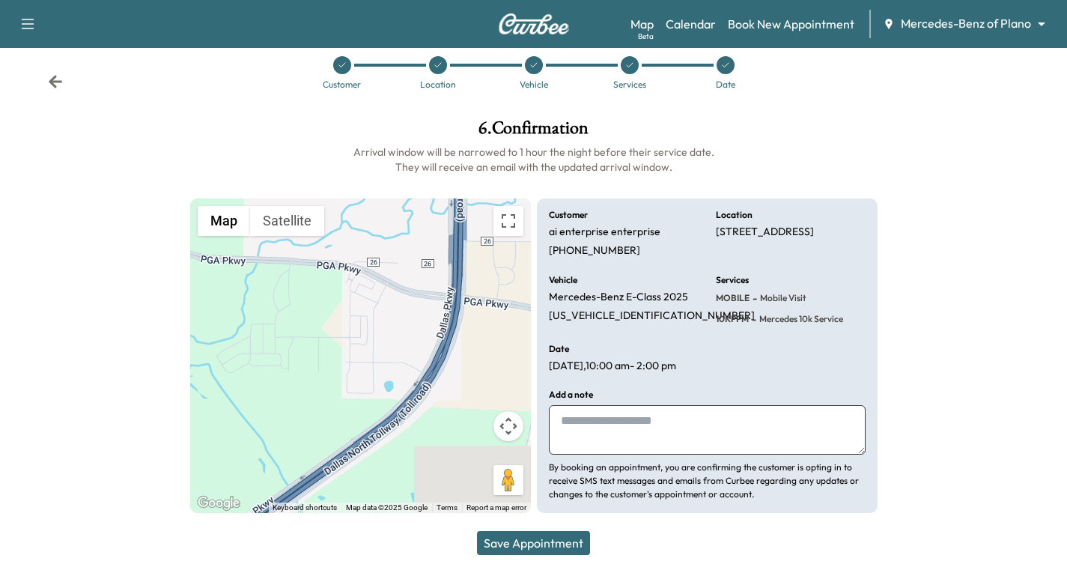
click at [525, 545] on button "Save Appointment" at bounding box center [533, 543] width 113 height 24
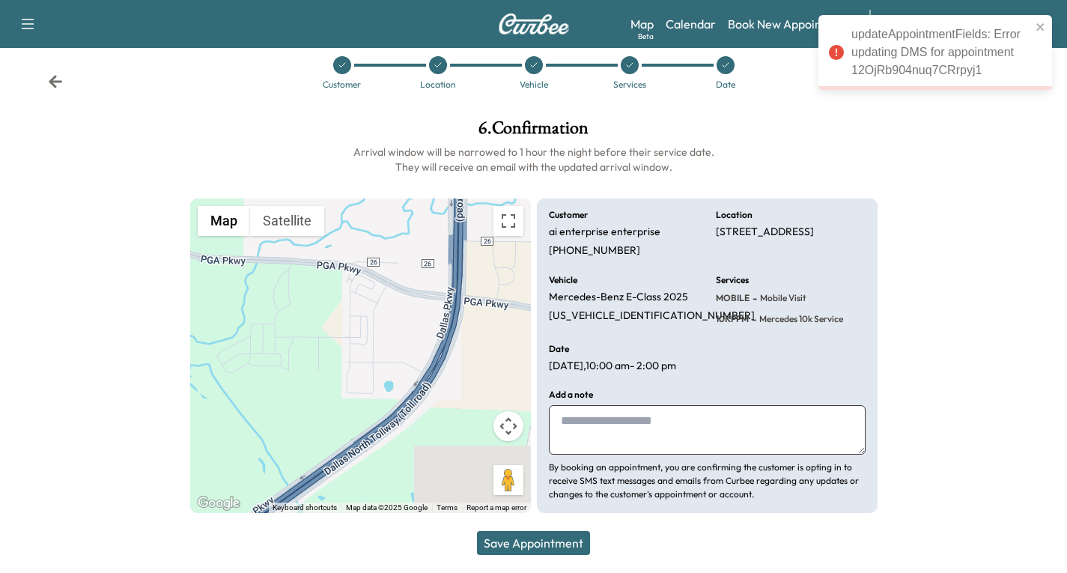
click at [52, 75] on icon at bounding box center [55, 81] width 13 height 13
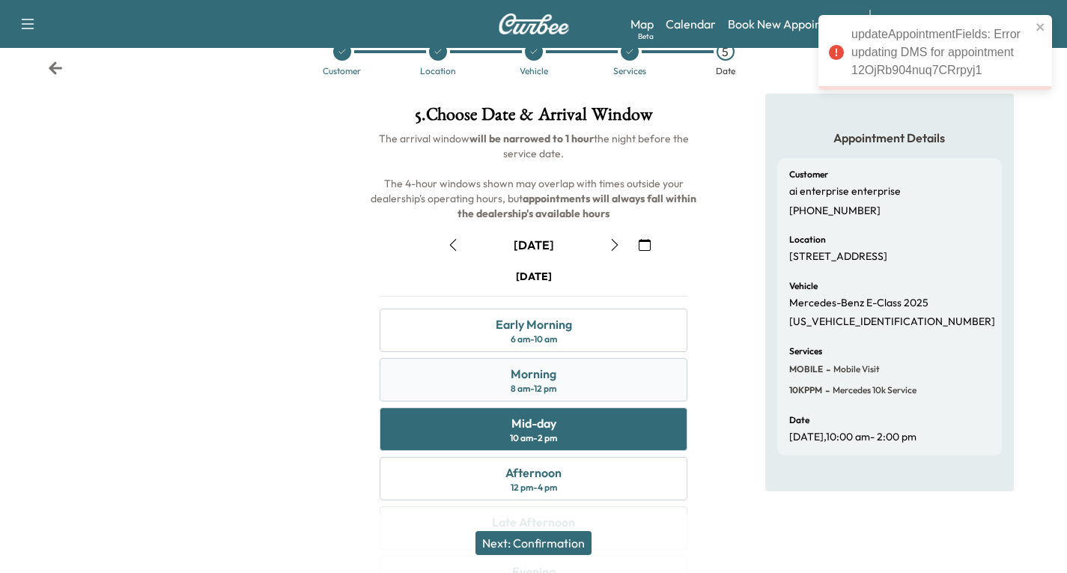
click at [575, 370] on div "Morning 8 am - 12 pm" at bounding box center [533, 379] width 308 height 43
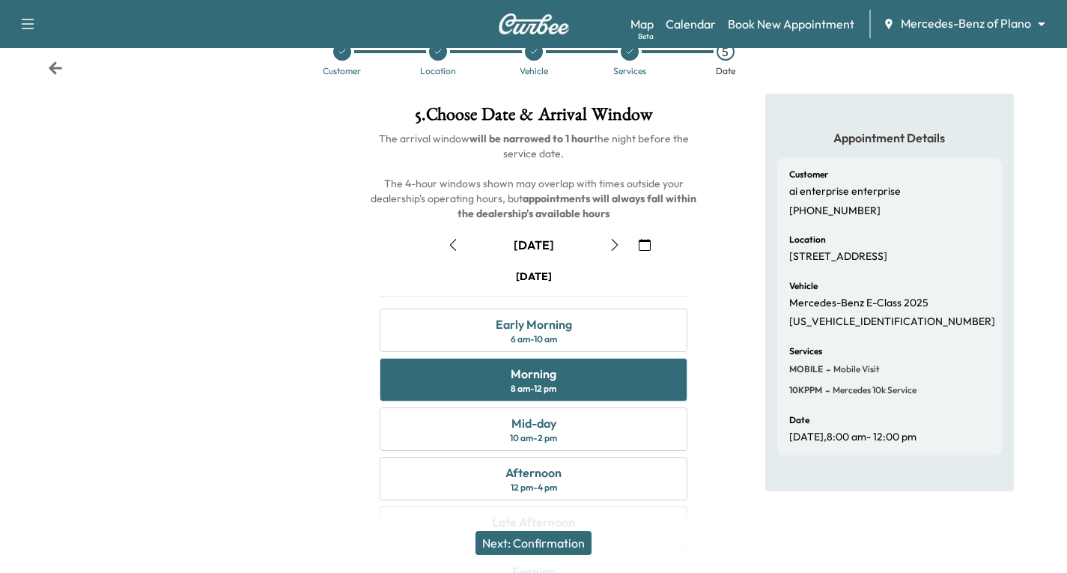
click at [528, 548] on button "Next: Confirmation" at bounding box center [533, 543] width 116 height 24
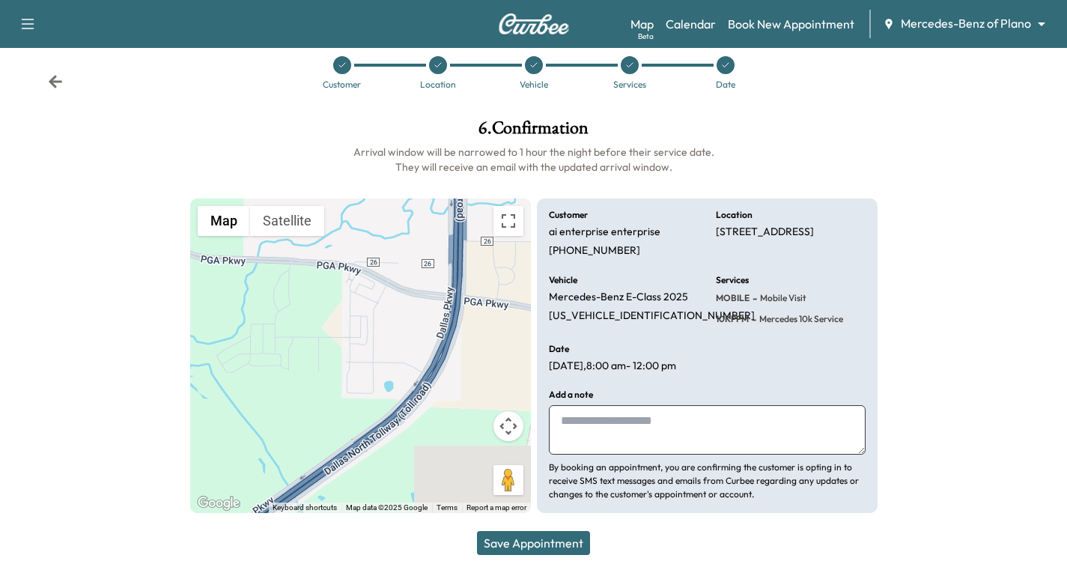
click at [531, 539] on button "Save Appointment" at bounding box center [533, 543] width 113 height 24
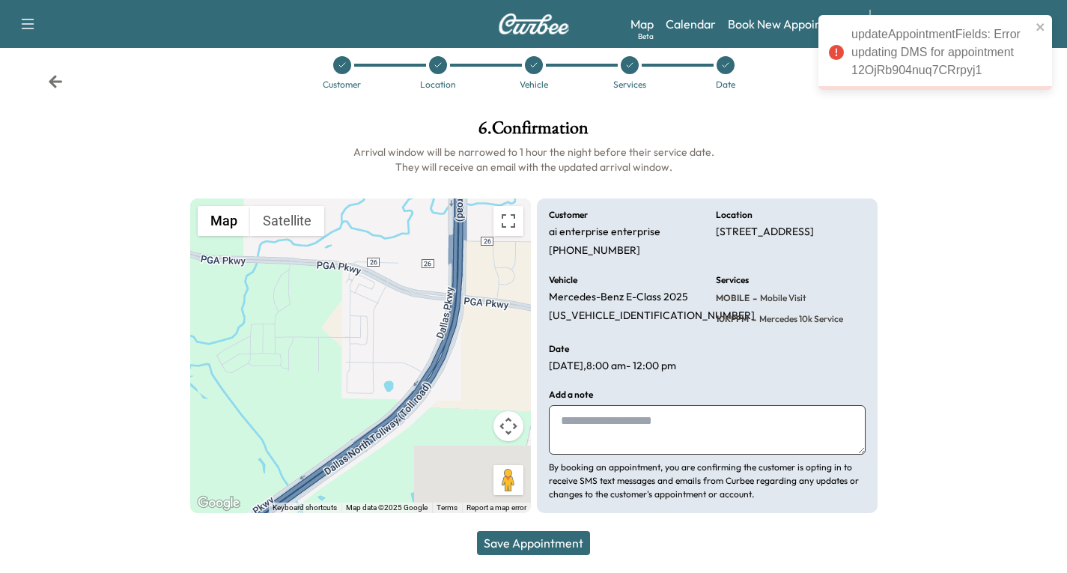
click at [49, 74] on icon at bounding box center [55, 81] width 15 height 15
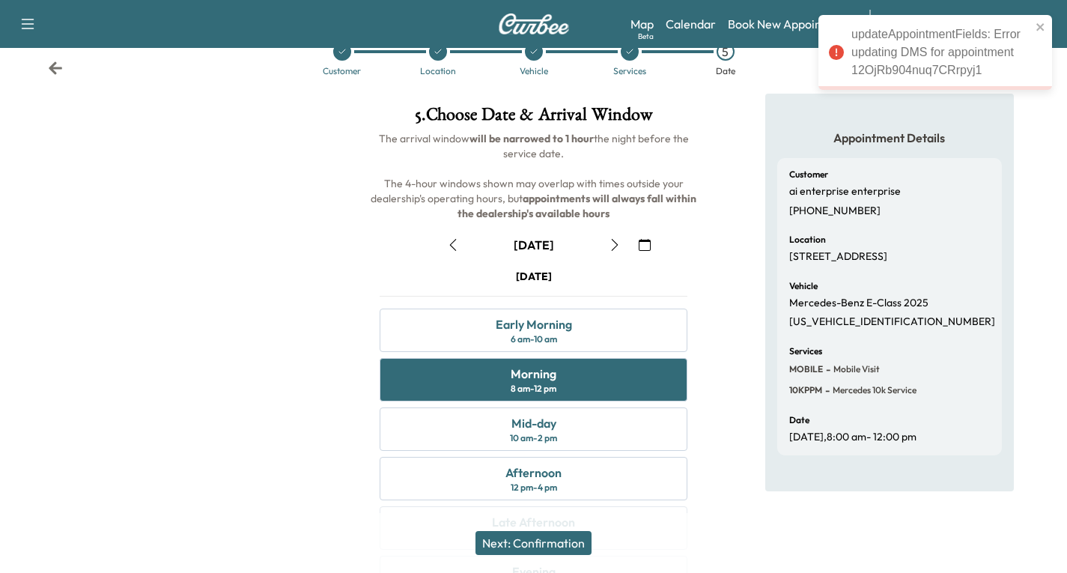
click at [609, 247] on icon "button" at bounding box center [615, 245] width 12 height 12
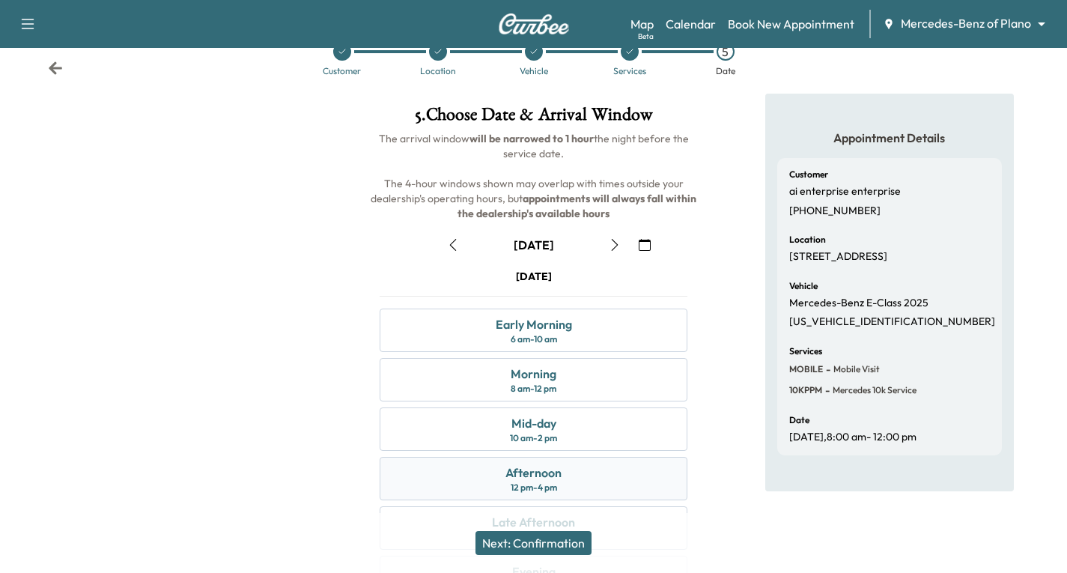
click at [577, 477] on div "Afternoon 12 pm - 4 pm" at bounding box center [533, 478] width 308 height 43
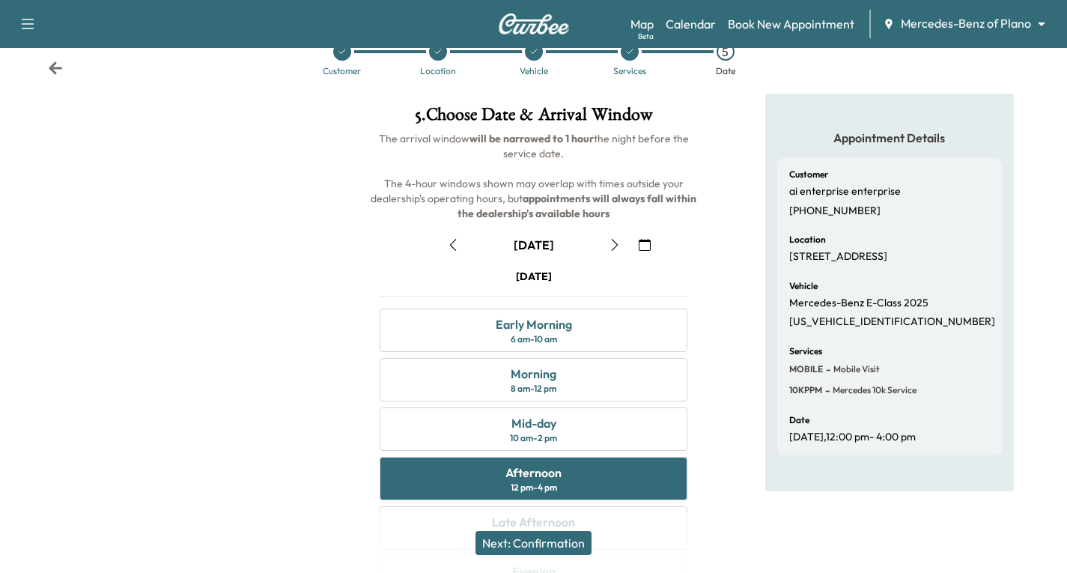
click at [565, 543] on button "Next: Confirmation" at bounding box center [533, 543] width 116 height 24
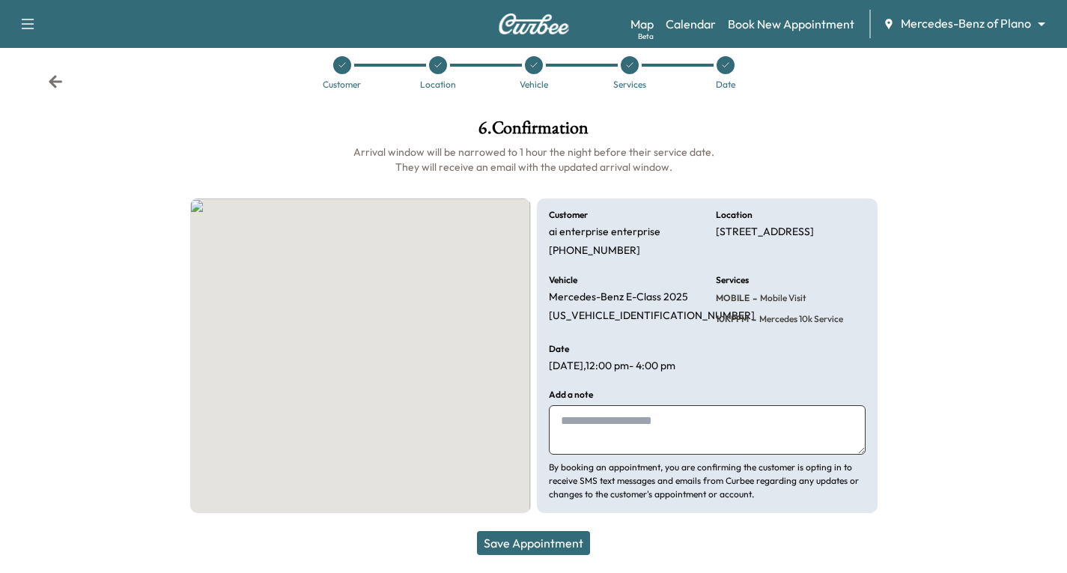
scroll to position [22, 0]
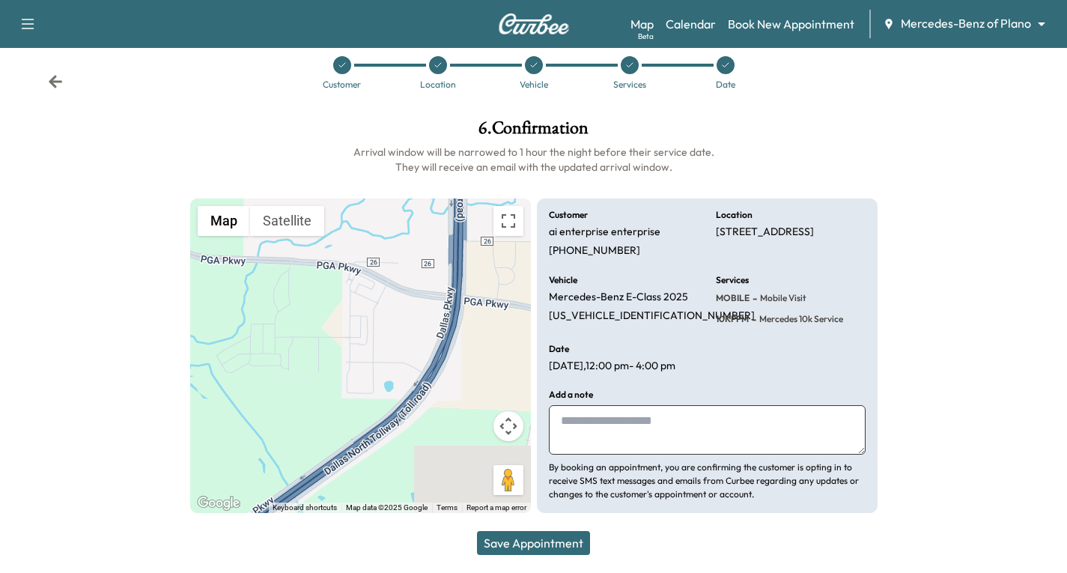
click at [519, 535] on button "Save Appointment" at bounding box center [533, 543] width 113 height 24
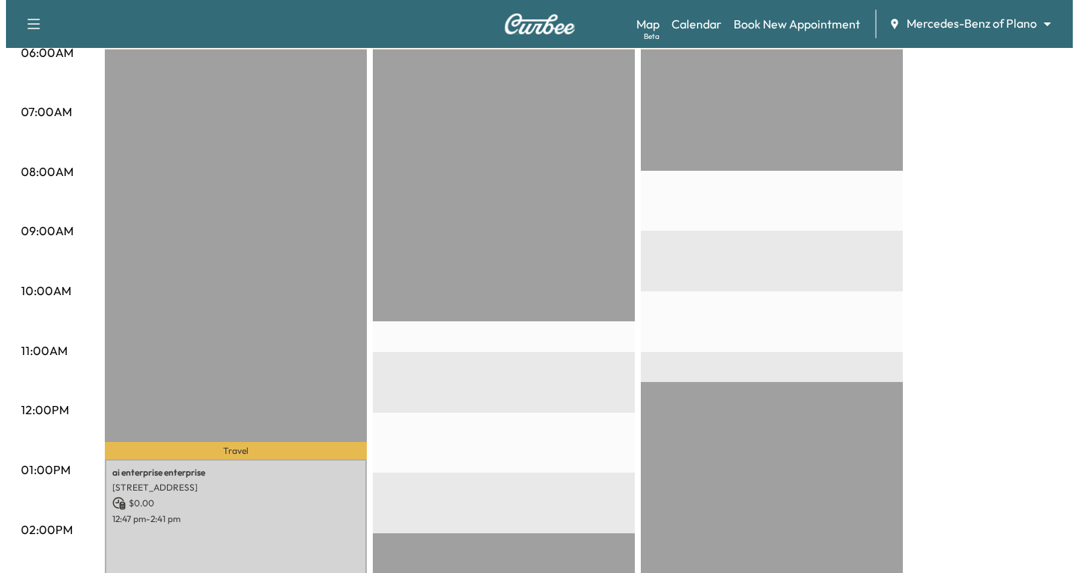
scroll to position [374, 0]
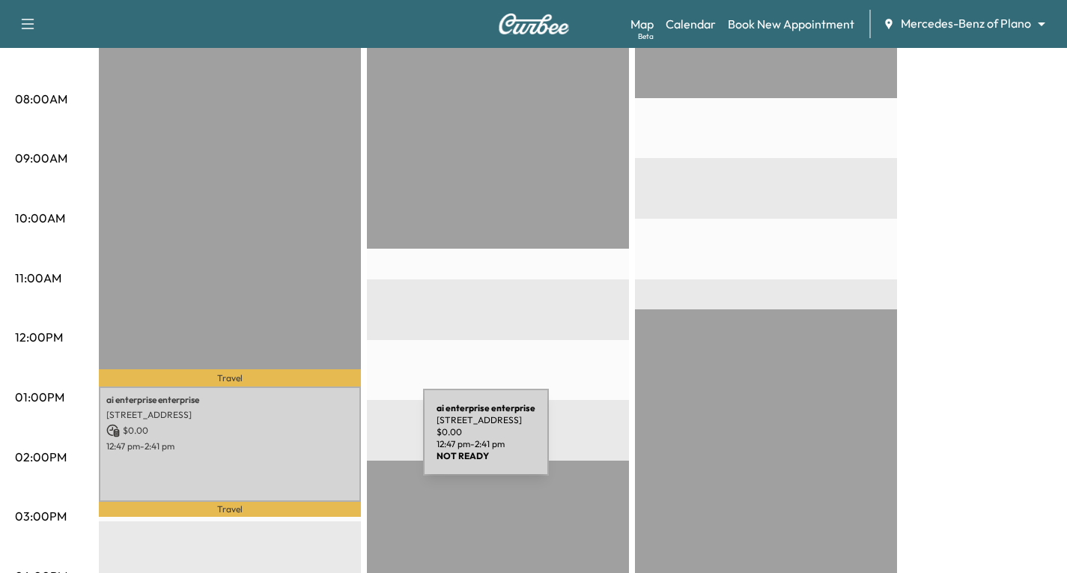
drag, startPoint x: 311, startPoint y: 441, endPoint x: 332, endPoint y: 467, distance: 34.0
click at [332, 467] on div "ai enterprise enterprise [STREET_ADDRESS] $ 0.00 12:47 pm - 2:41 pm" at bounding box center [230, 443] width 262 height 115
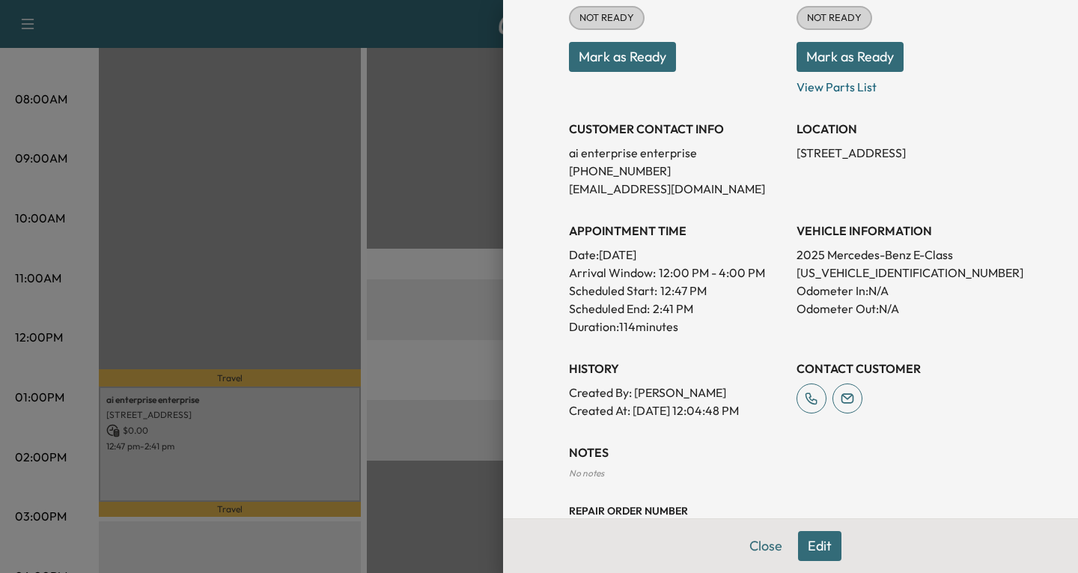
scroll to position [225, 0]
click at [811, 542] on button "Edit" at bounding box center [819, 546] width 43 height 30
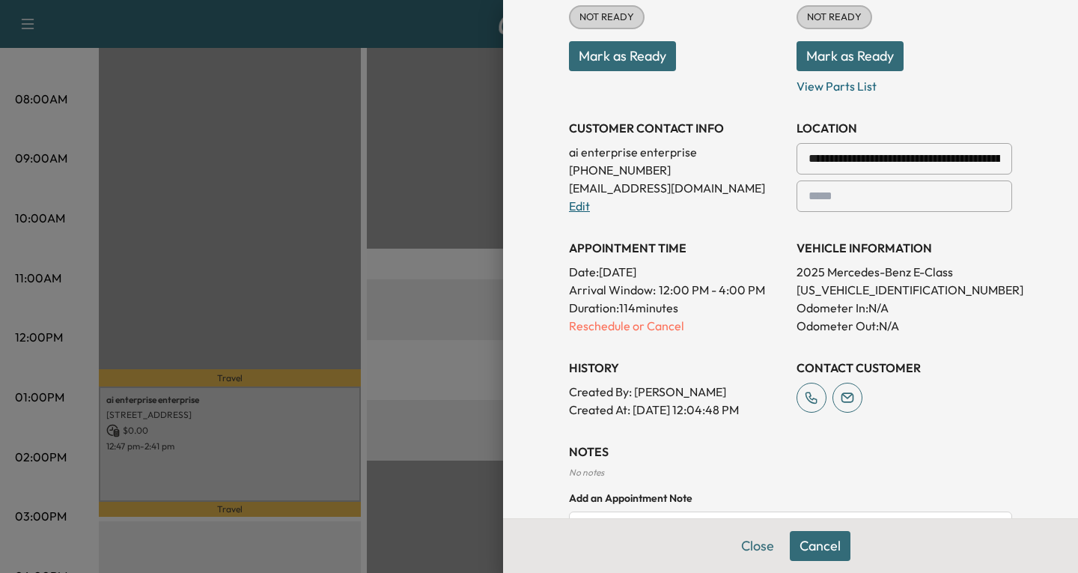
click at [569, 207] on link "Edit" at bounding box center [579, 205] width 21 height 15
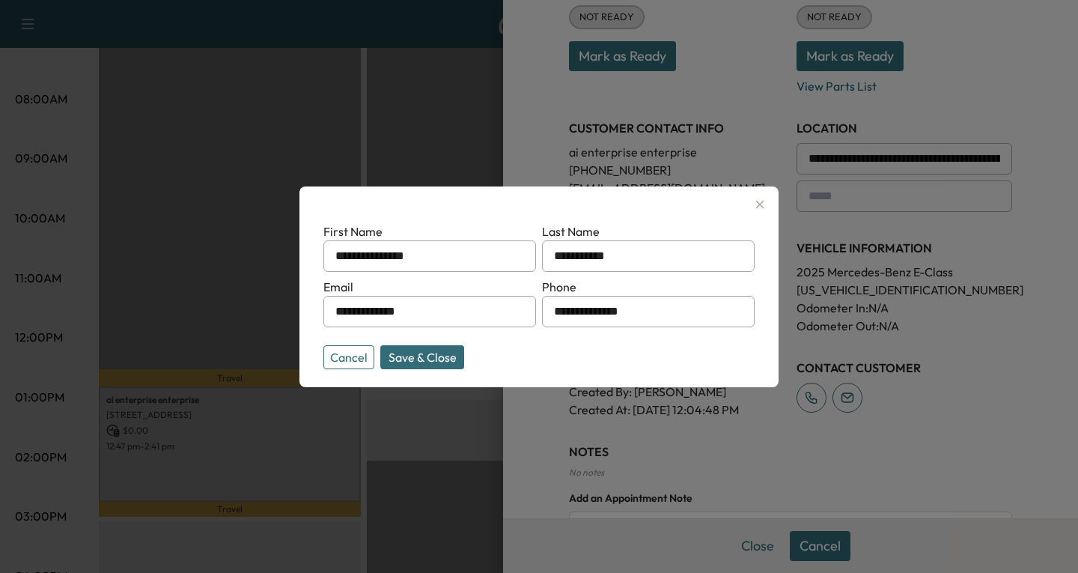
drag, startPoint x: 430, startPoint y: 314, endPoint x: 293, endPoint y: 326, distance: 138.2
click at [293, 326] on div "**********" at bounding box center [539, 286] width 1078 height 573
type input "**********"
click at [436, 350] on button "Save & Close" at bounding box center [422, 357] width 84 height 24
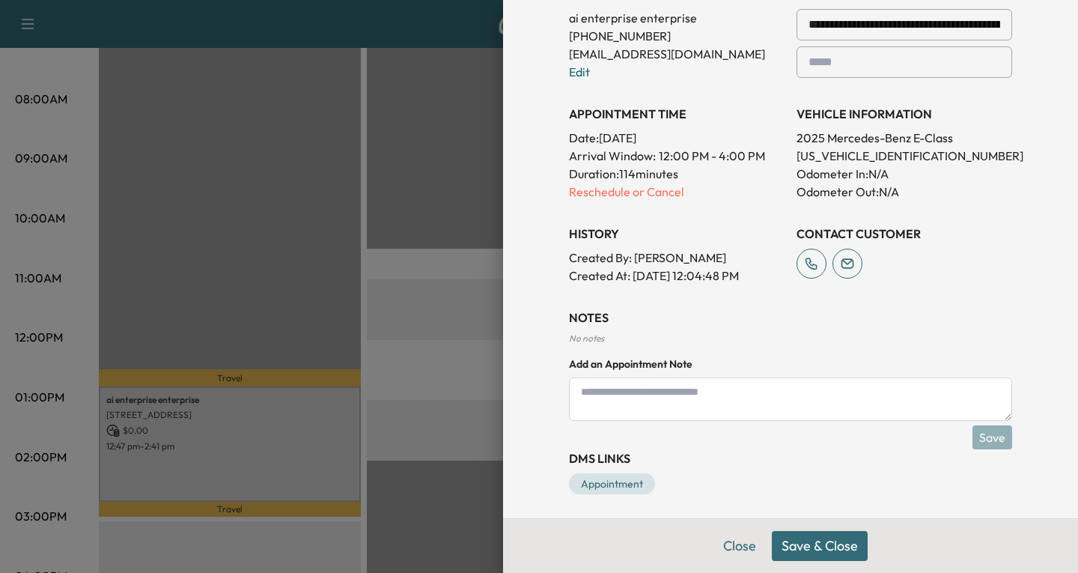
scroll to position [396, 0]
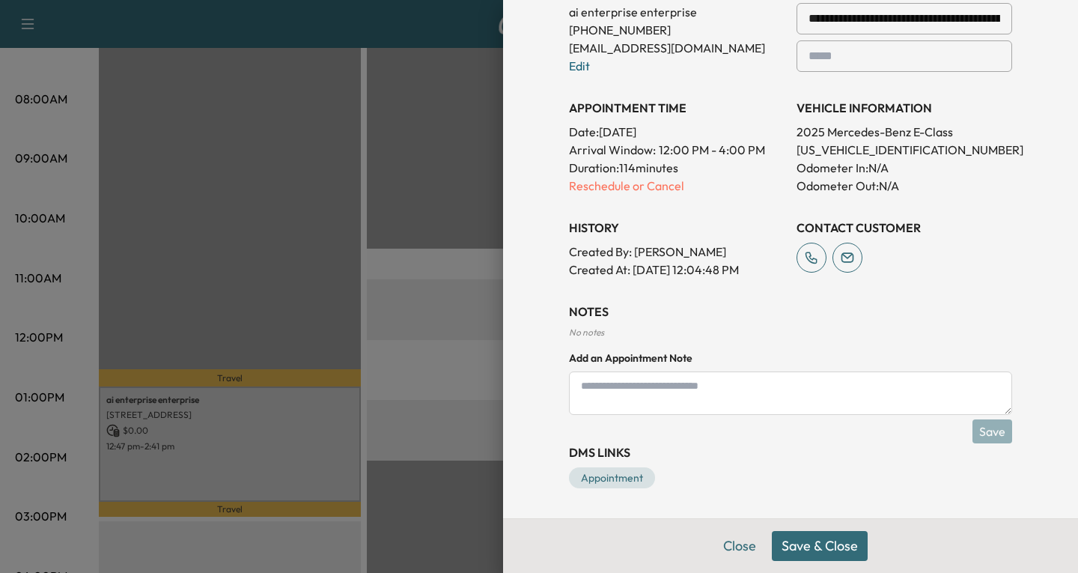
click at [806, 549] on button "Save & Close" at bounding box center [820, 546] width 96 height 30
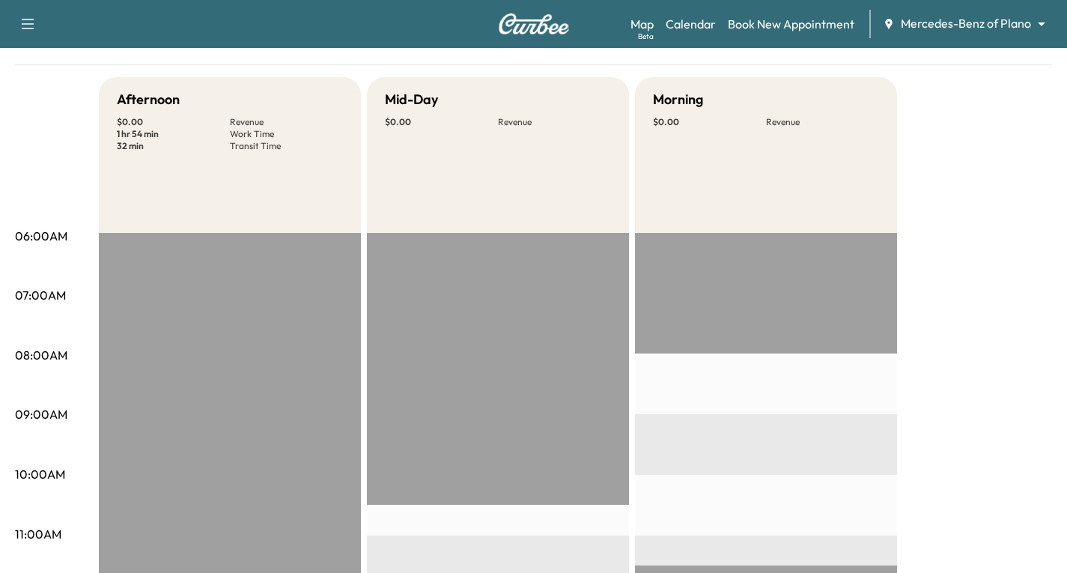
scroll to position [75, 0]
